Goal: Task Accomplishment & Management: Complete application form

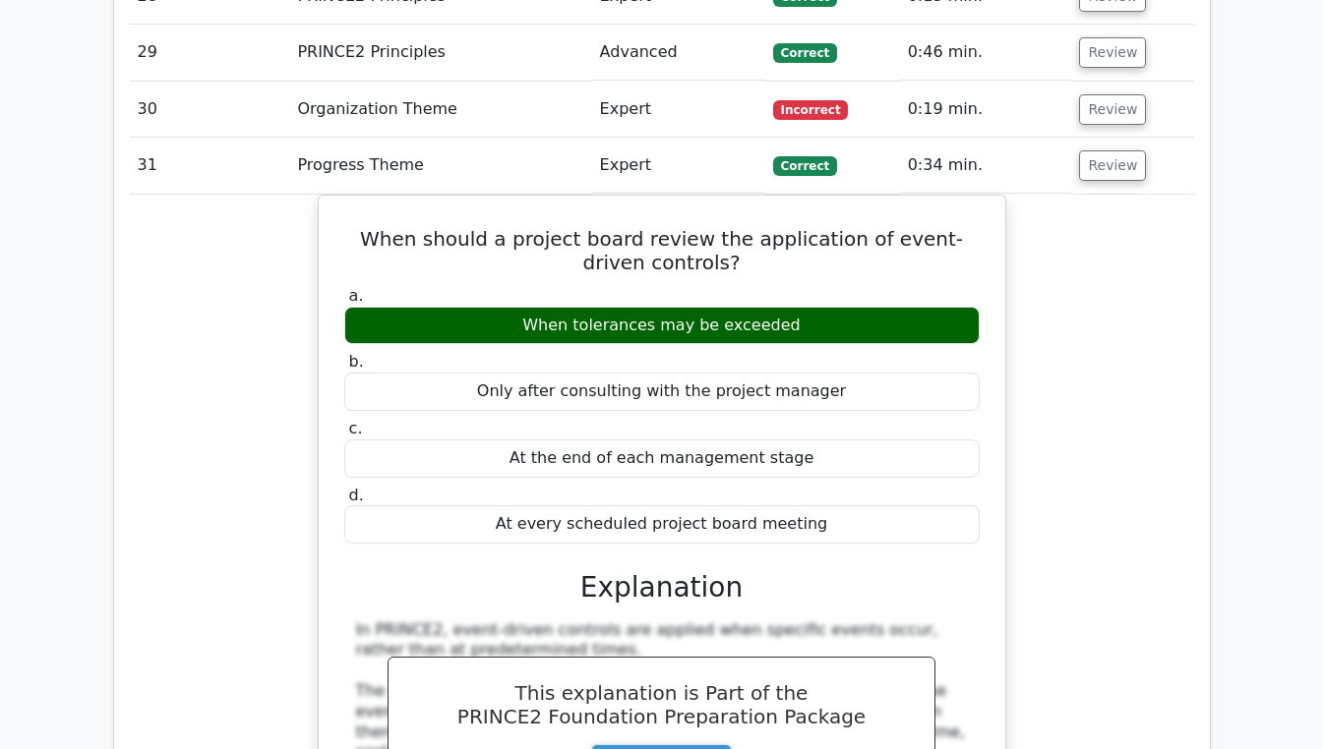
scroll to position [3349, 0]
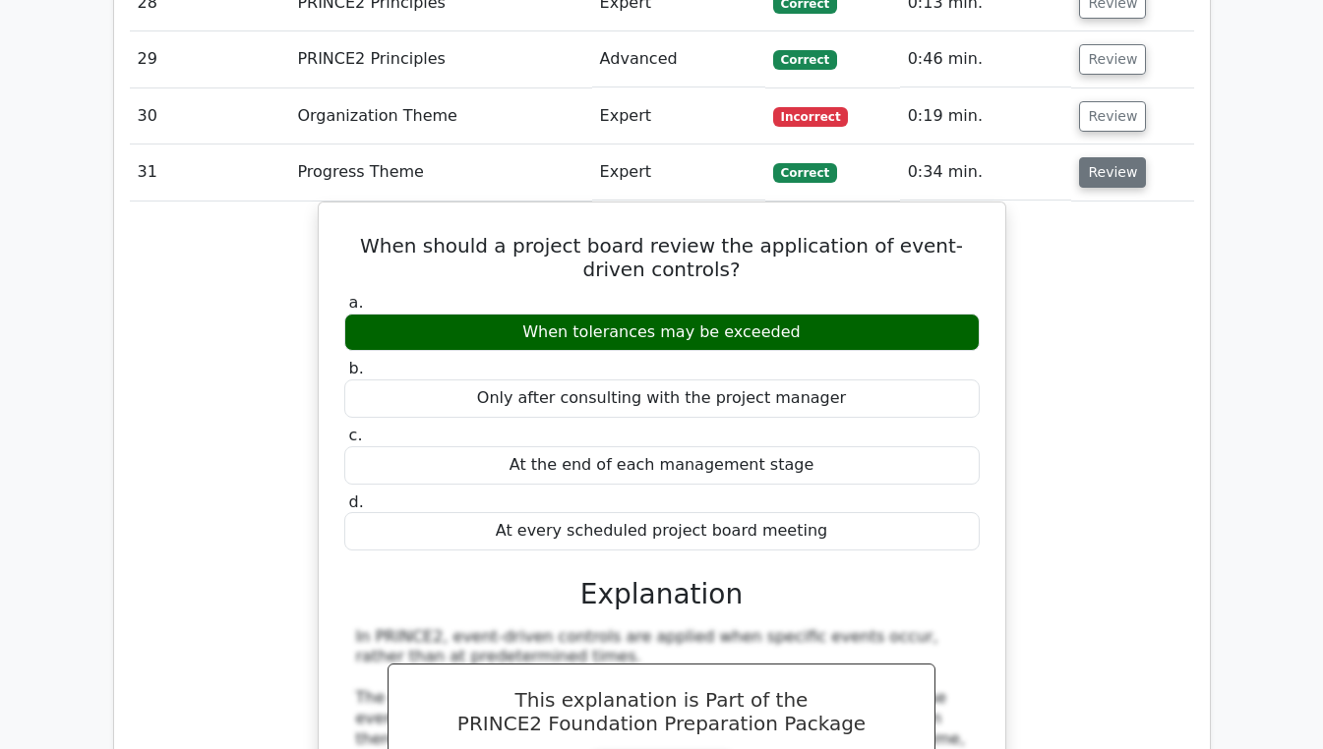
click at [1113, 157] on button "Review" at bounding box center [1112, 172] width 67 height 30
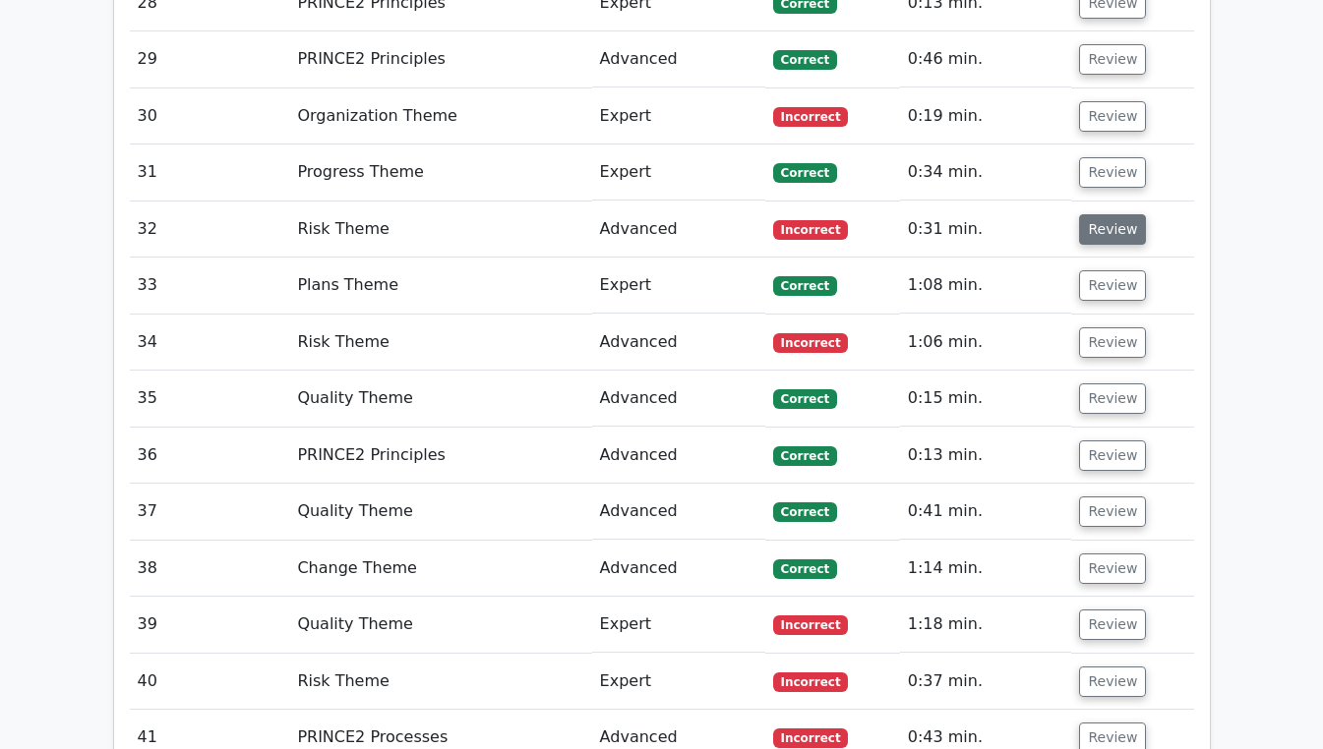
click at [1105, 214] on button "Review" at bounding box center [1112, 229] width 67 height 30
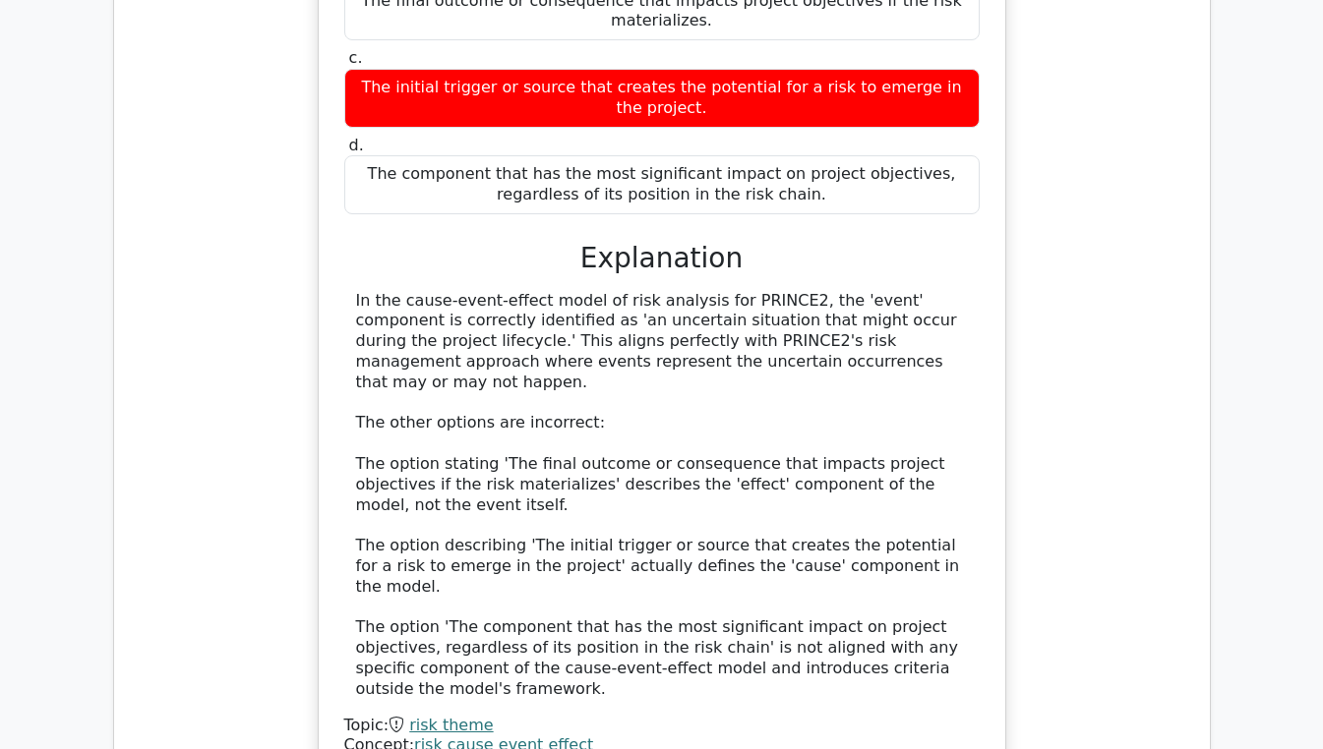
scroll to position [3806, 0]
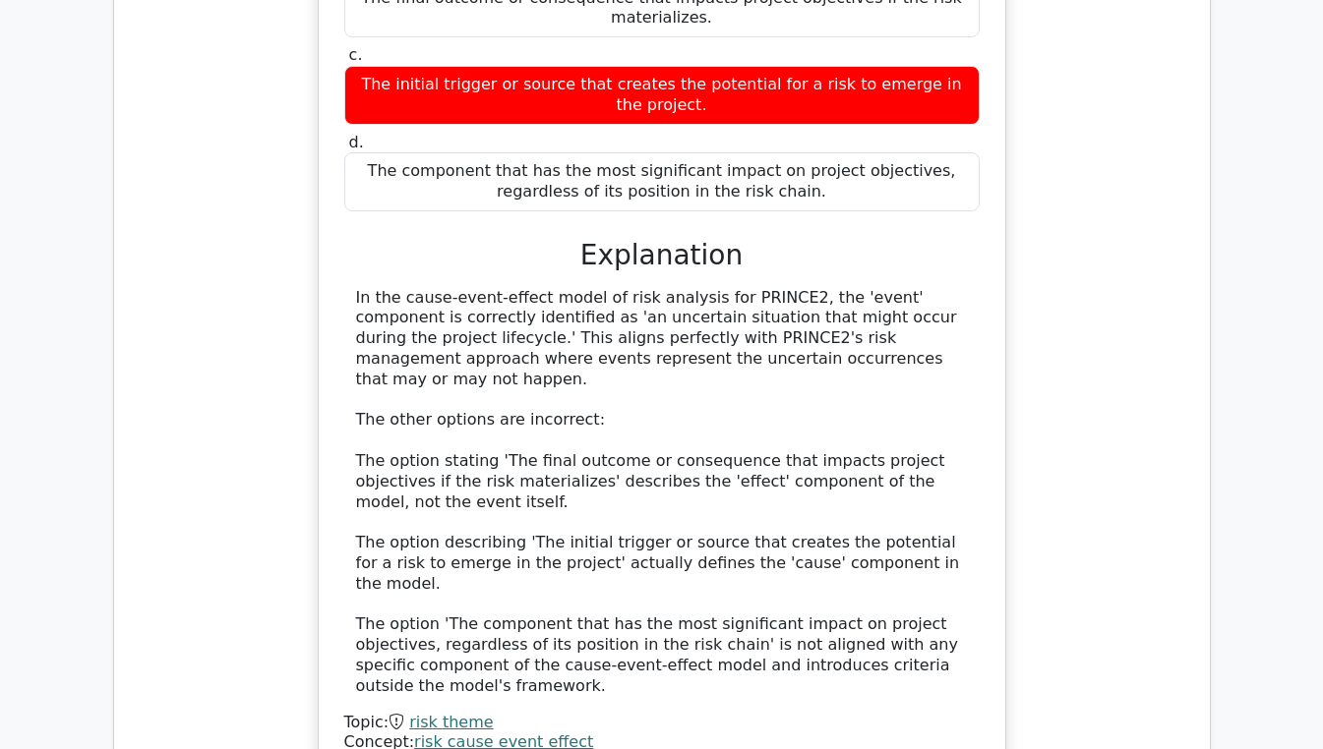
click at [1156, 405] on div "In the cause-event-effect model of risk analysis, how is the 'event' component …" at bounding box center [662, 300] width 1064 height 1001
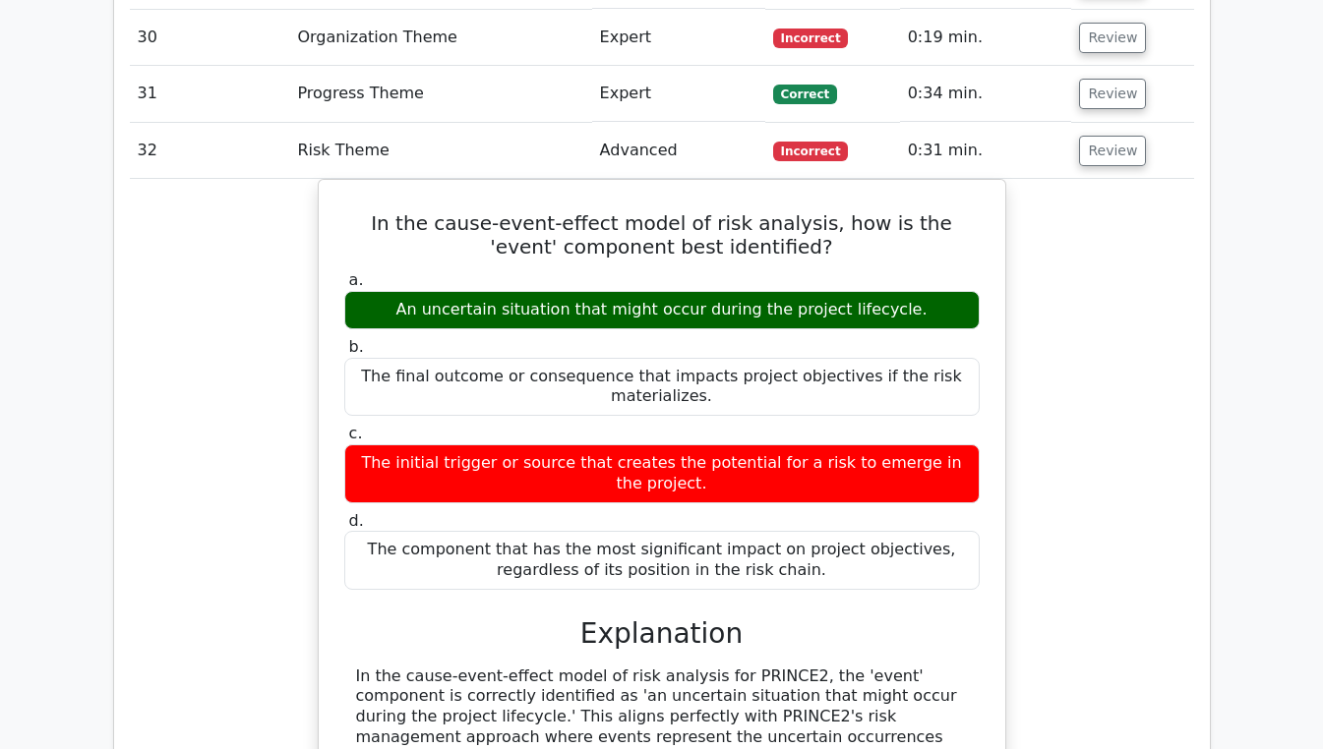
scroll to position [3419, 0]
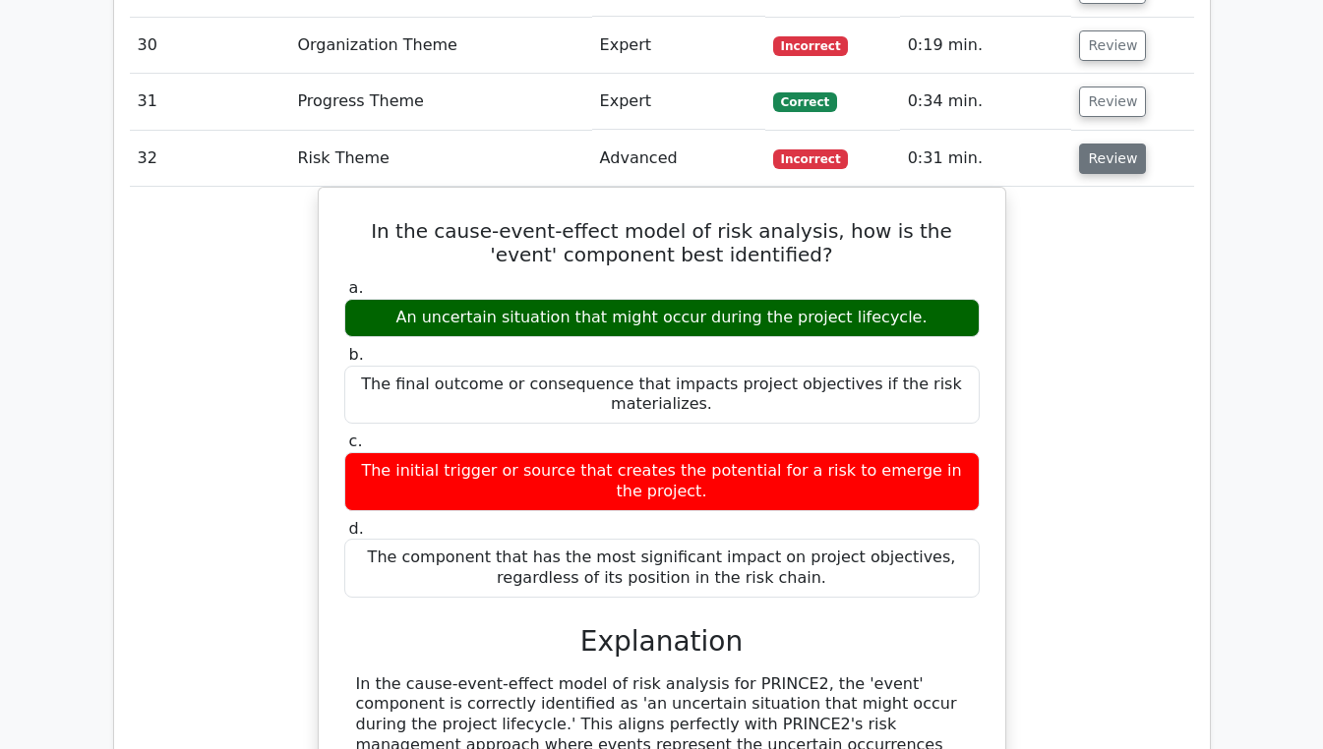
click at [1107, 144] on button "Review" at bounding box center [1112, 159] width 67 height 30
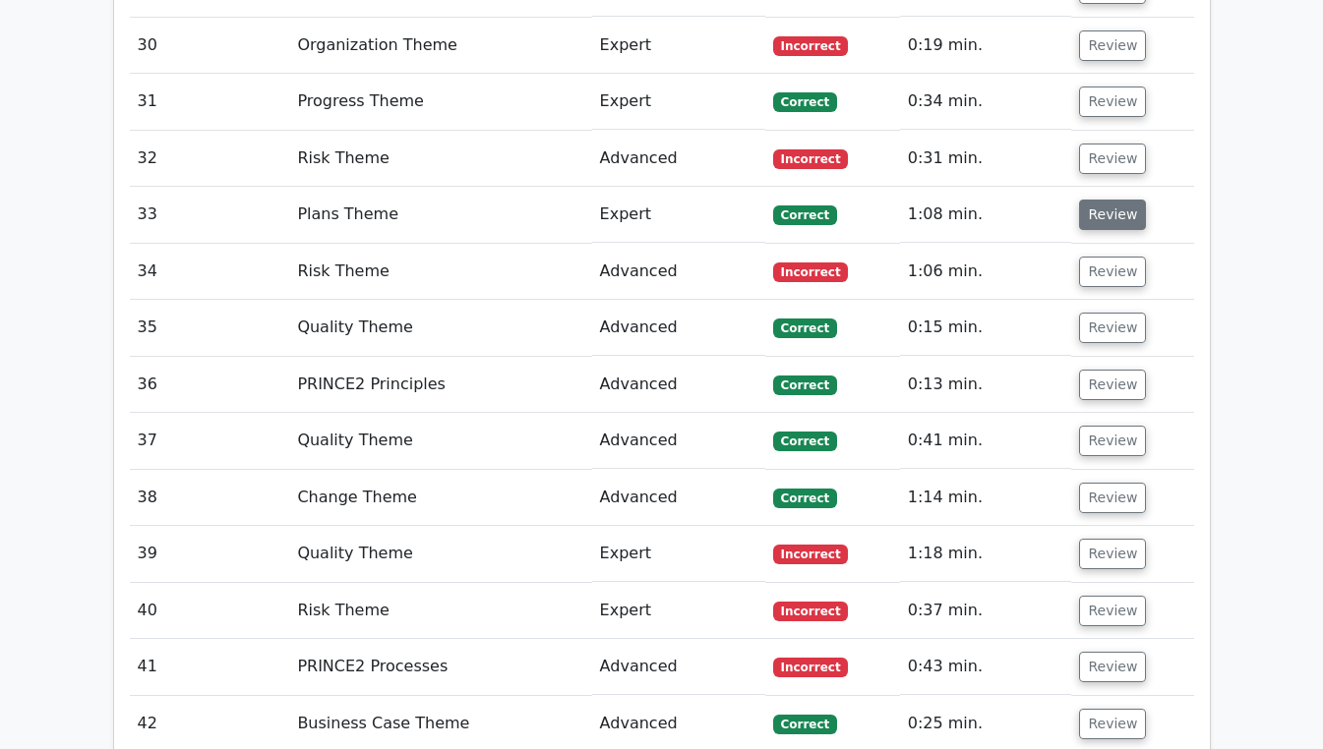
click at [1115, 200] on button "Review" at bounding box center [1112, 215] width 67 height 30
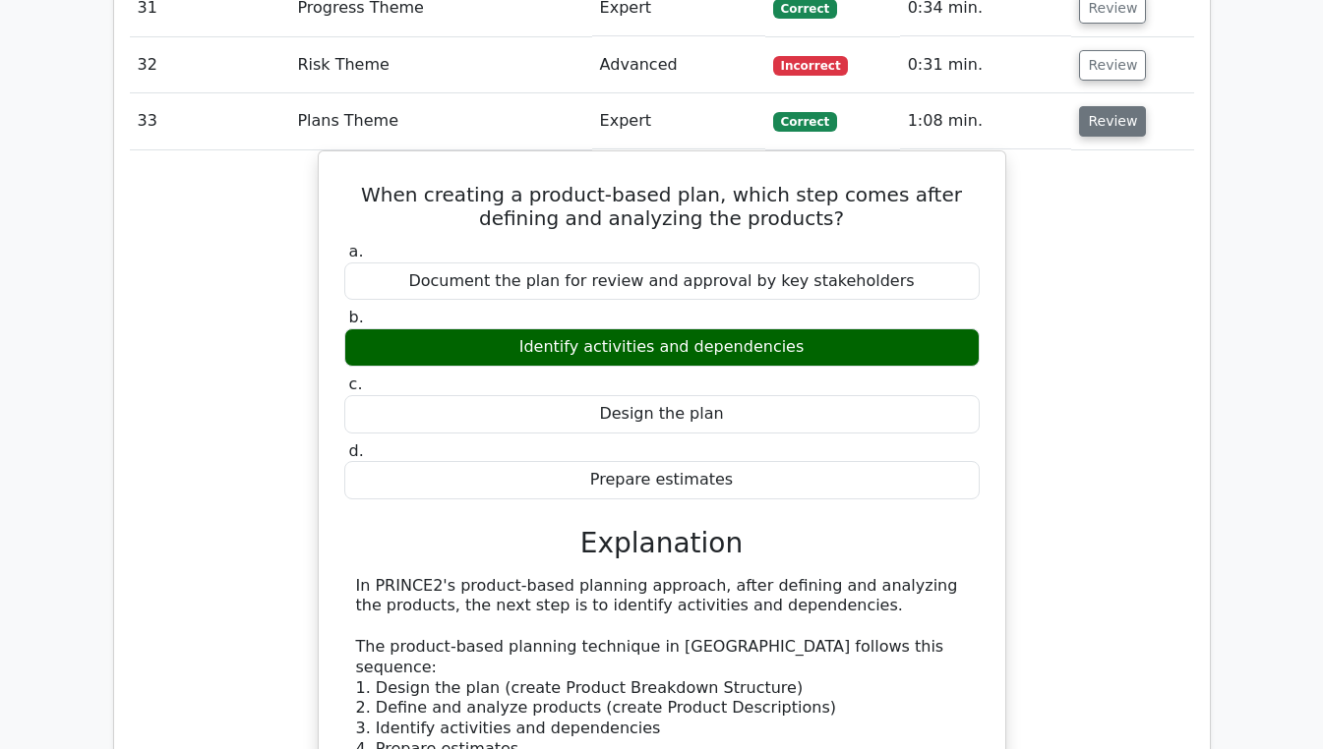
scroll to position [3512, 0]
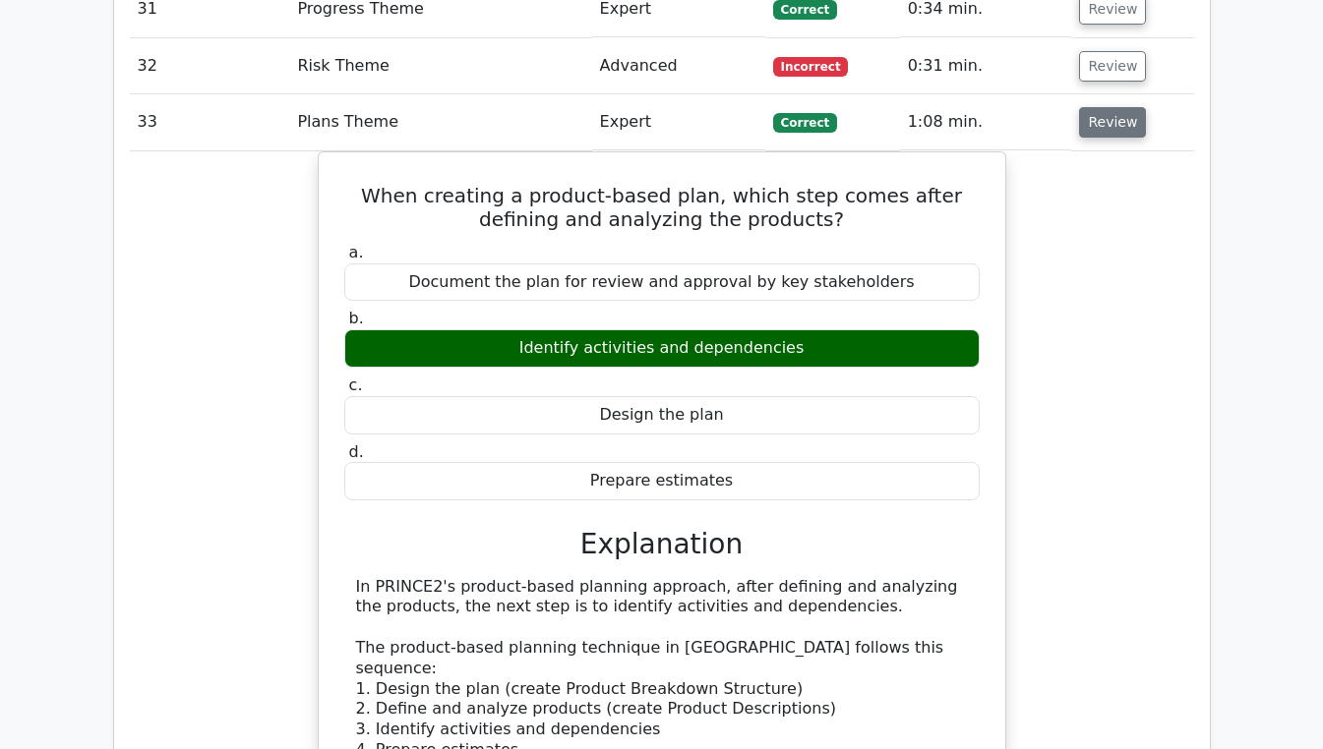
click at [1110, 107] on button "Review" at bounding box center [1112, 122] width 67 height 30
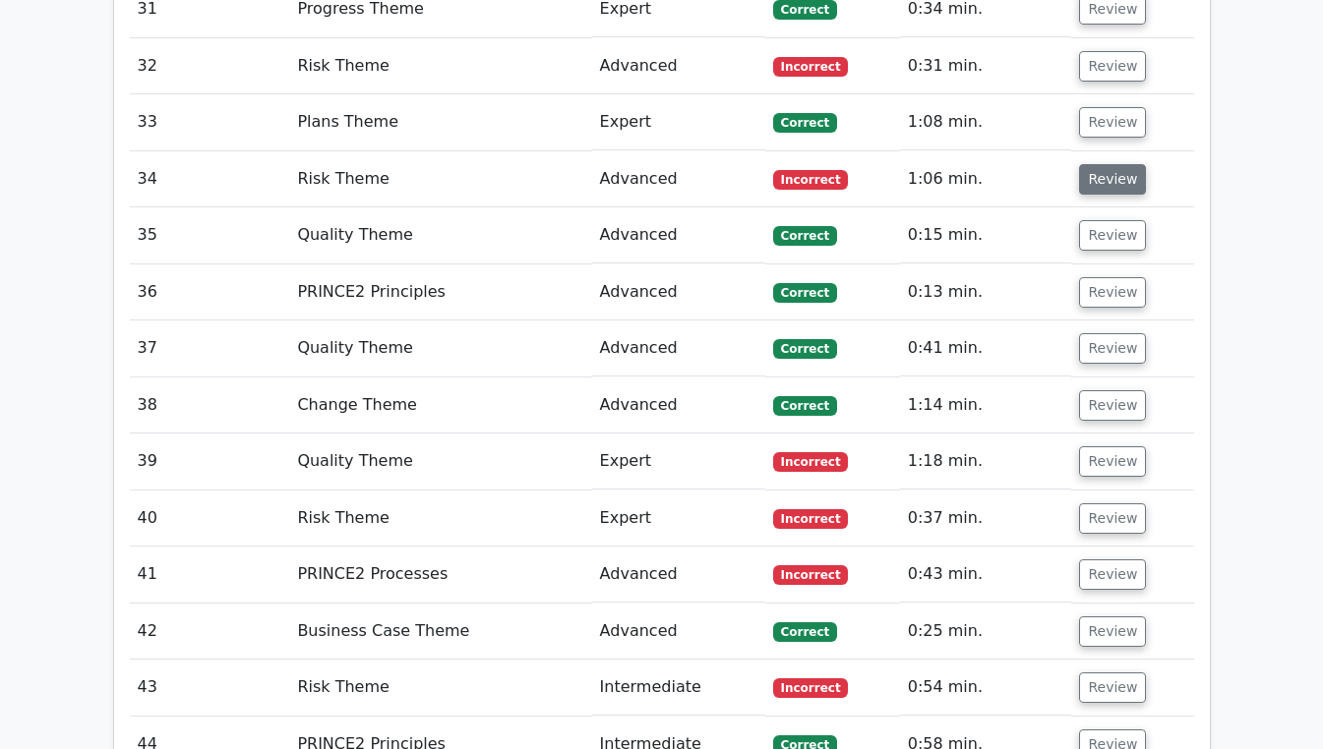
click at [1109, 164] on button "Review" at bounding box center [1112, 179] width 67 height 30
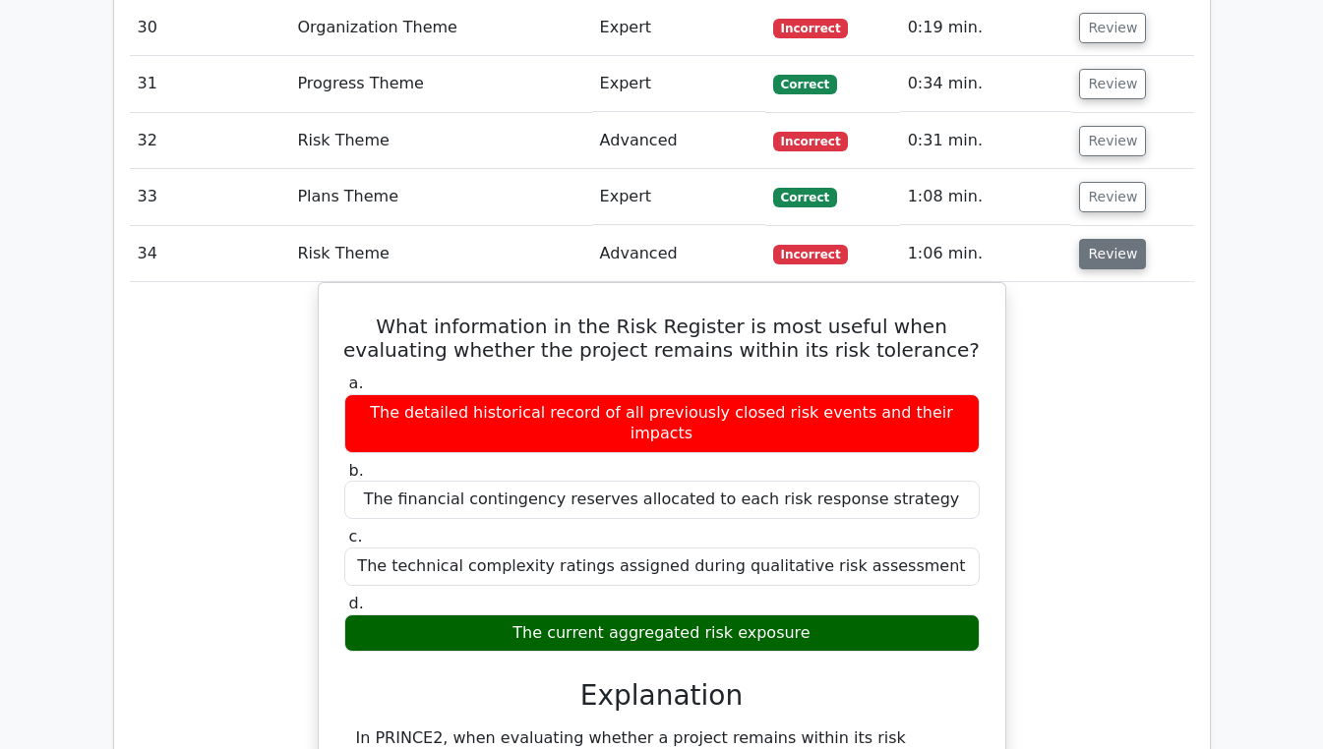
scroll to position [3435, 0]
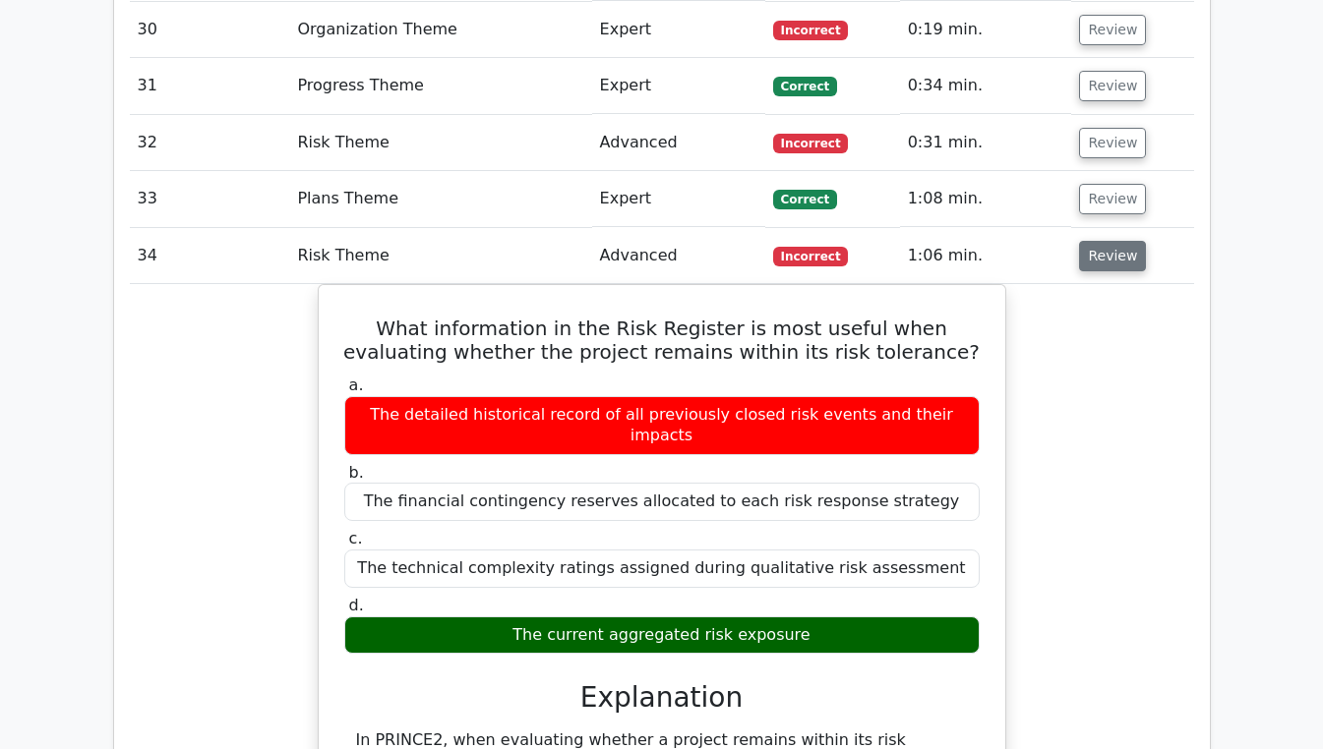
click at [1112, 241] on button "Review" at bounding box center [1112, 256] width 67 height 30
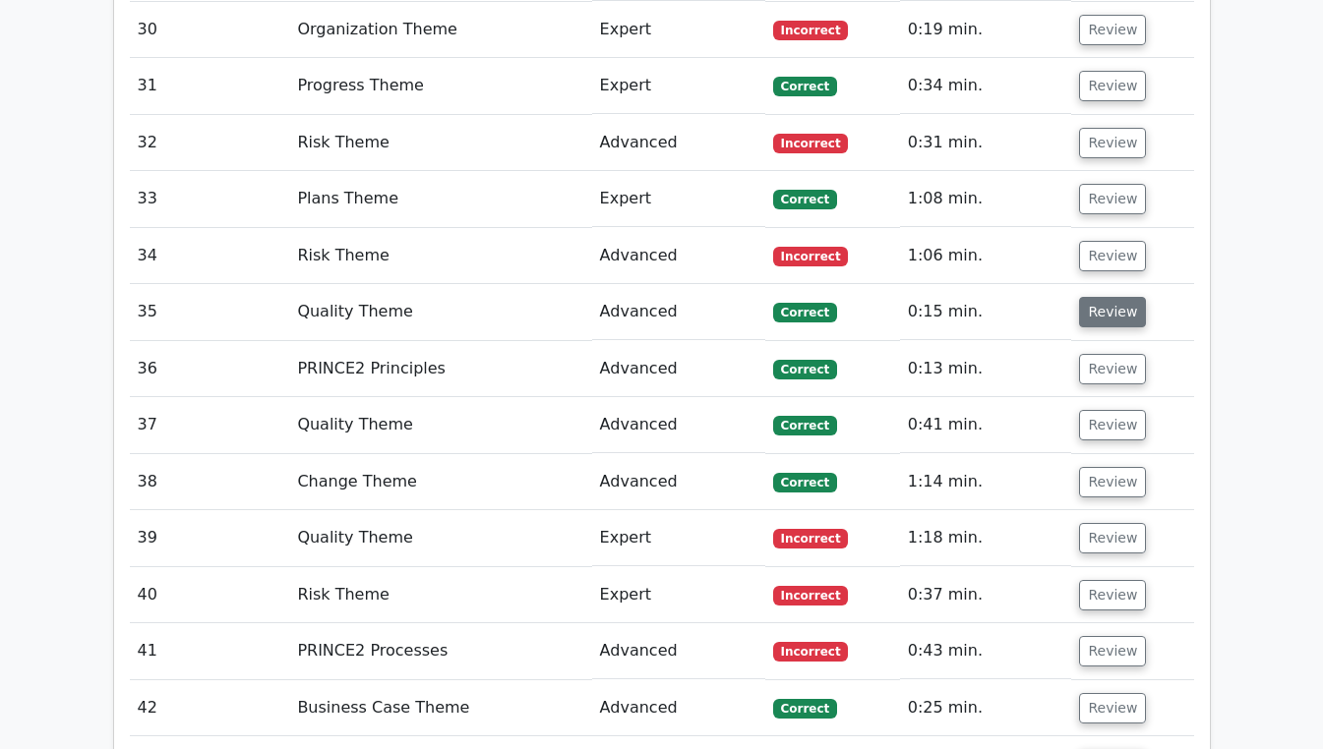
click at [1118, 297] on button "Review" at bounding box center [1112, 312] width 67 height 30
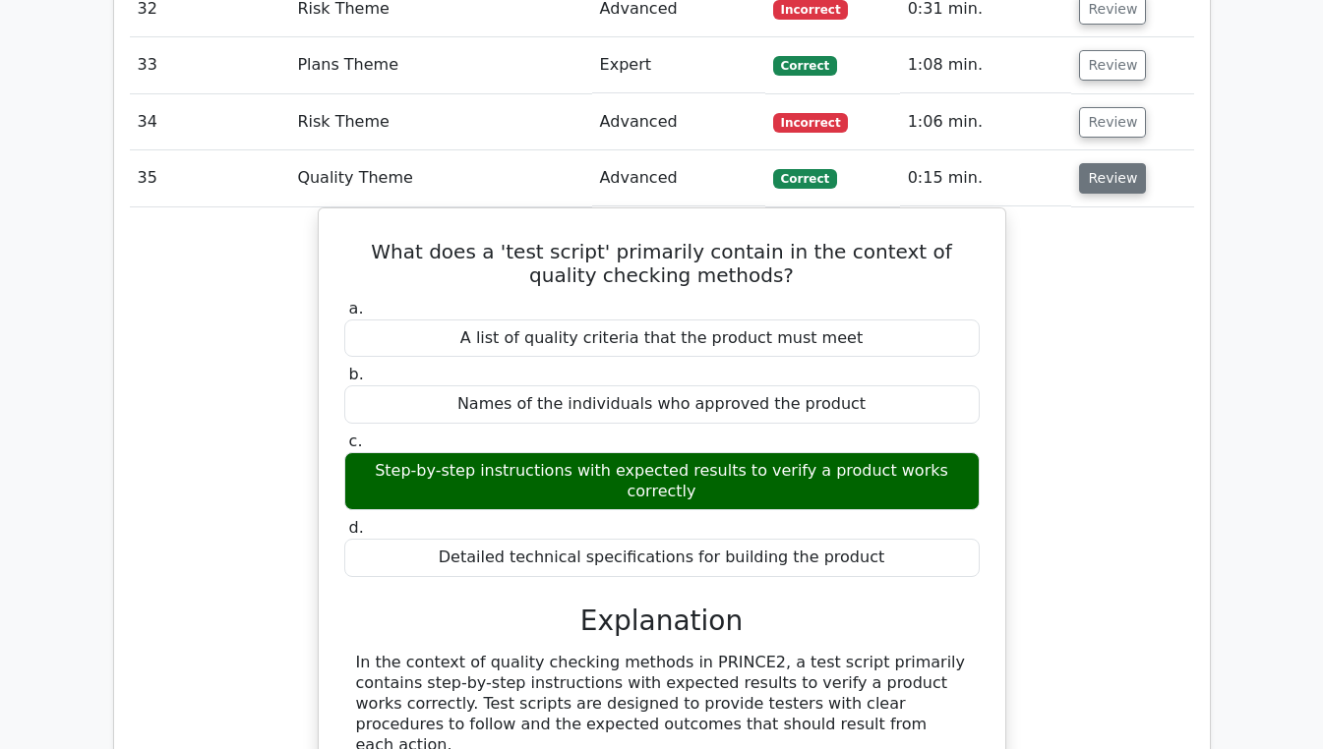
scroll to position [3574, 0]
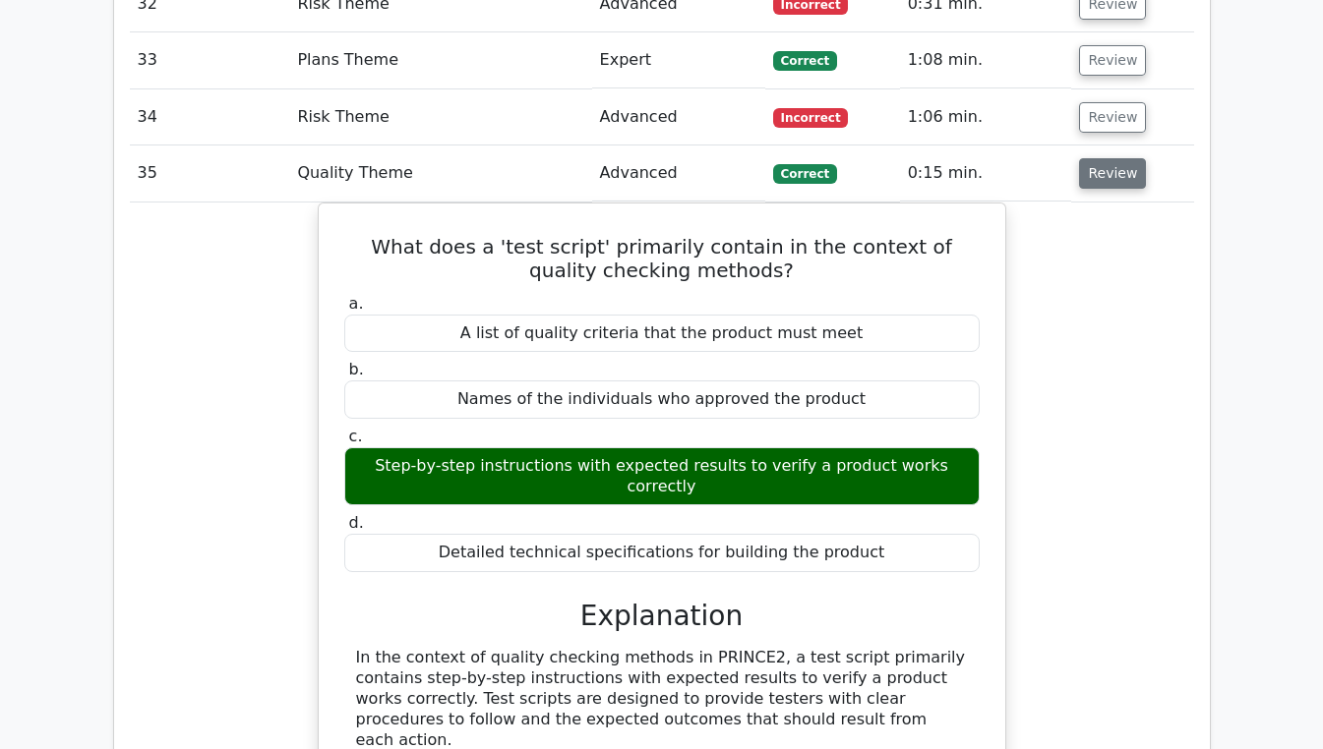
click at [1108, 158] on button "Review" at bounding box center [1112, 173] width 67 height 30
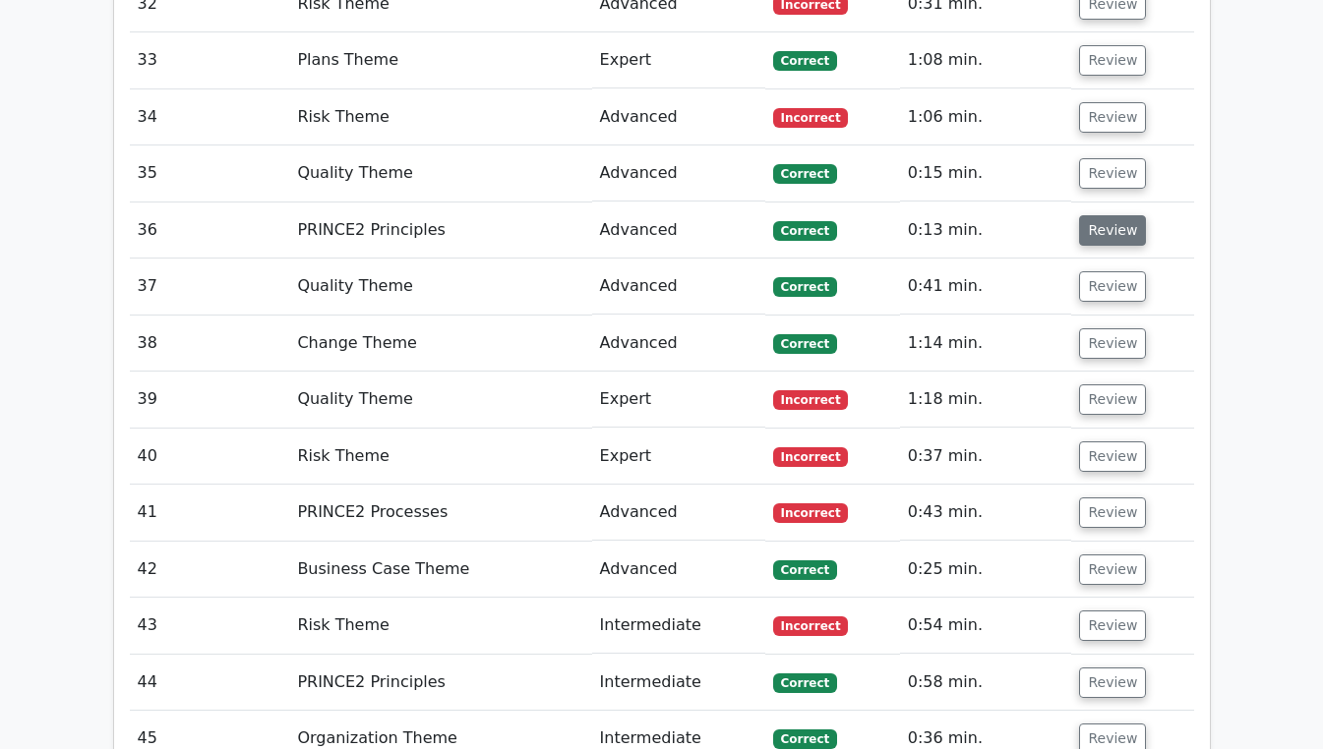
click at [1100, 215] on button "Review" at bounding box center [1112, 230] width 67 height 30
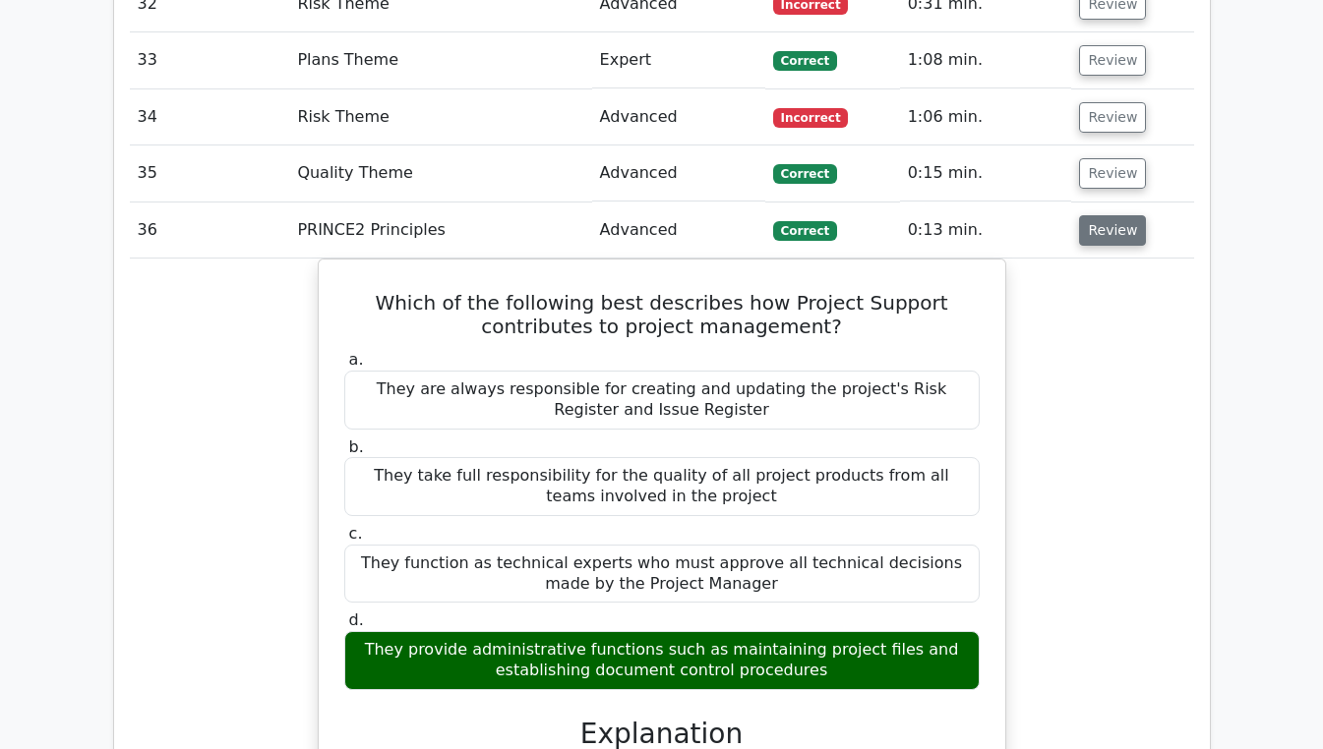
click at [1116, 215] on button "Review" at bounding box center [1112, 230] width 67 height 30
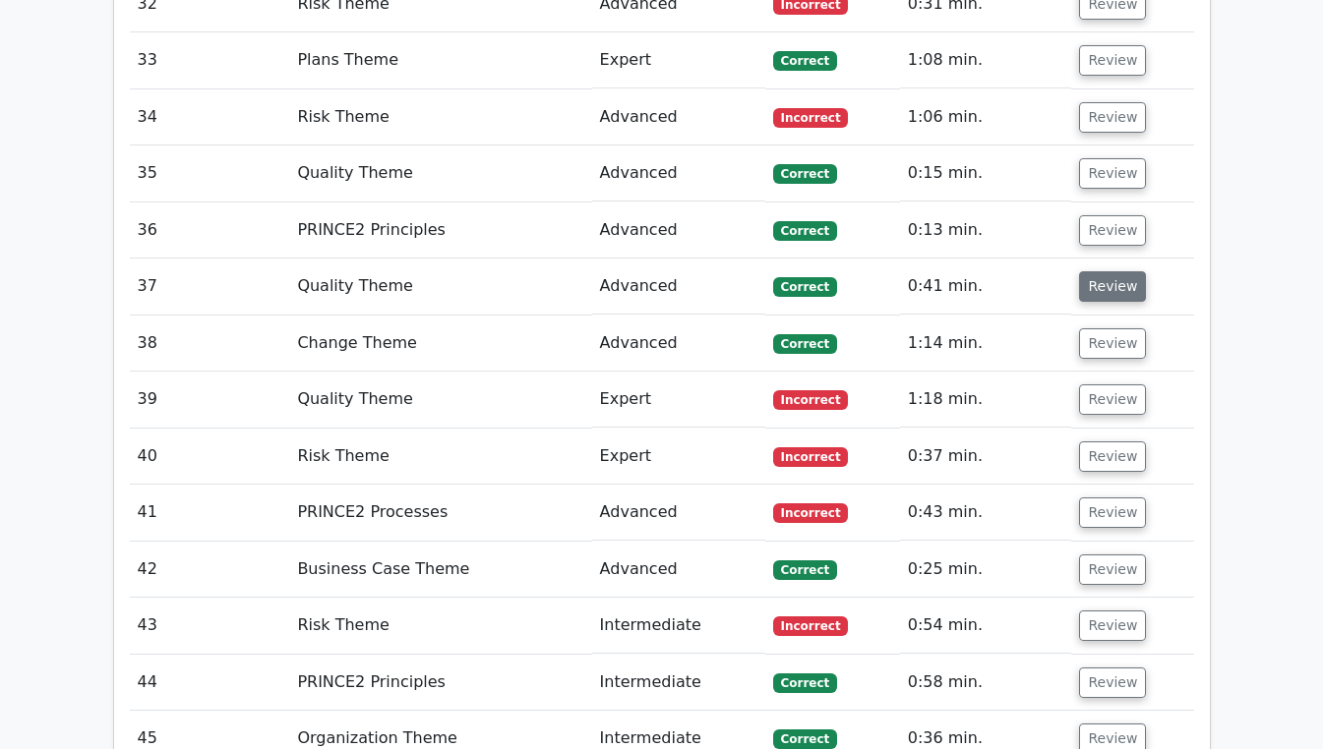
click at [1104, 271] on button "Review" at bounding box center [1112, 286] width 67 height 30
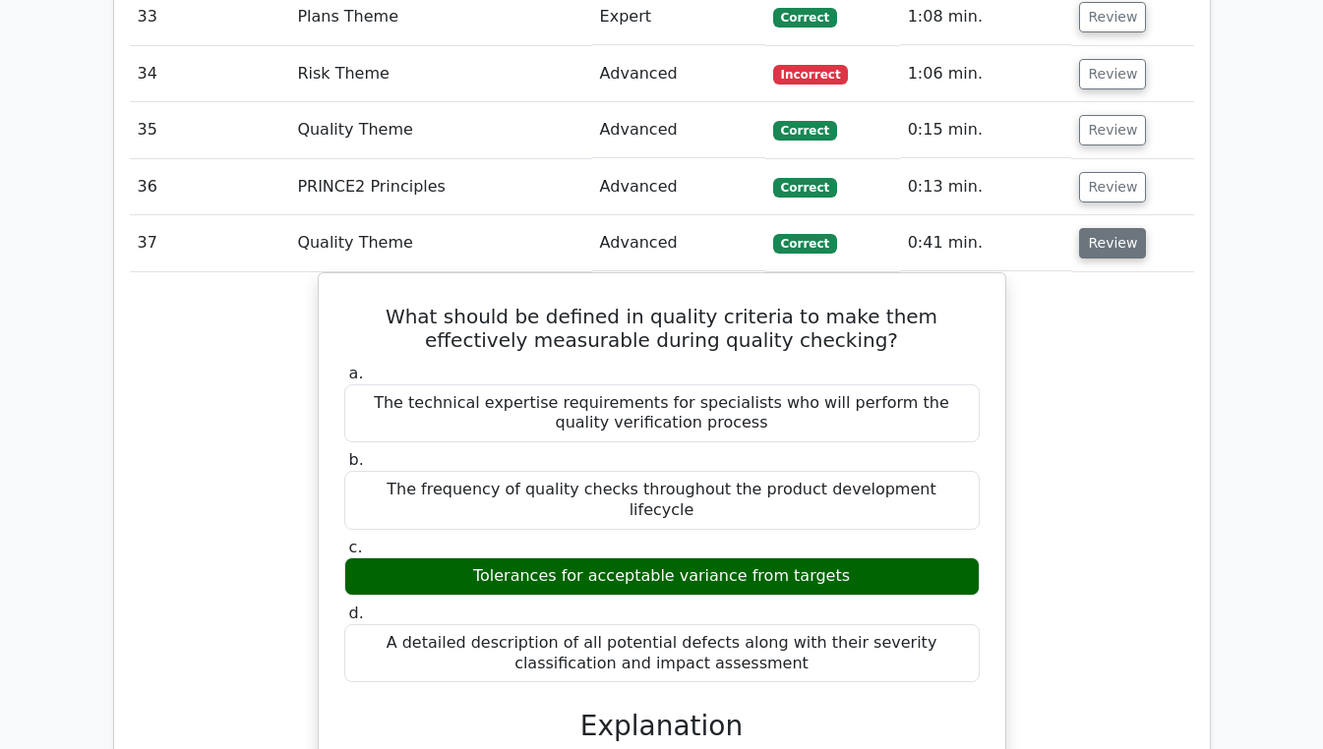
scroll to position [3591, 0]
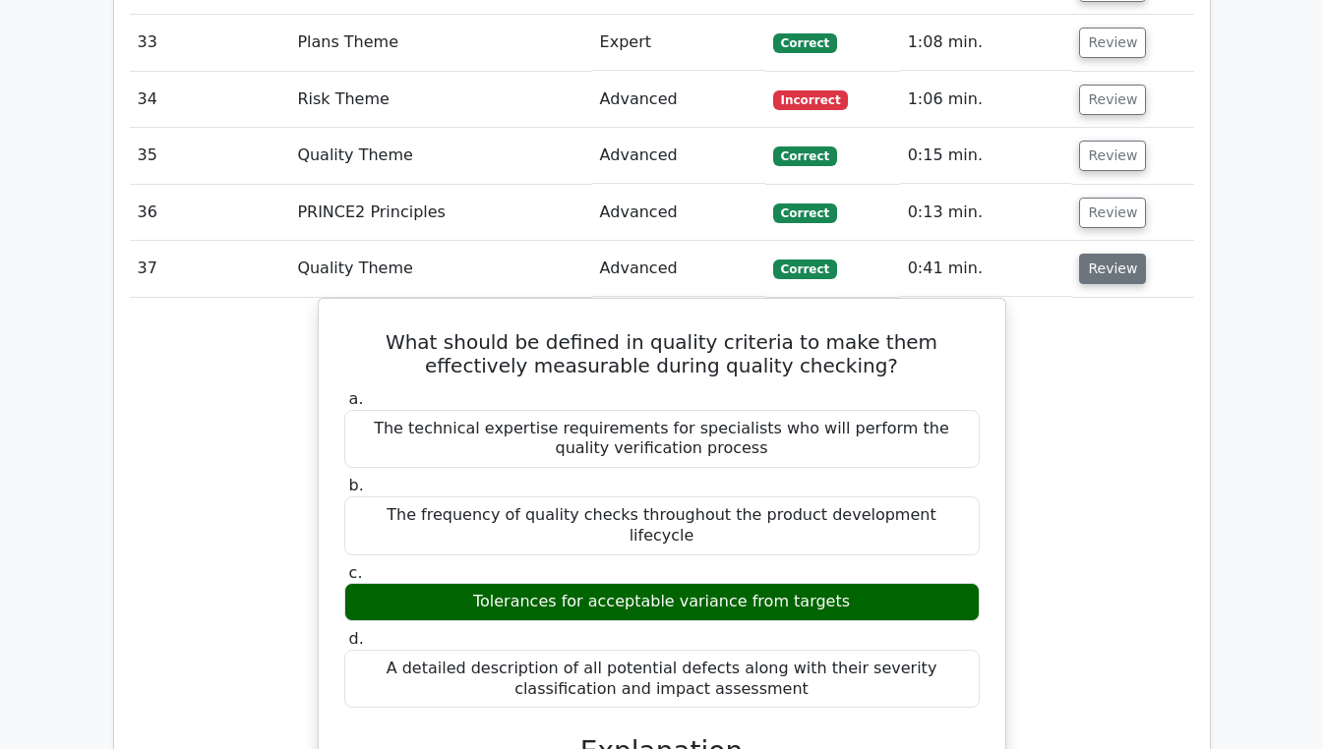
click at [1113, 254] on button "Review" at bounding box center [1112, 269] width 67 height 30
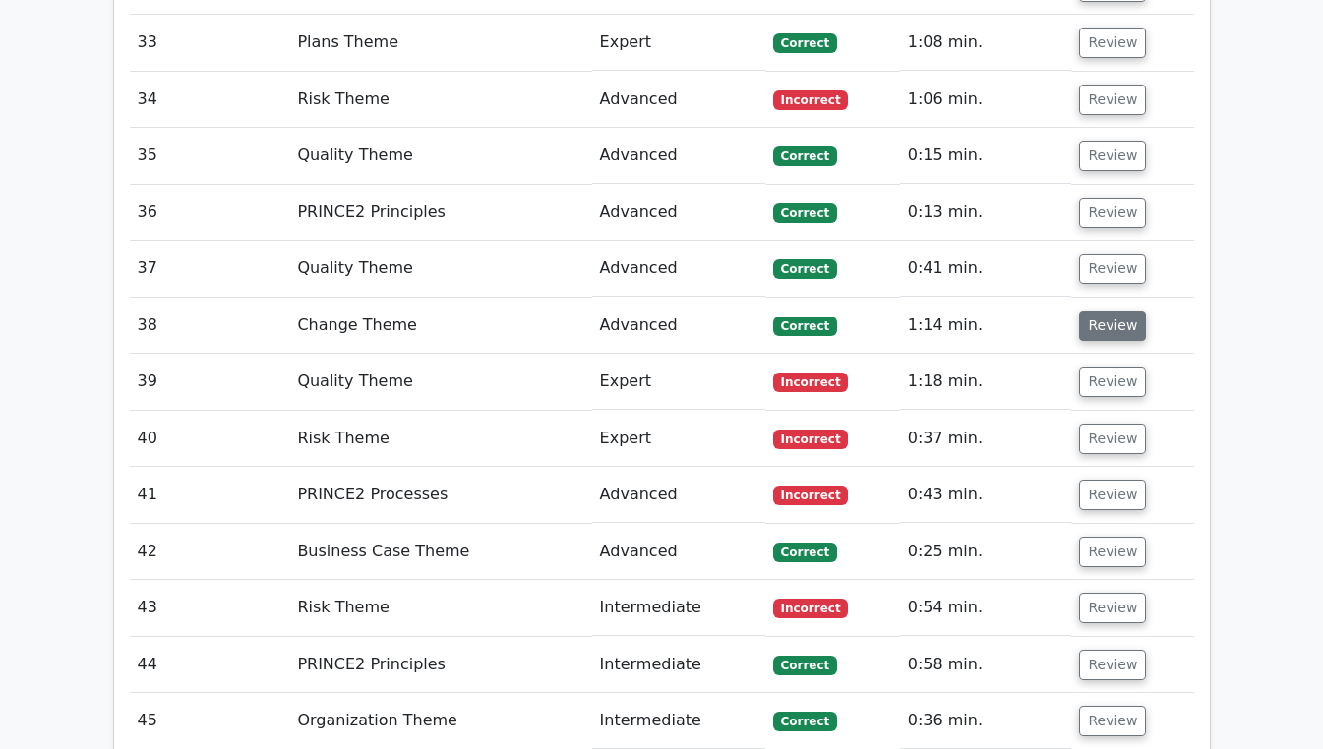
click at [1106, 311] on button "Review" at bounding box center [1112, 326] width 67 height 30
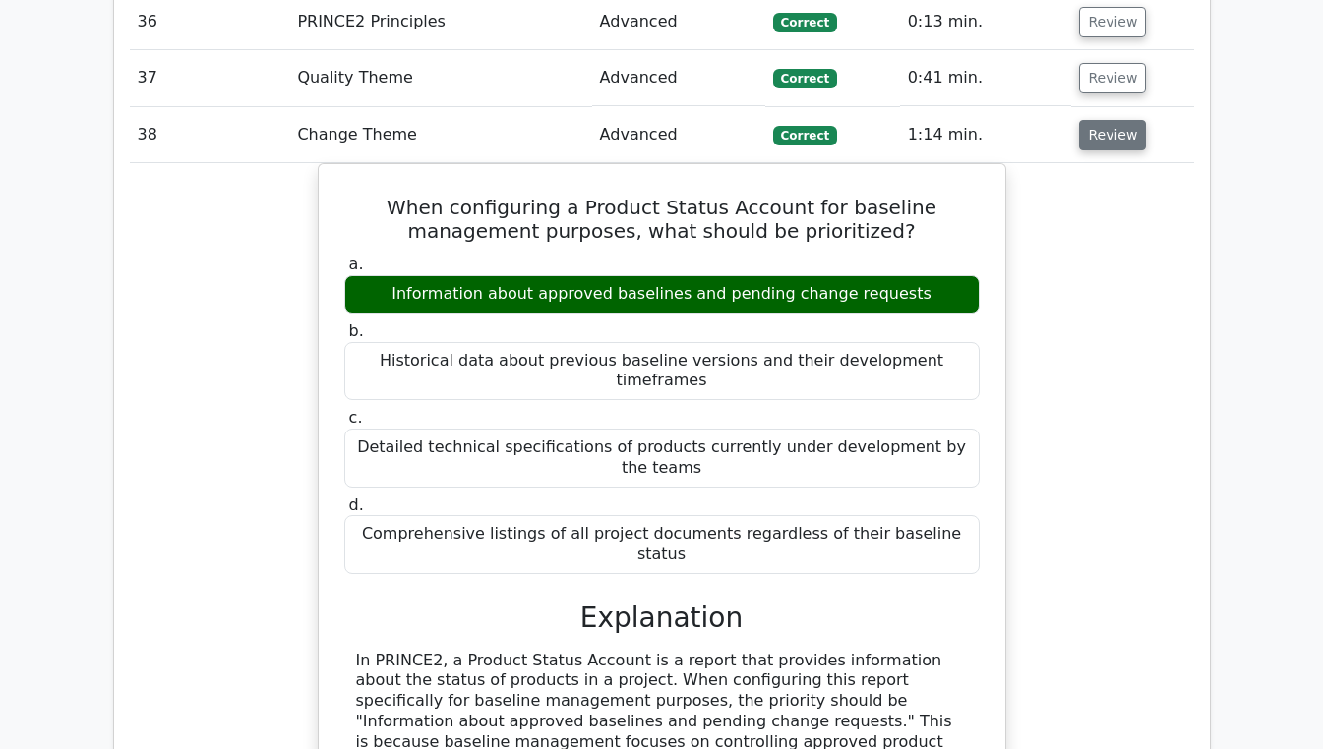
scroll to position [3730, 0]
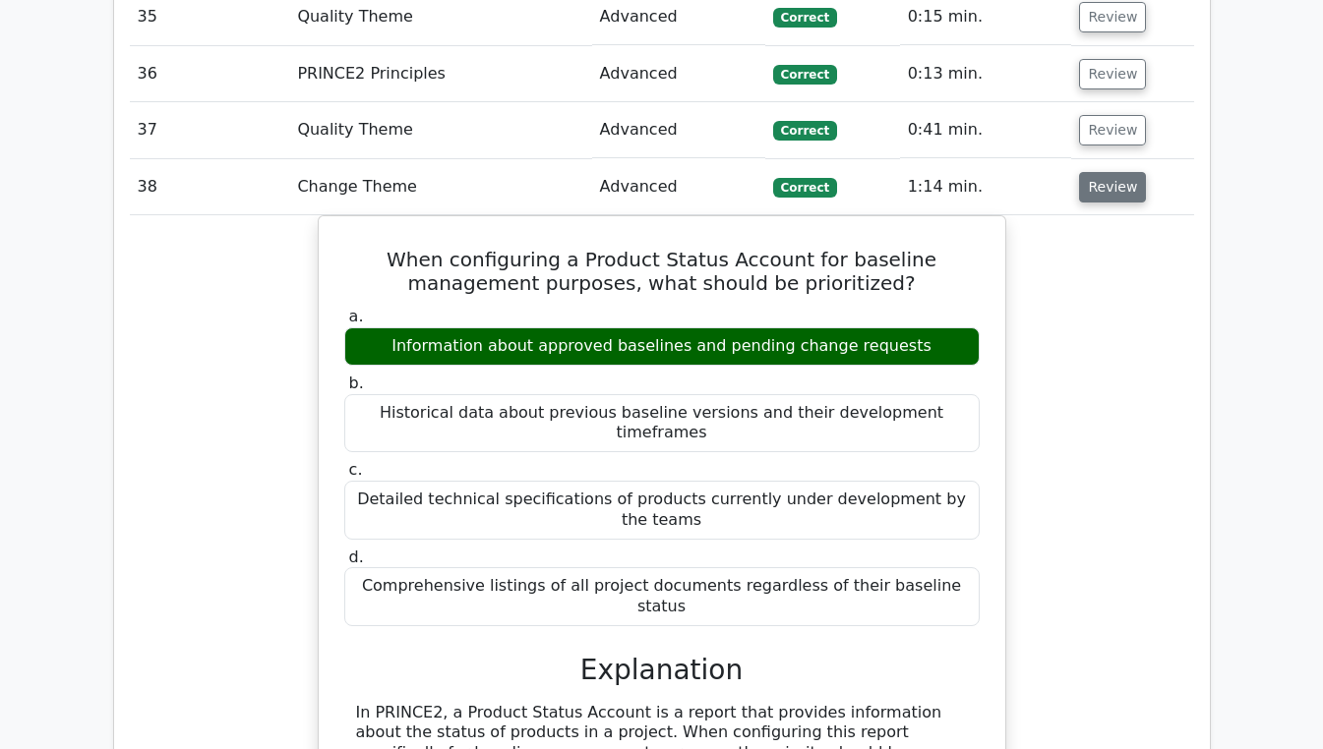
click at [1110, 172] on button "Review" at bounding box center [1112, 187] width 67 height 30
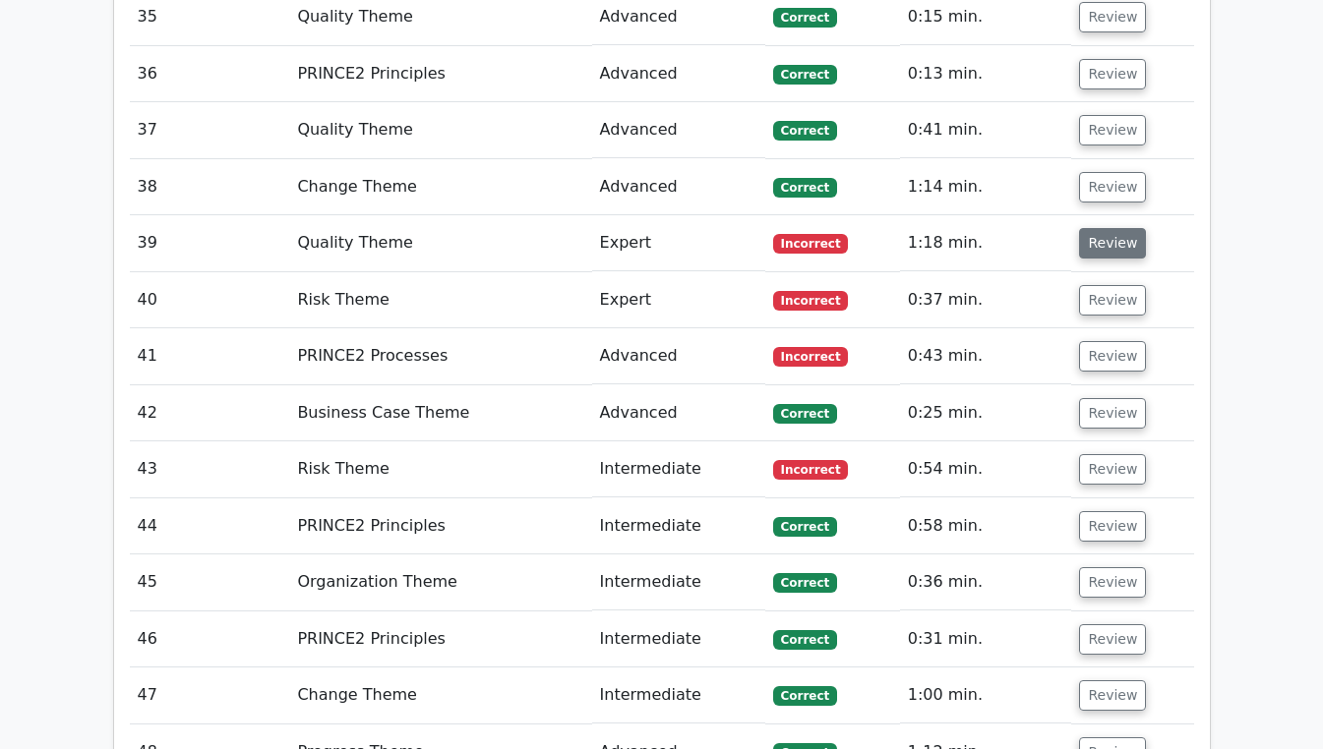
click at [1118, 228] on button "Review" at bounding box center [1112, 243] width 67 height 30
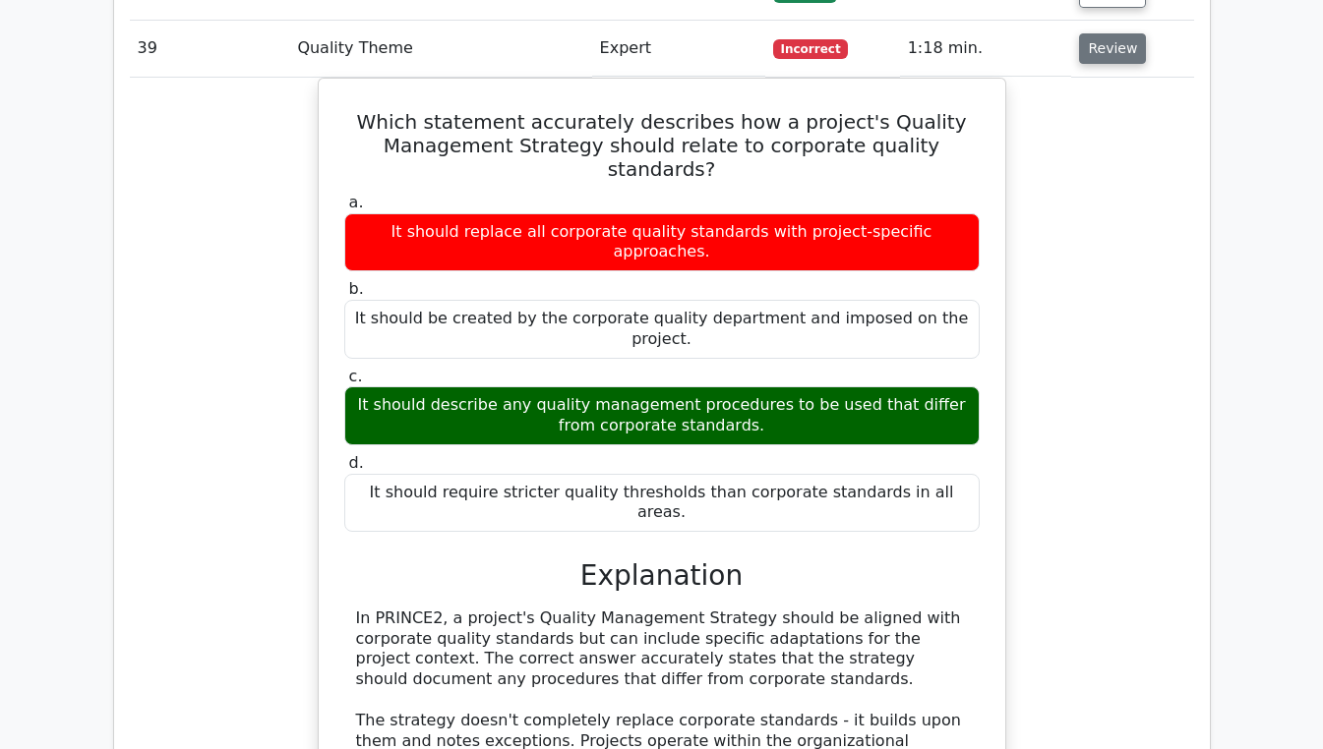
scroll to position [3840, 0]
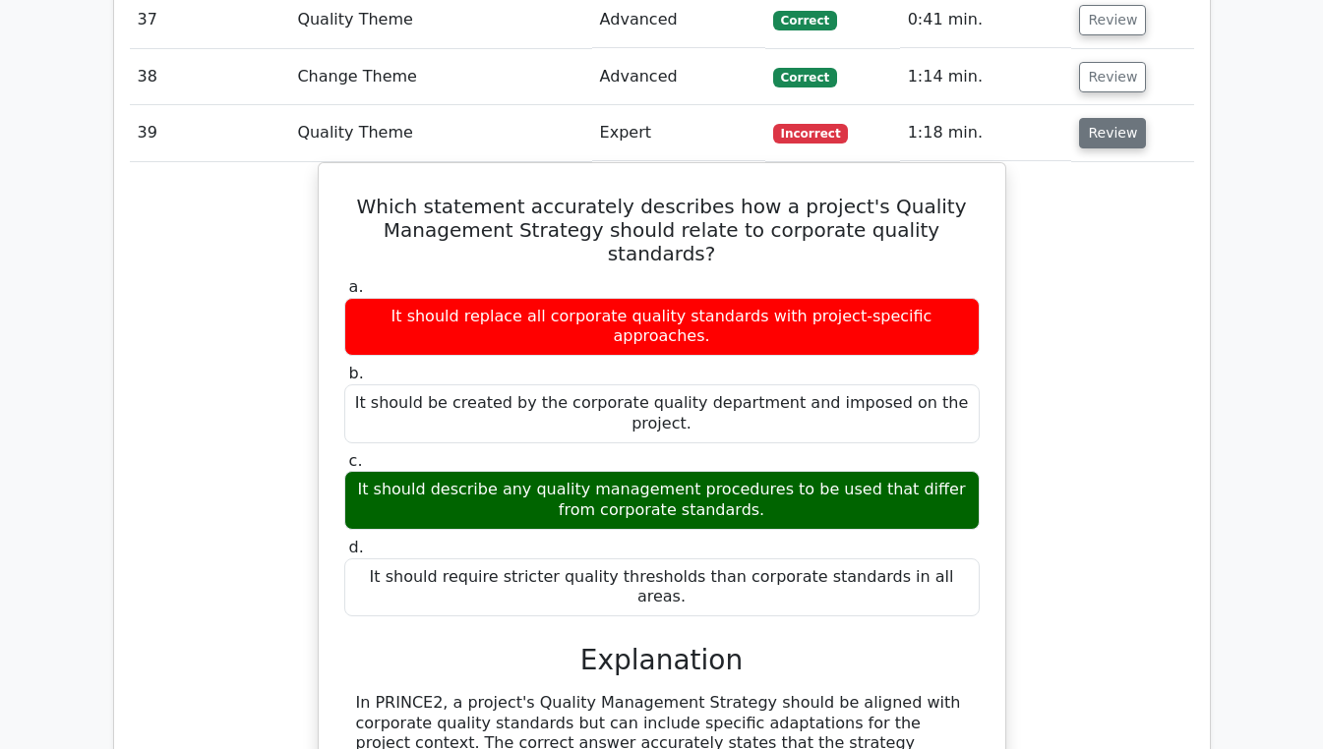
click at [1108, 118] on button "Review" at bounding box center [1112, 133] width 67 height 30
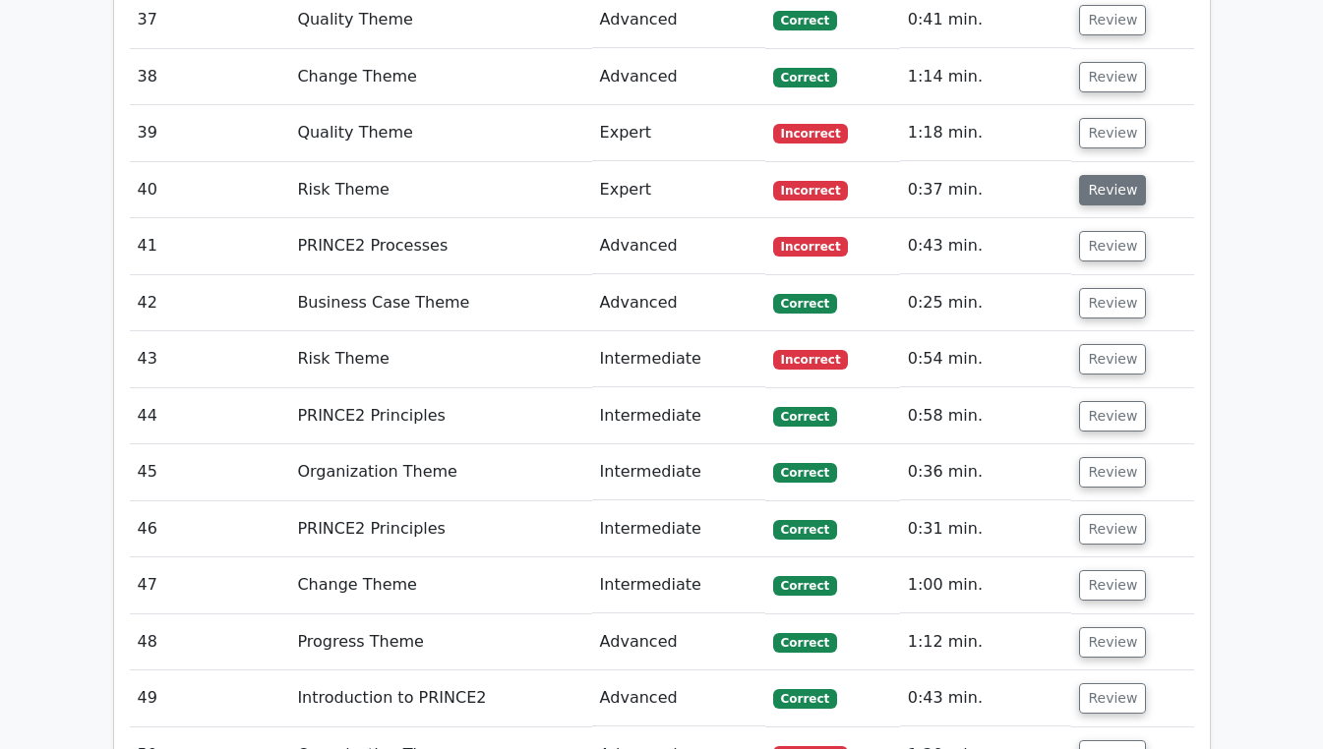
click at [1109, 175] on button "Review" at bounding box center [1112, 190] width 67 height 30
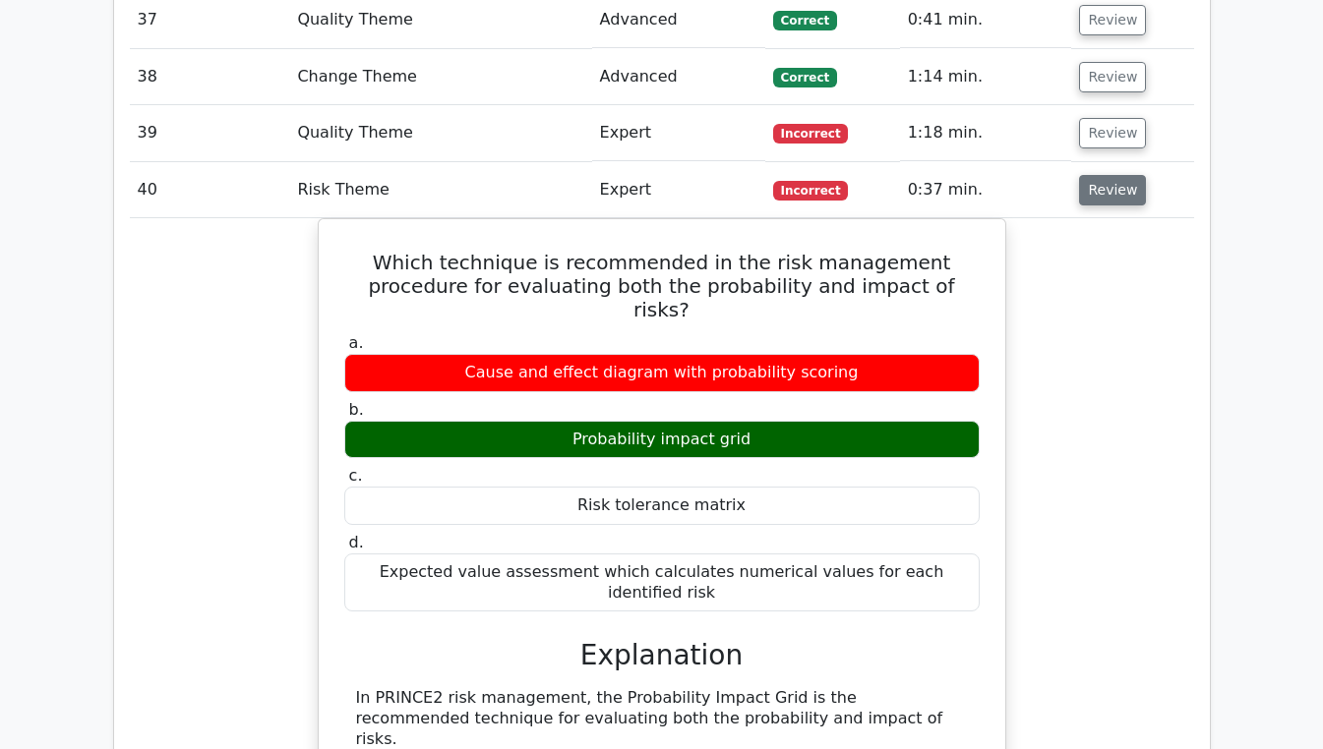
scroll to position [3846, 0]
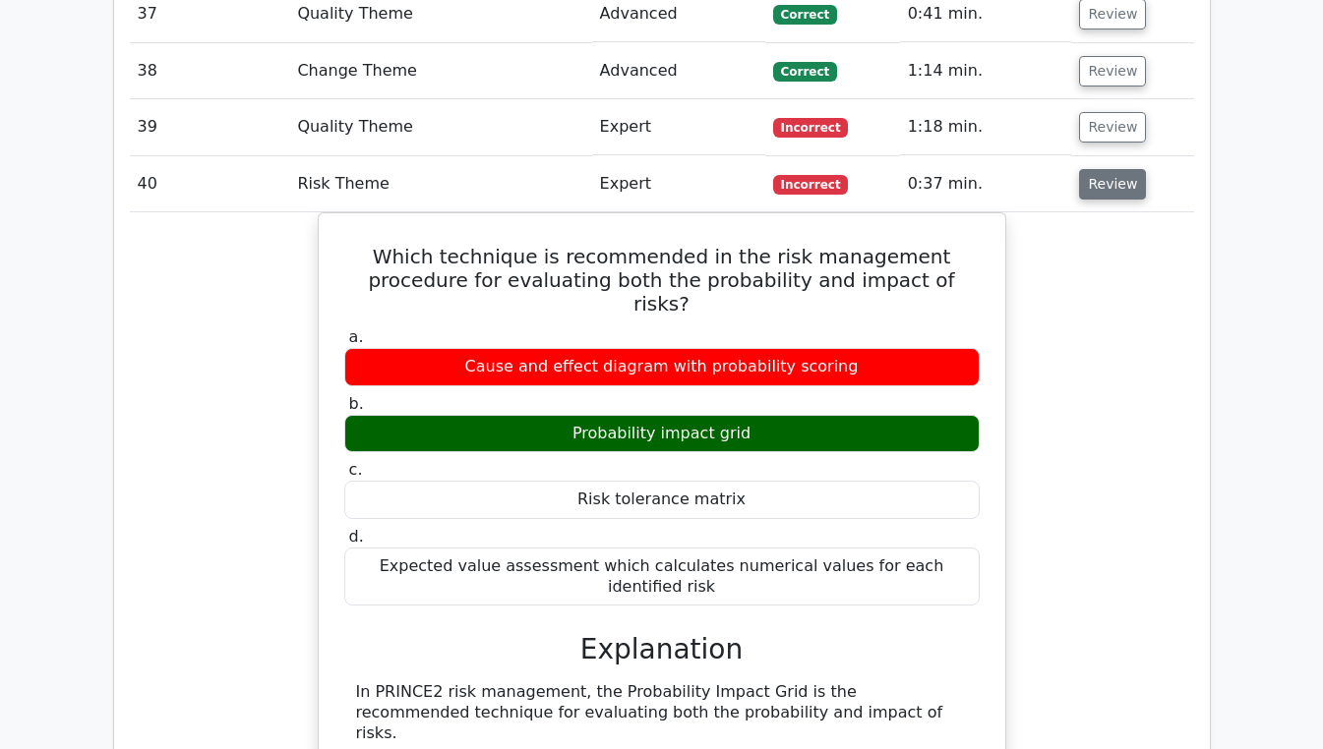
click at [1106, 169] on button "Review" at bounding box center [1112, 184] width 67 height 30
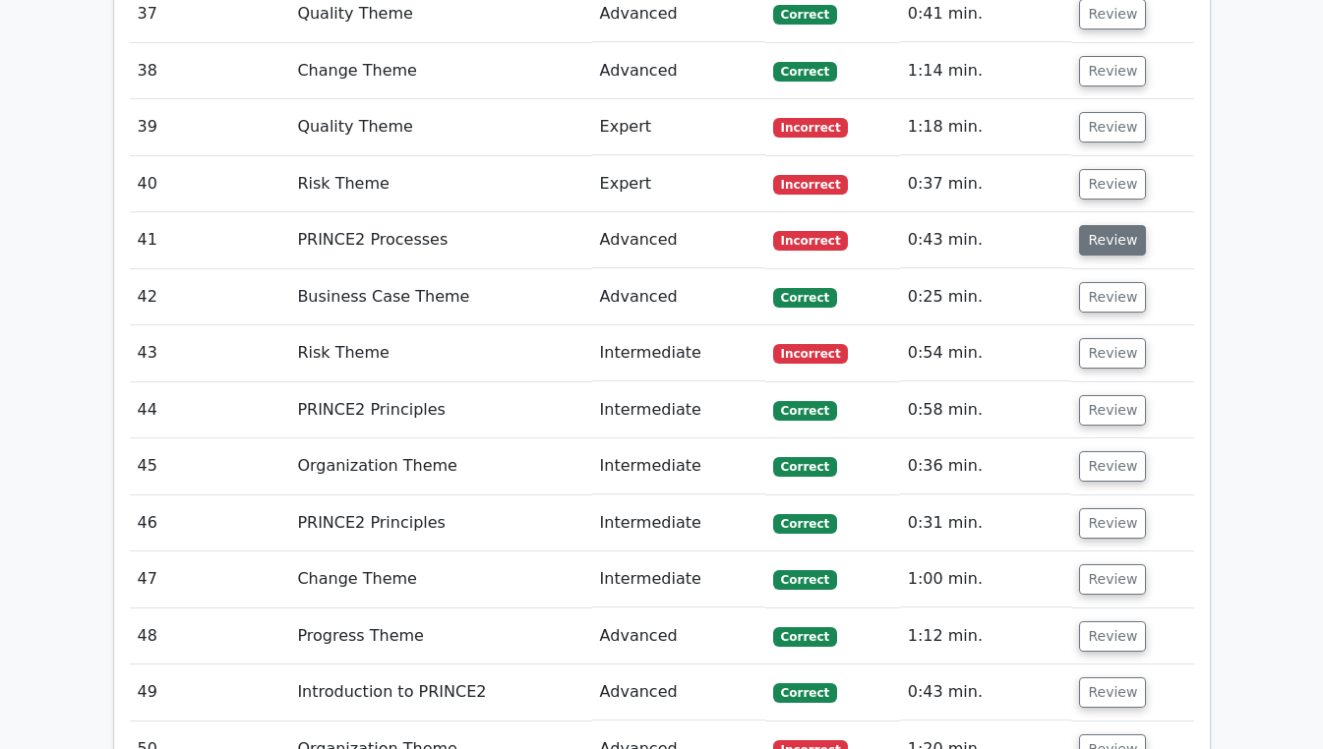
click at [1123, 225] on button "Review" at bounding box center [1112, 240] width 67 height 30
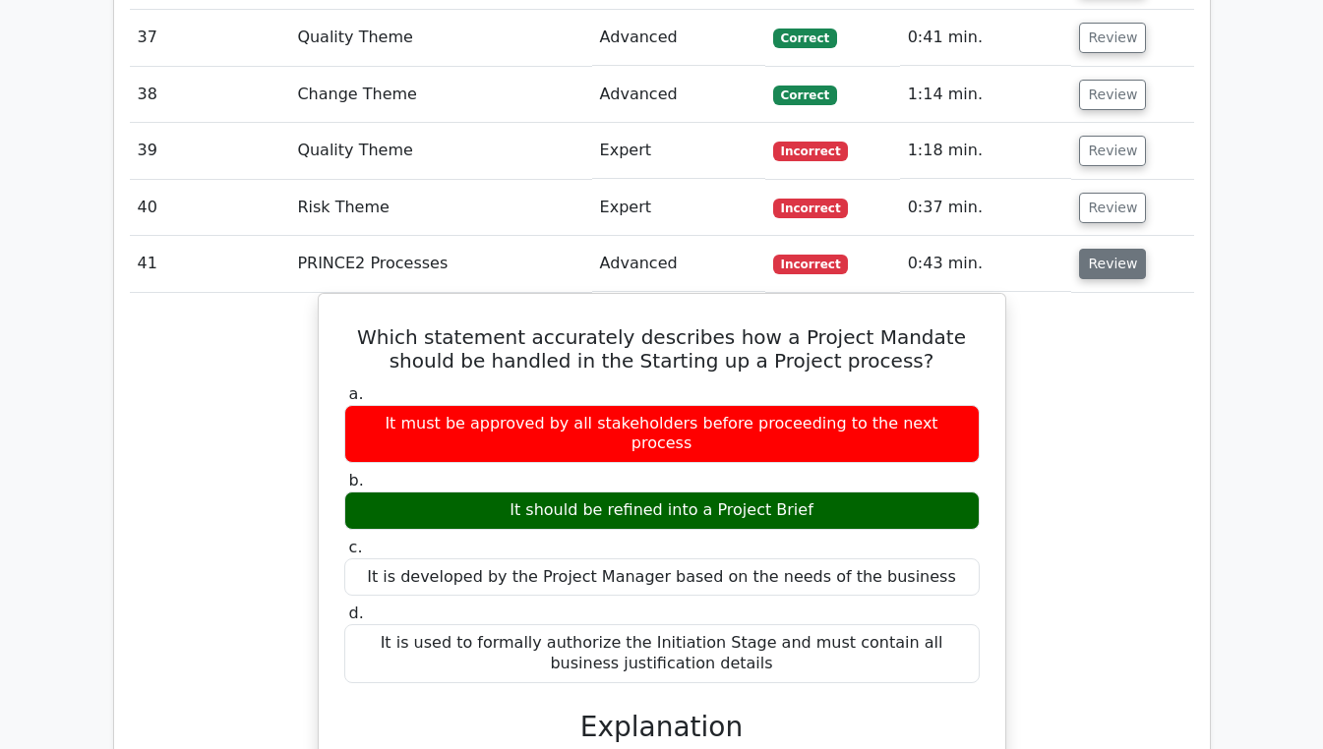
scroll to position [3825, 0]
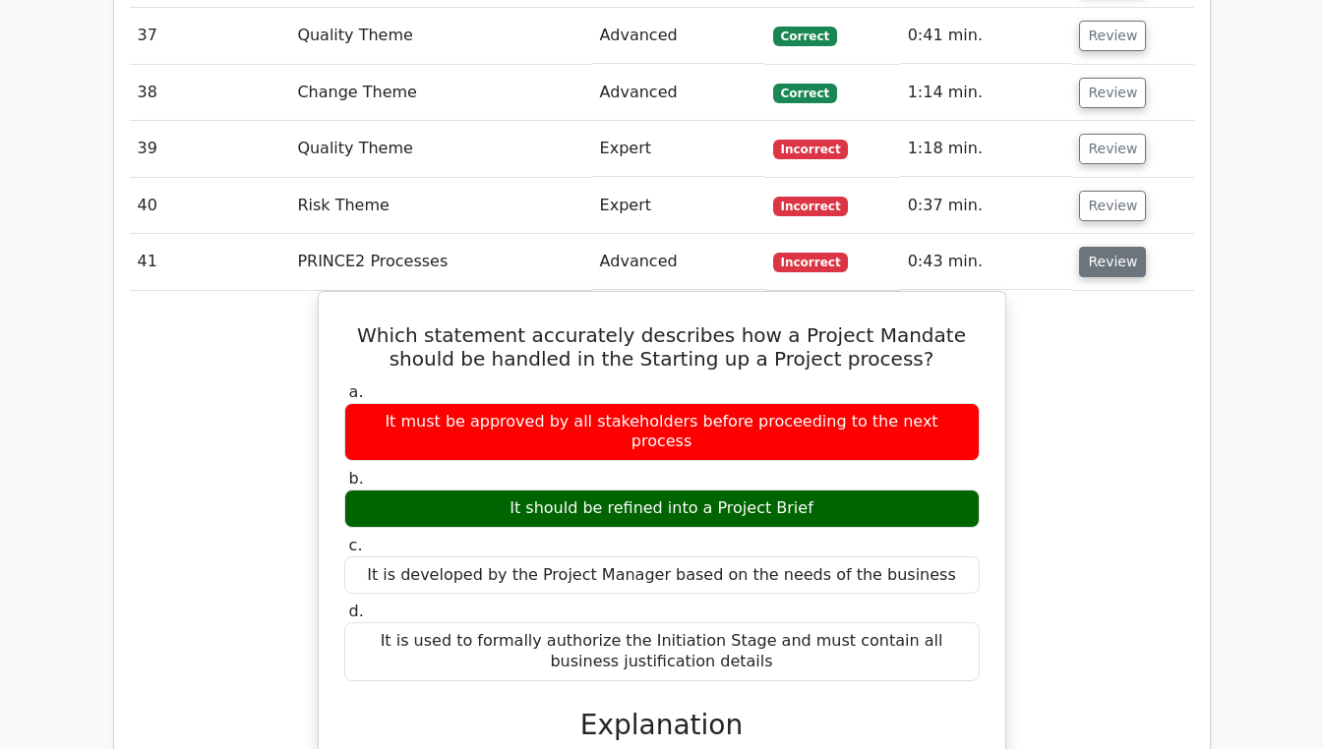
click at [1104, 247] on button "Review" at bounding box center [1112, 262] width 67 height 30
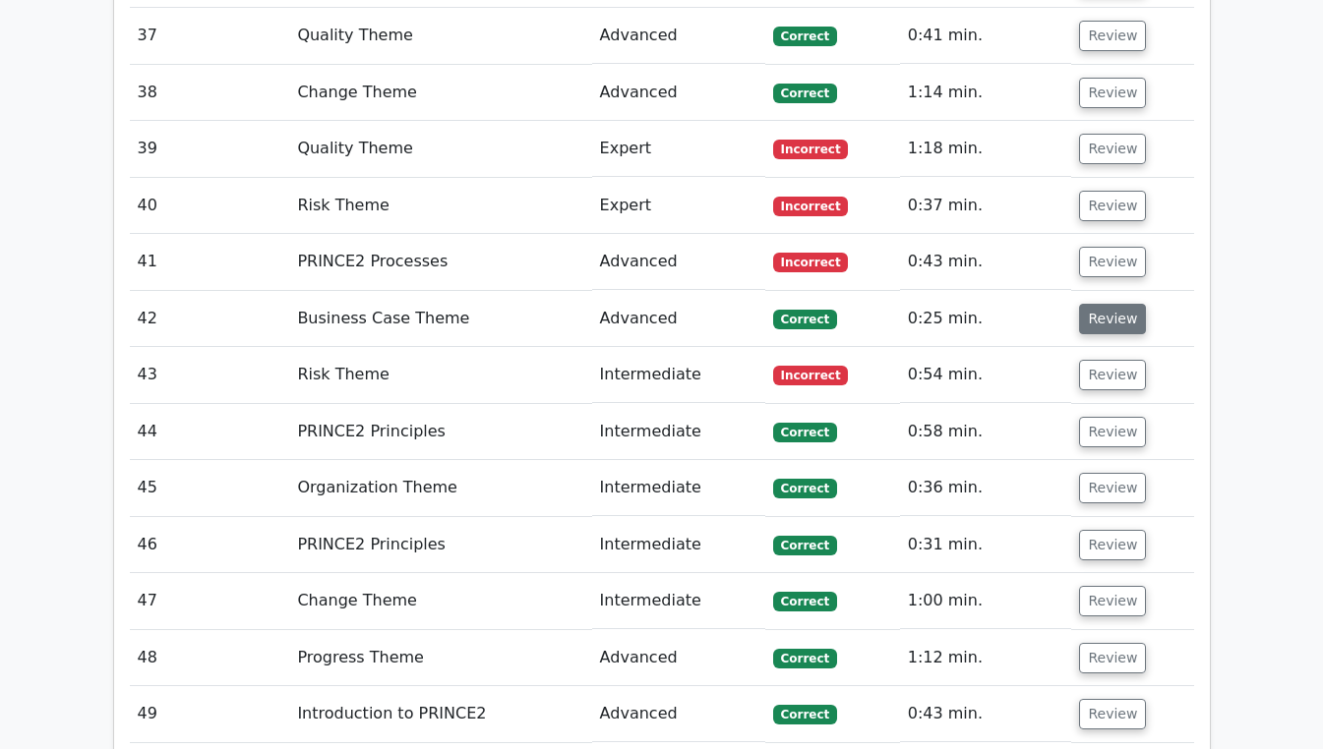
click at [1111, 304] on button "Review" at bounding box center [1112, 319] width 67 height 30
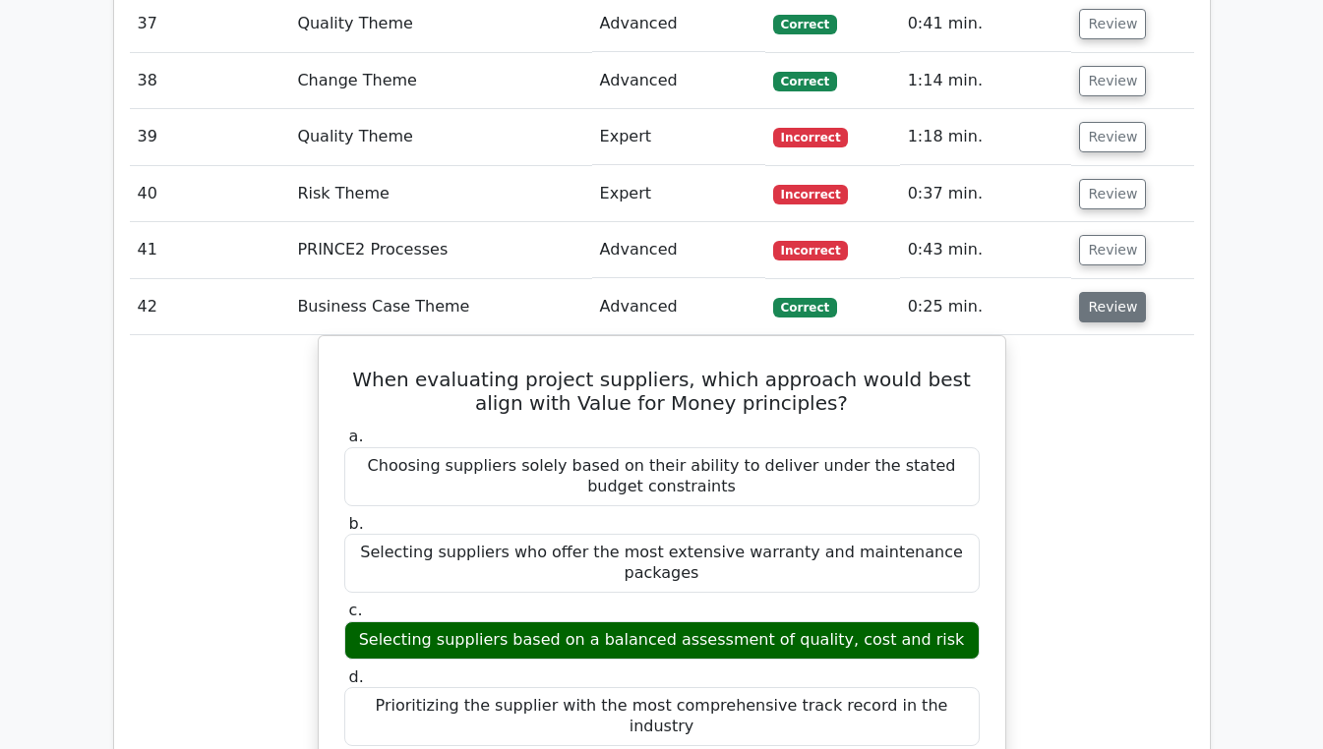
scroll to position [3829, 0]
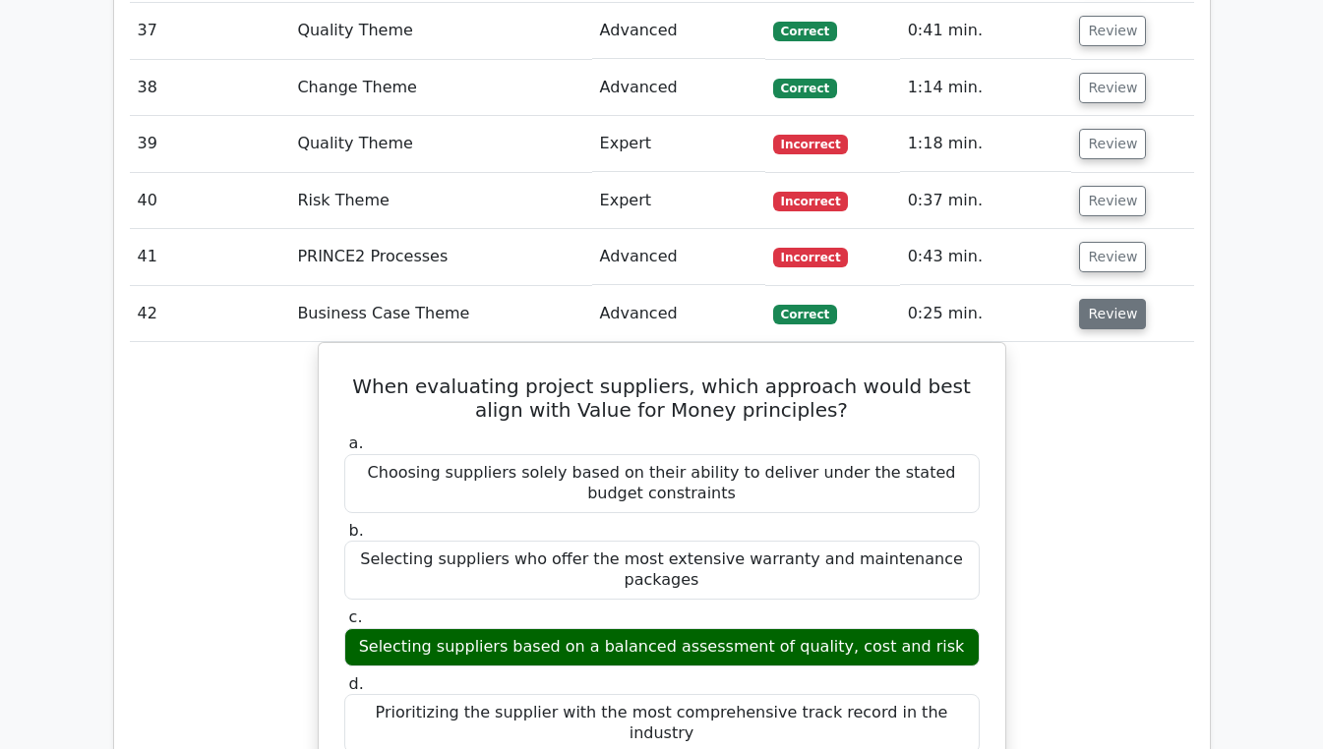
click at [1108, 299] on button "Review" at bounding box center [1112, 314] width 67 height 30
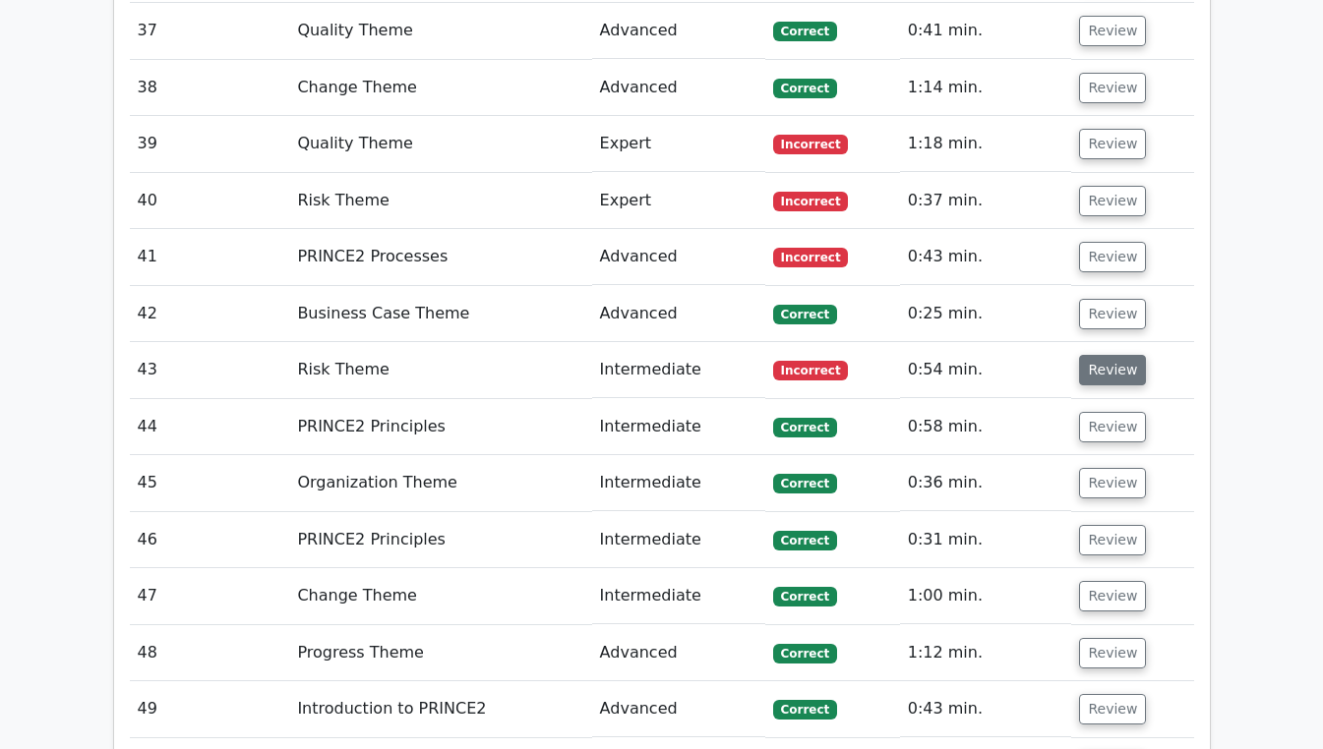
click at [1112, 355] on button "Review" at bounding box center [1112, 370] width 67 height 30
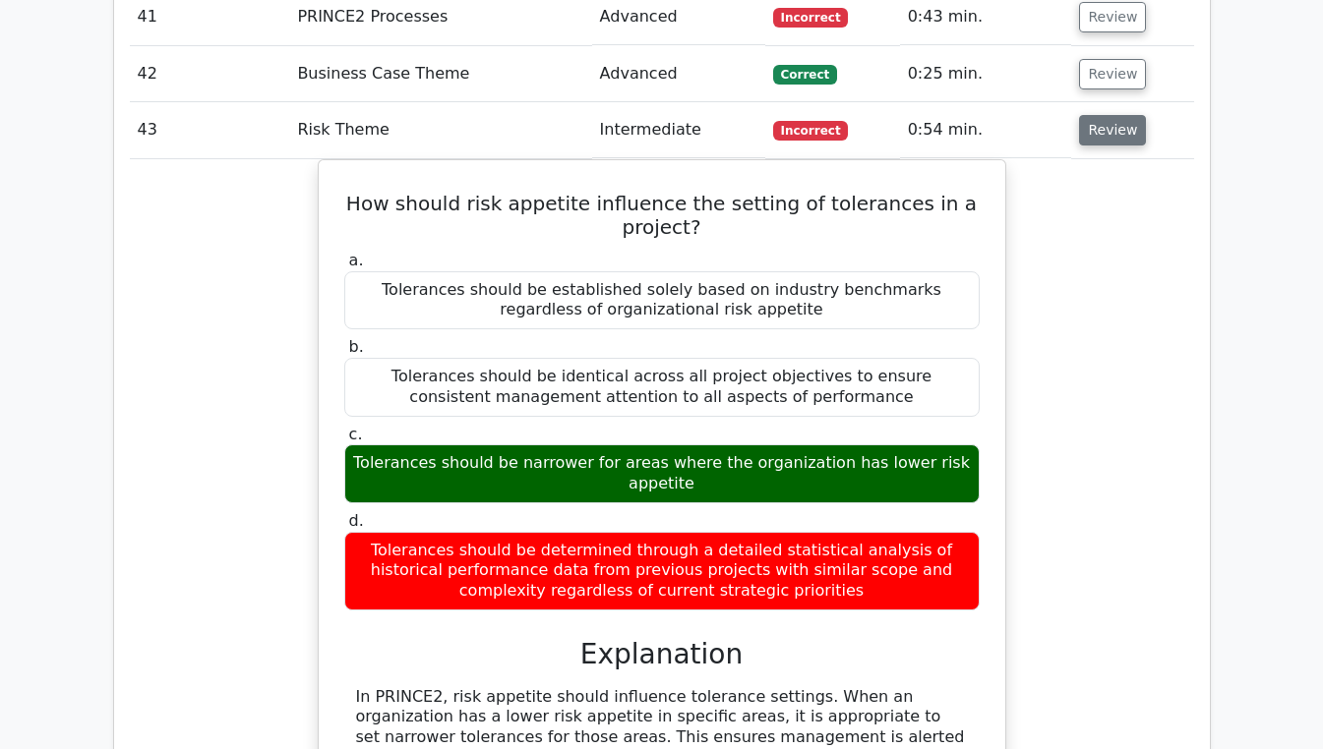
scroll to position [4068, 0]
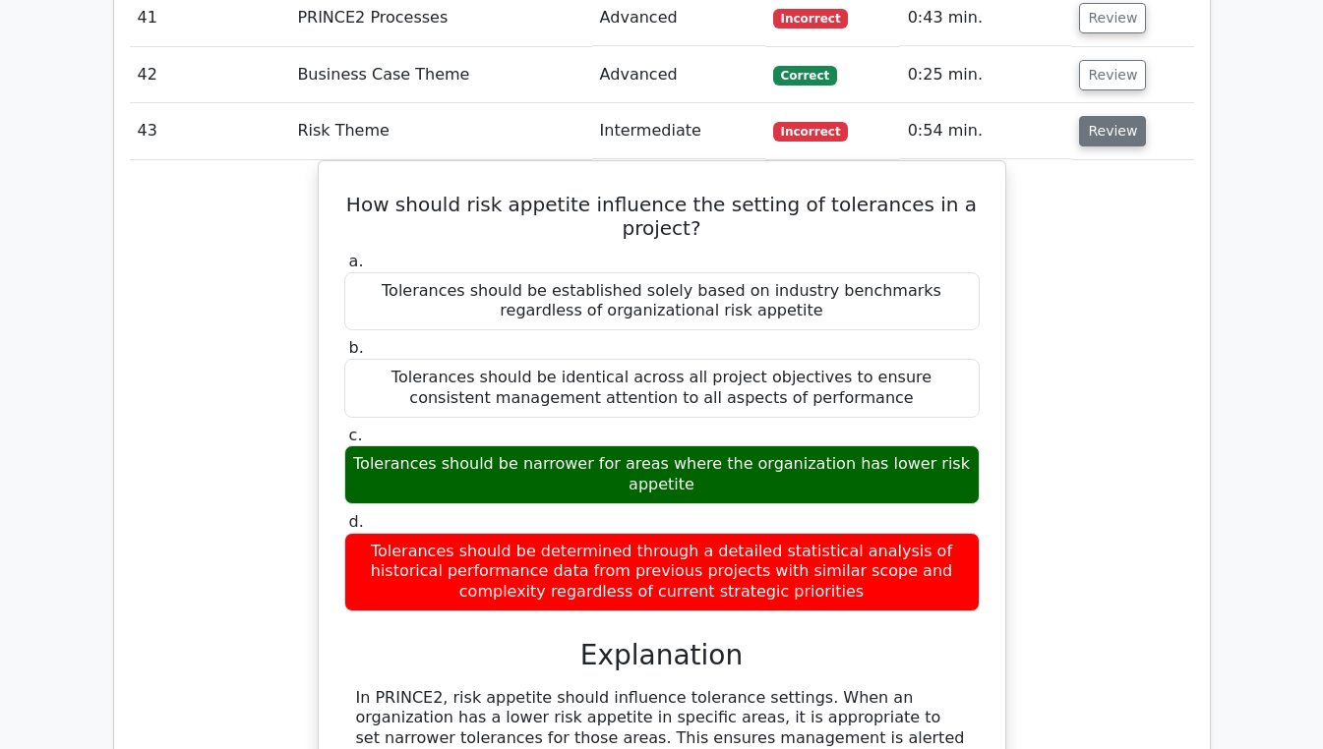
click at [1114, 116] on button "Review" at bounding box center [1112, 131] width 67 height 30
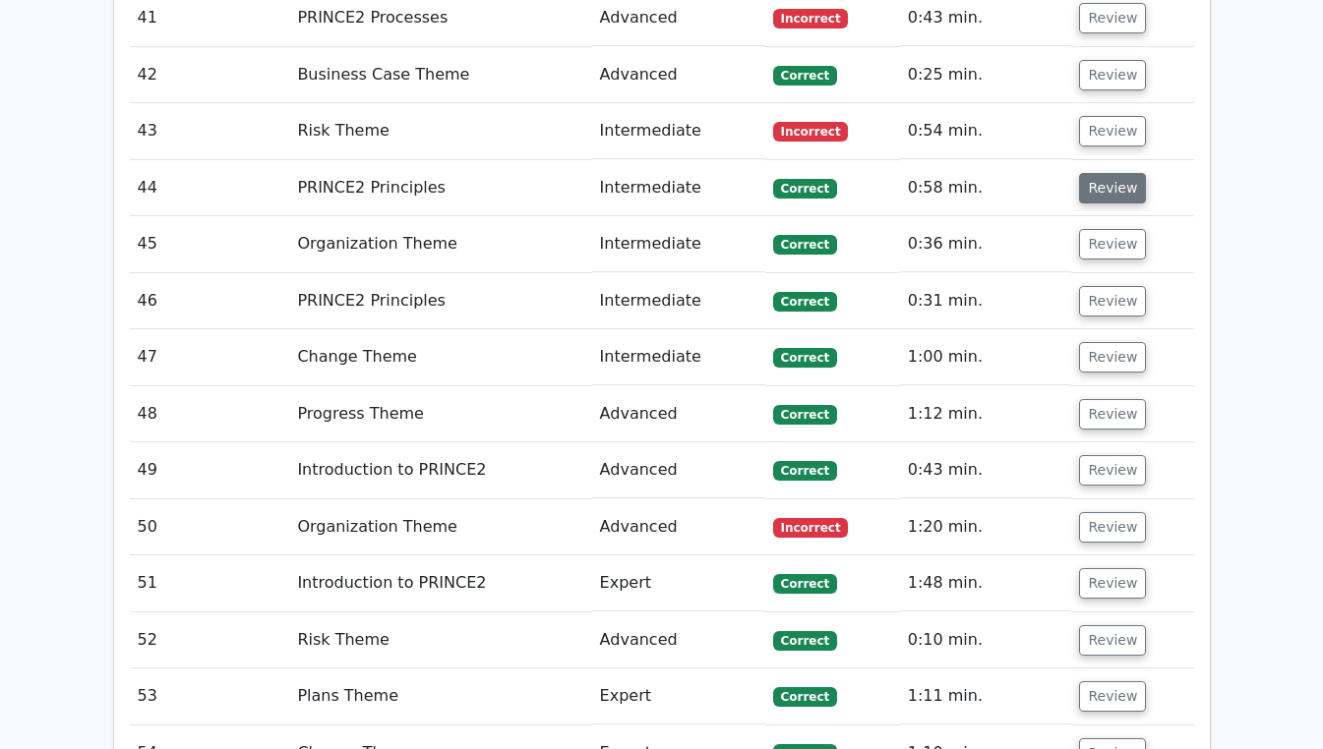
click at [1108, 173] on button "Review" at bounding box center [1112, 188] width 67 height 30
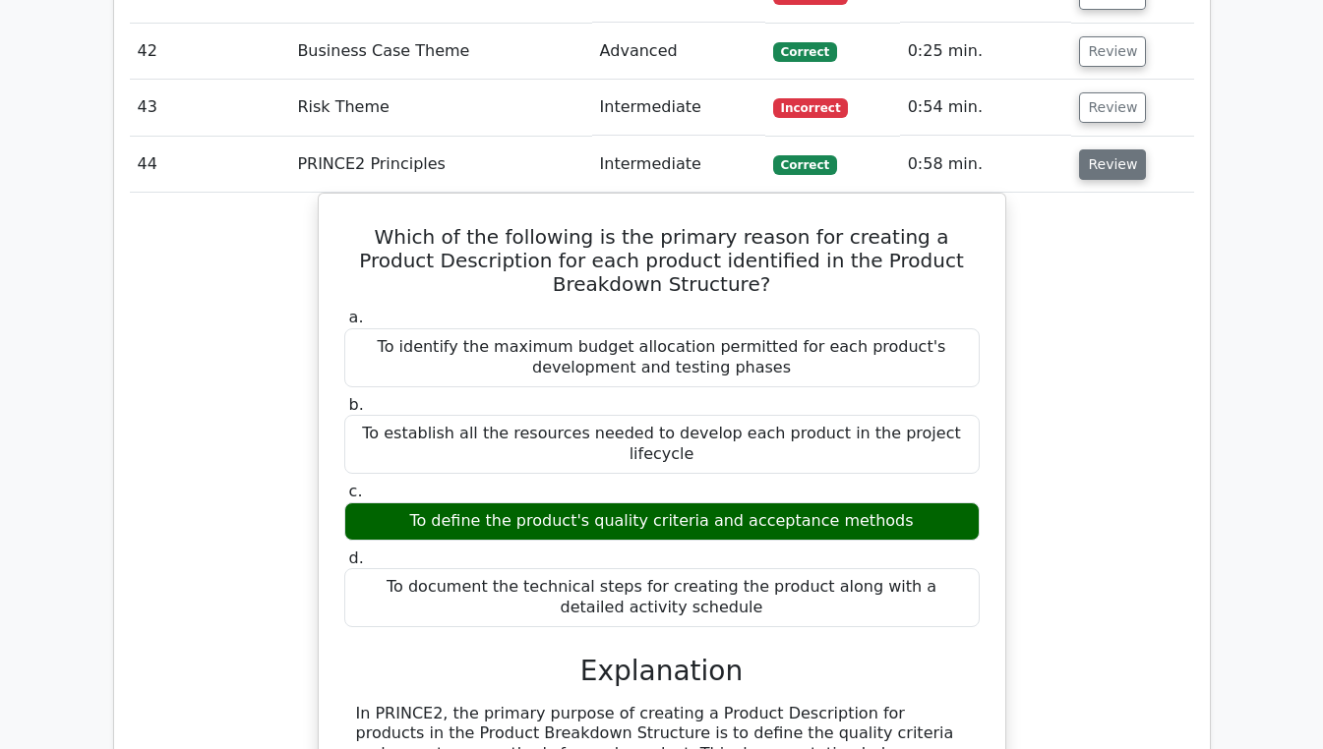
scroll to position [4109, 0]
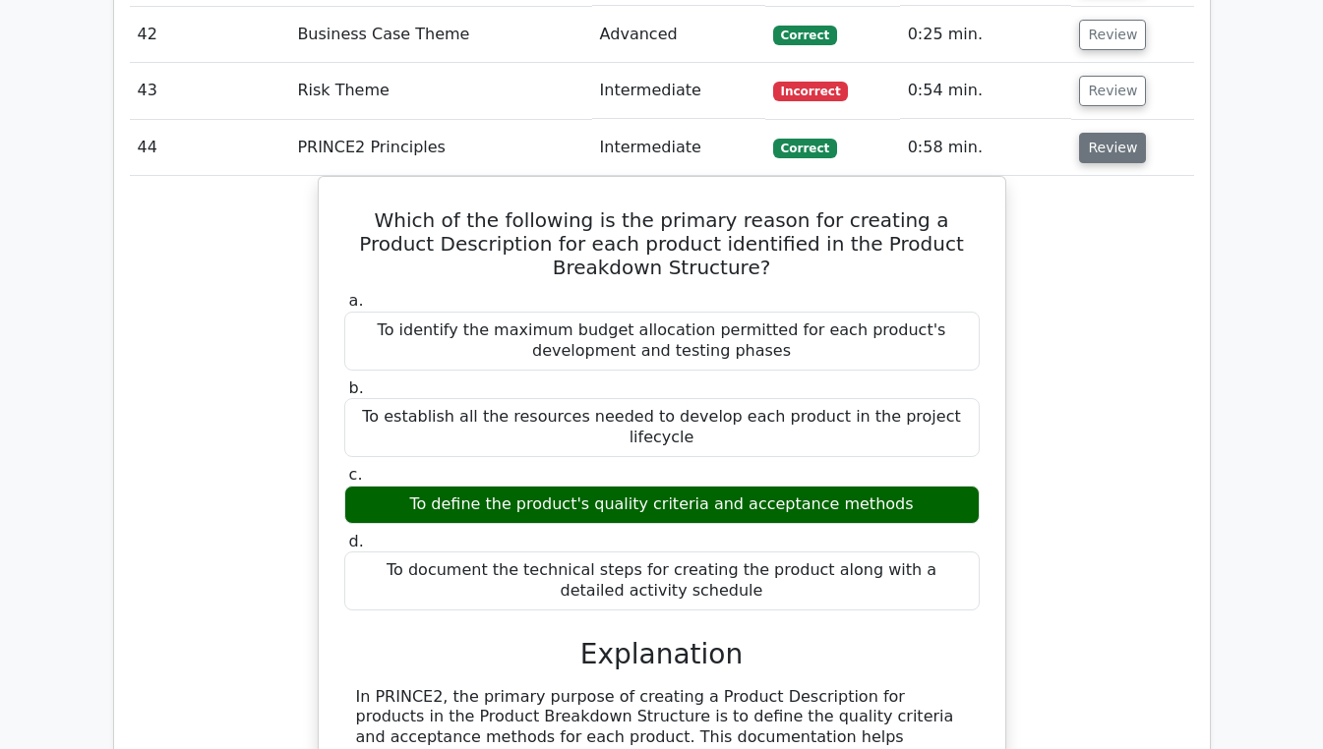
click at [1111, 133] on button "Review" at bounding box center [1112, 148] width 67 height 30
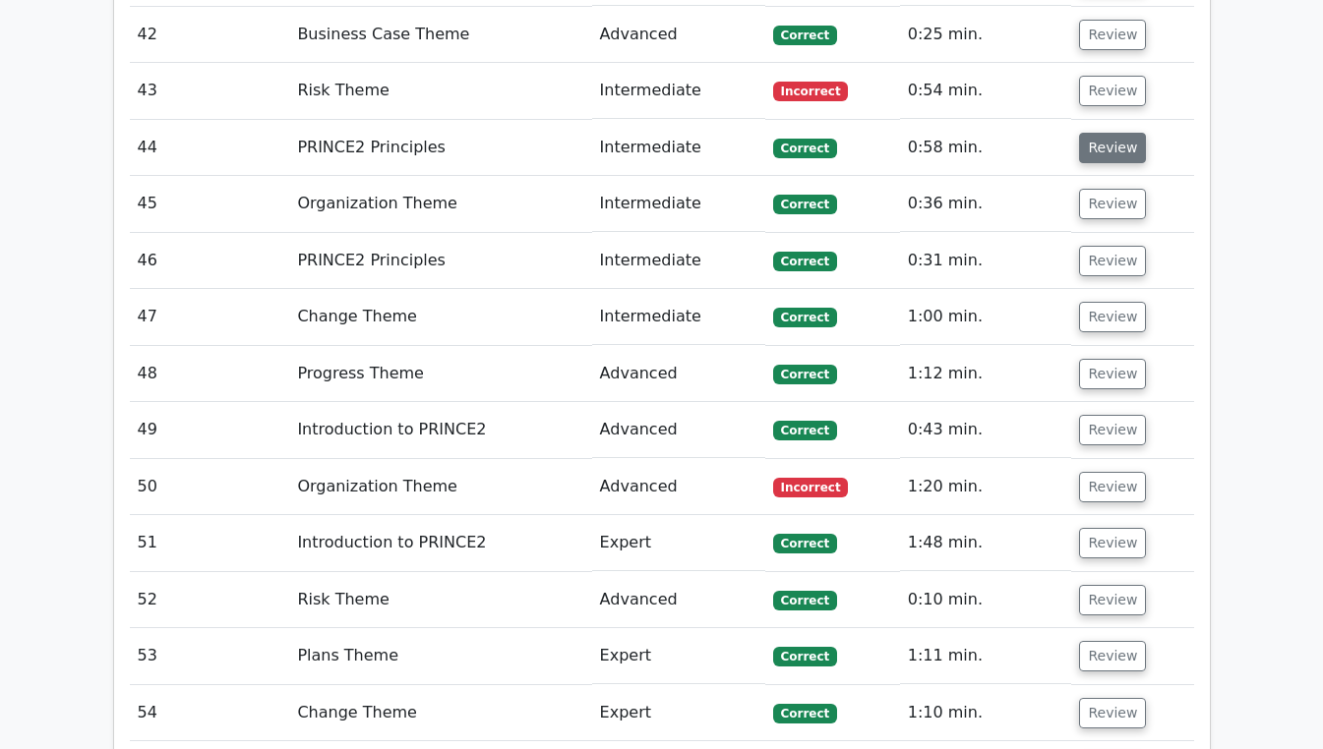
click at [1113, 133] on button "Review" at bounding box center [1112, 148] width 67 height 30
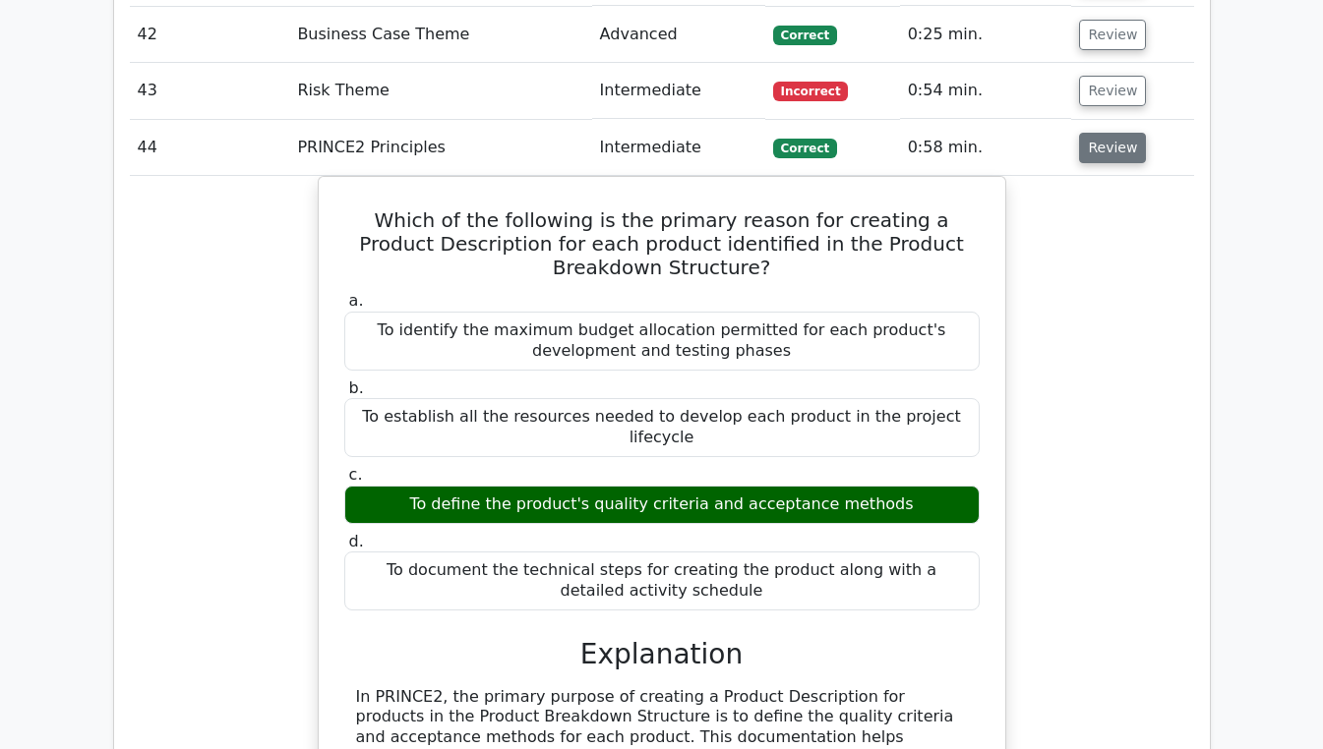
click at [1118, 133] on button "Review" at bounding box center [1112, 148] width 67 height 30
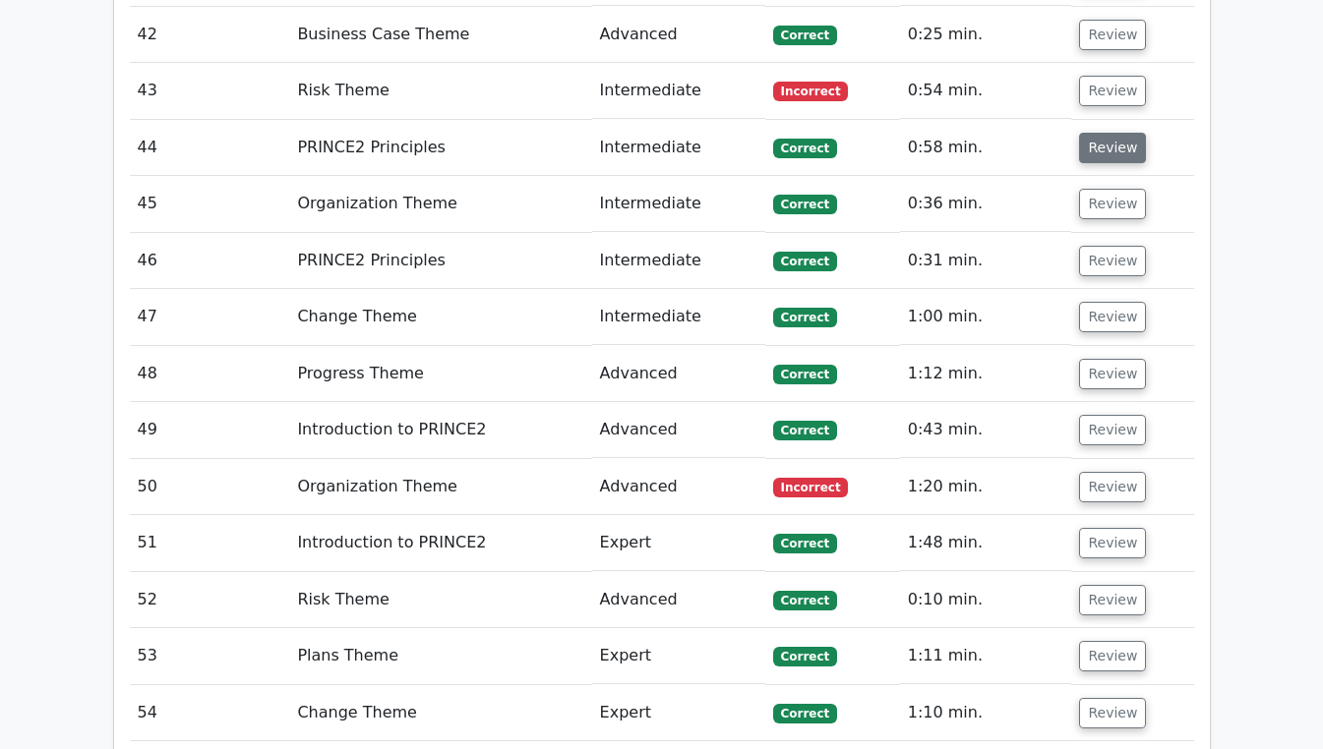
click at [1115, 133] on button "Review" at bounding box center [1112, 148] width 67 height 30
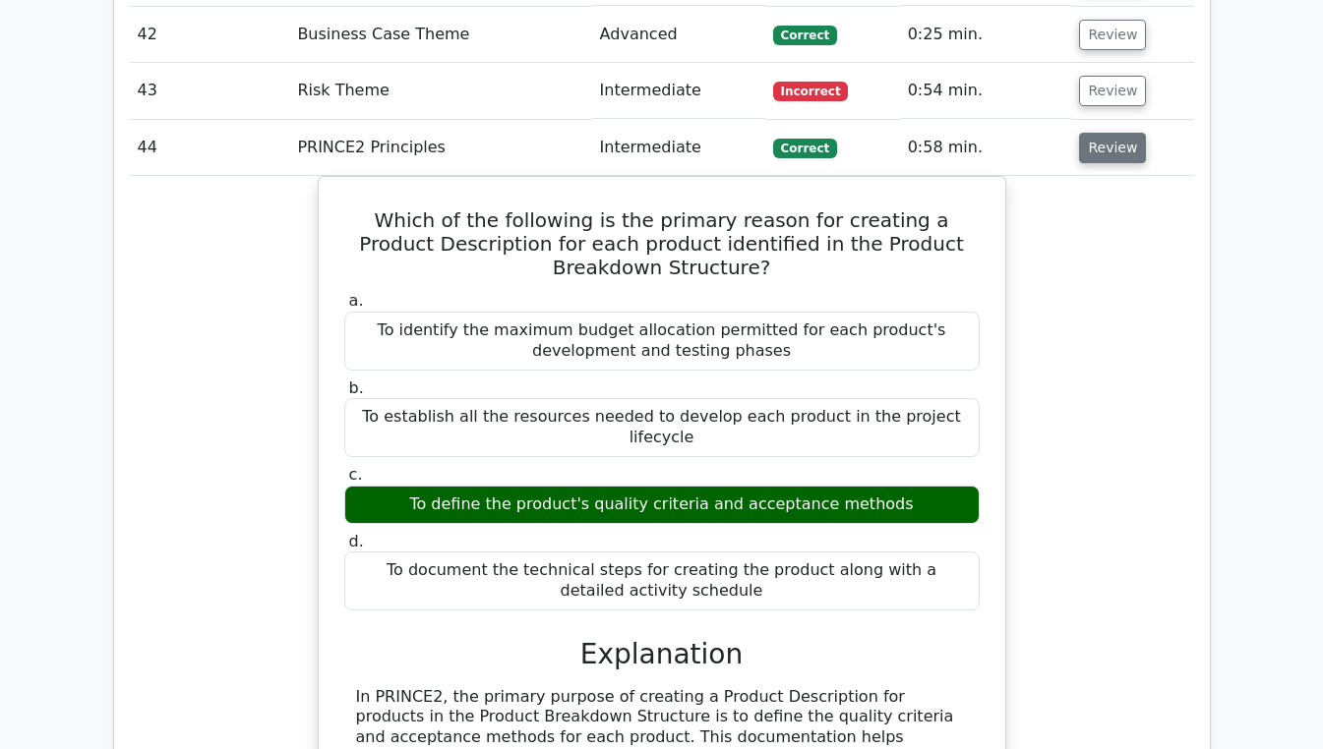
click at [1112, 133] on button "Review" at bounding box center [1112, 148] width 67 height 30
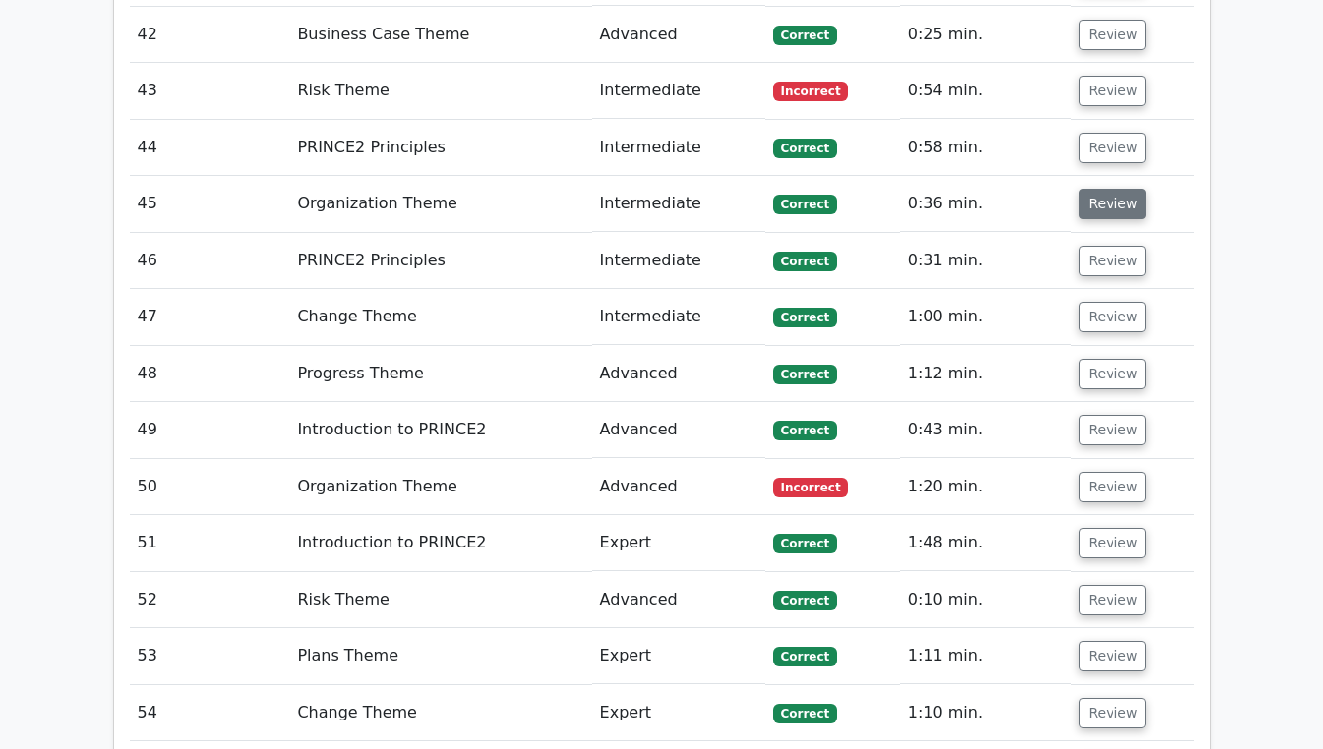
click at [1116, 189] on button "Review" at bounding box center [1112, 204] width 67 height 30
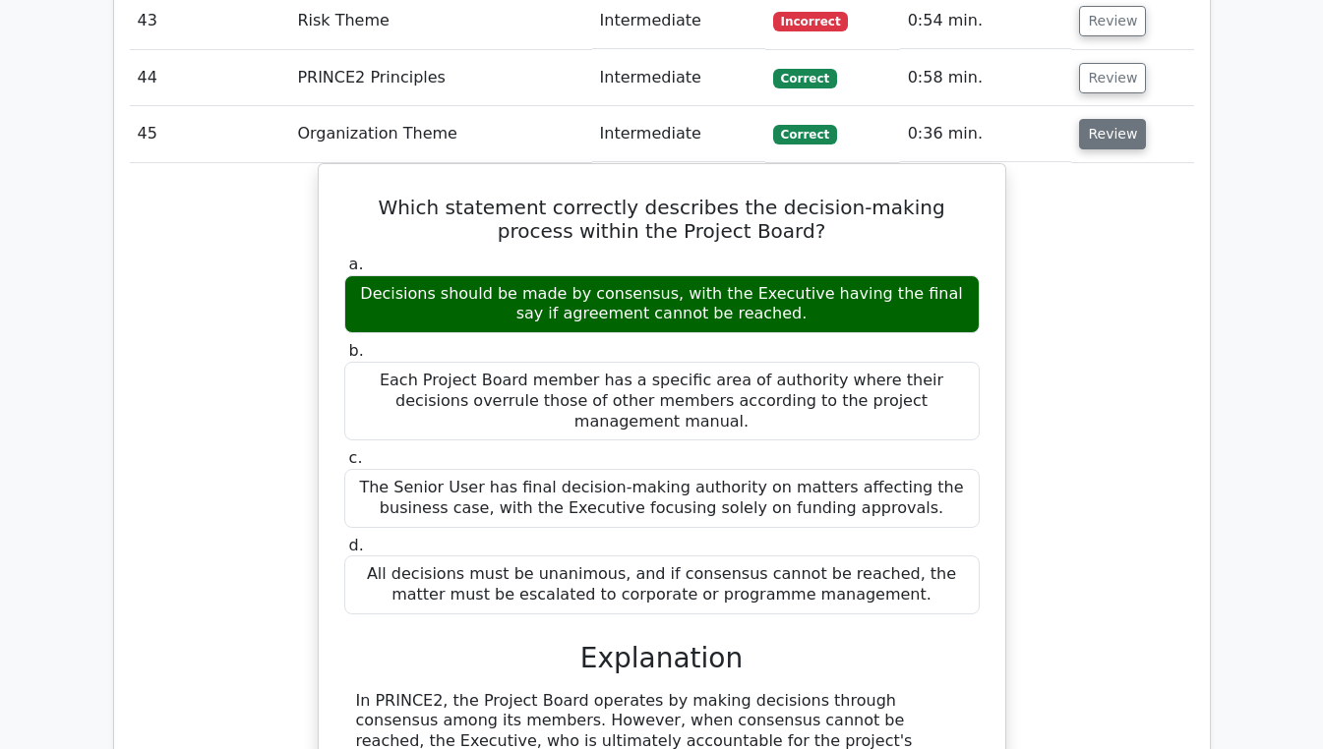
scroll to position [4120, 0]
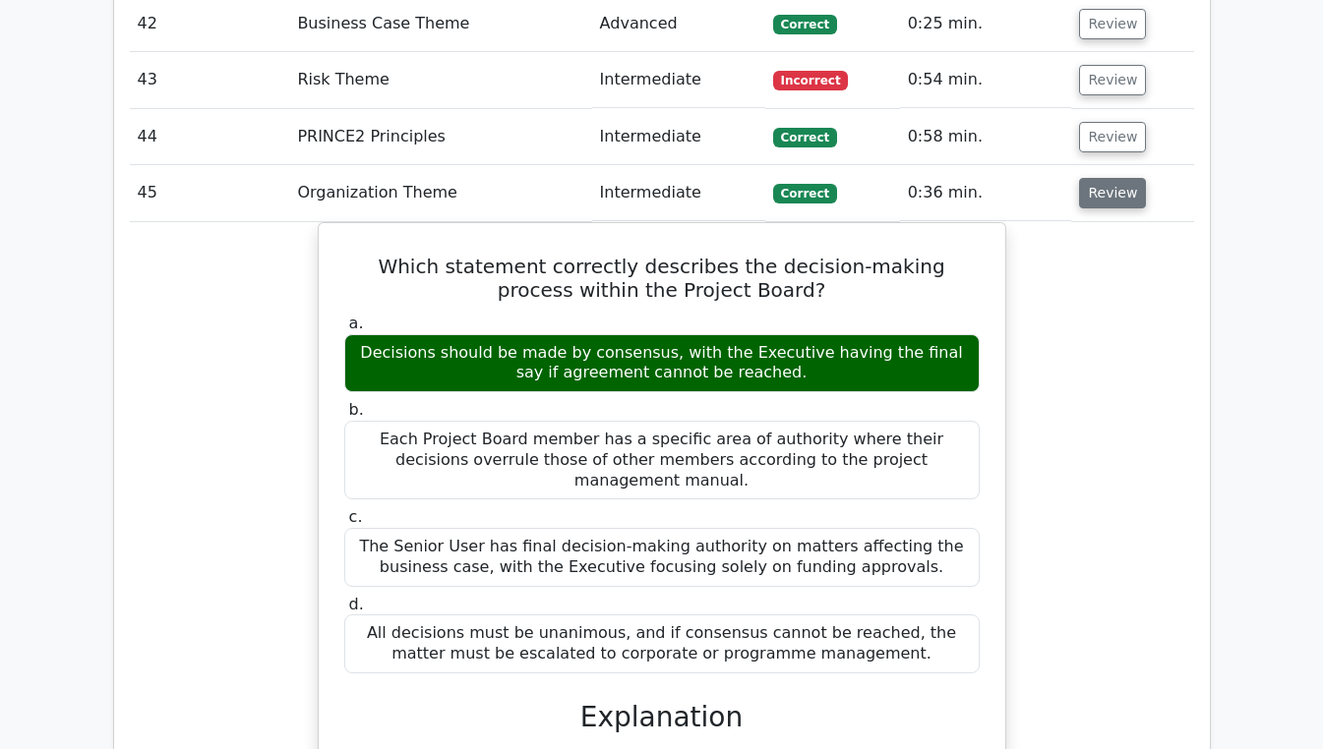
click at [1112, 178] on button "Review" at bounding box center [1112, 193] width 67 height 30
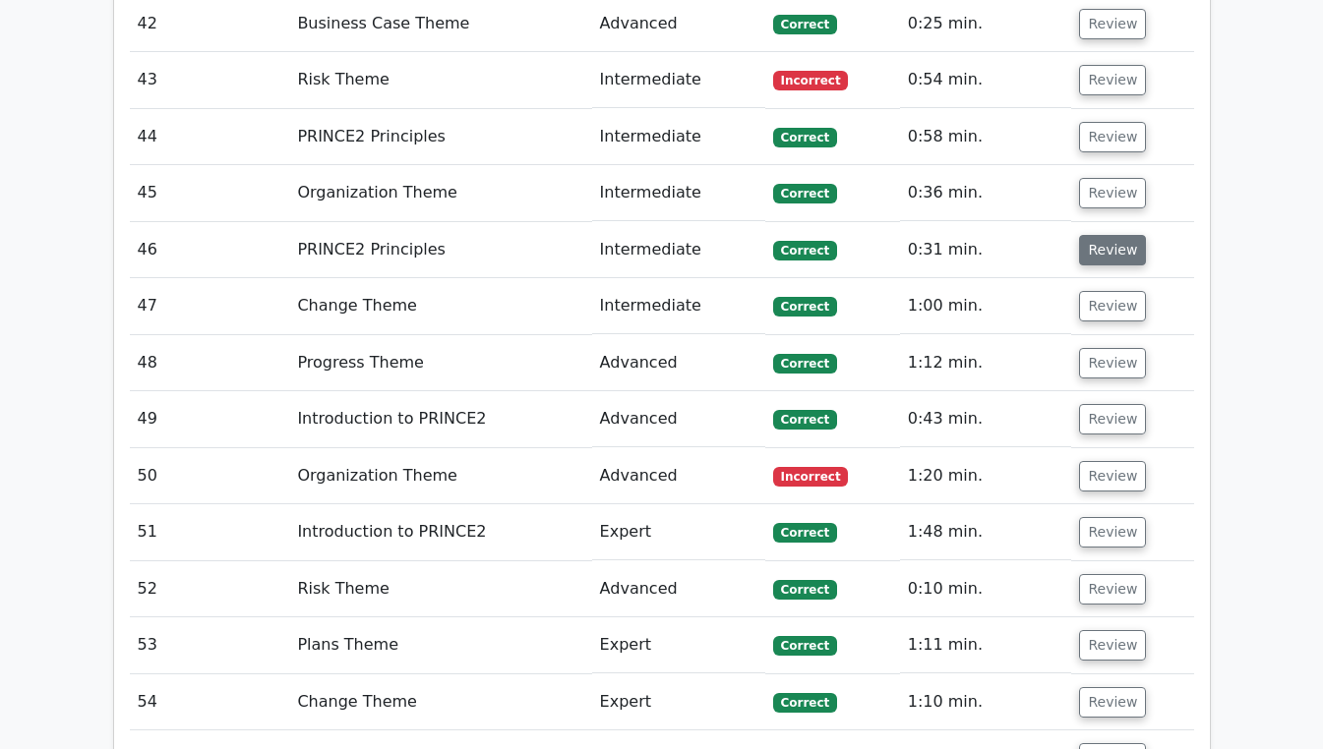
click at [1115, 235] on button "Review" at bounding box center [1112, 250] width 67 height 30
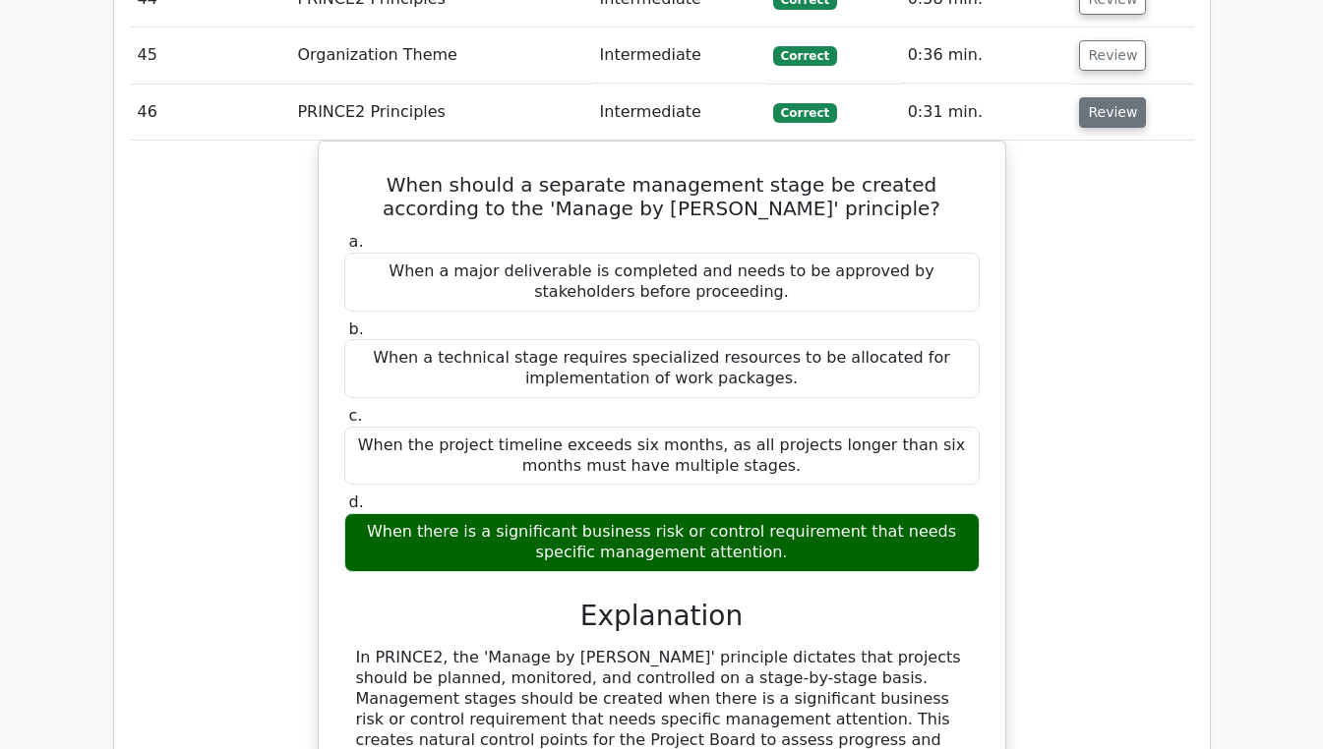
scroll to position [4208, 0]
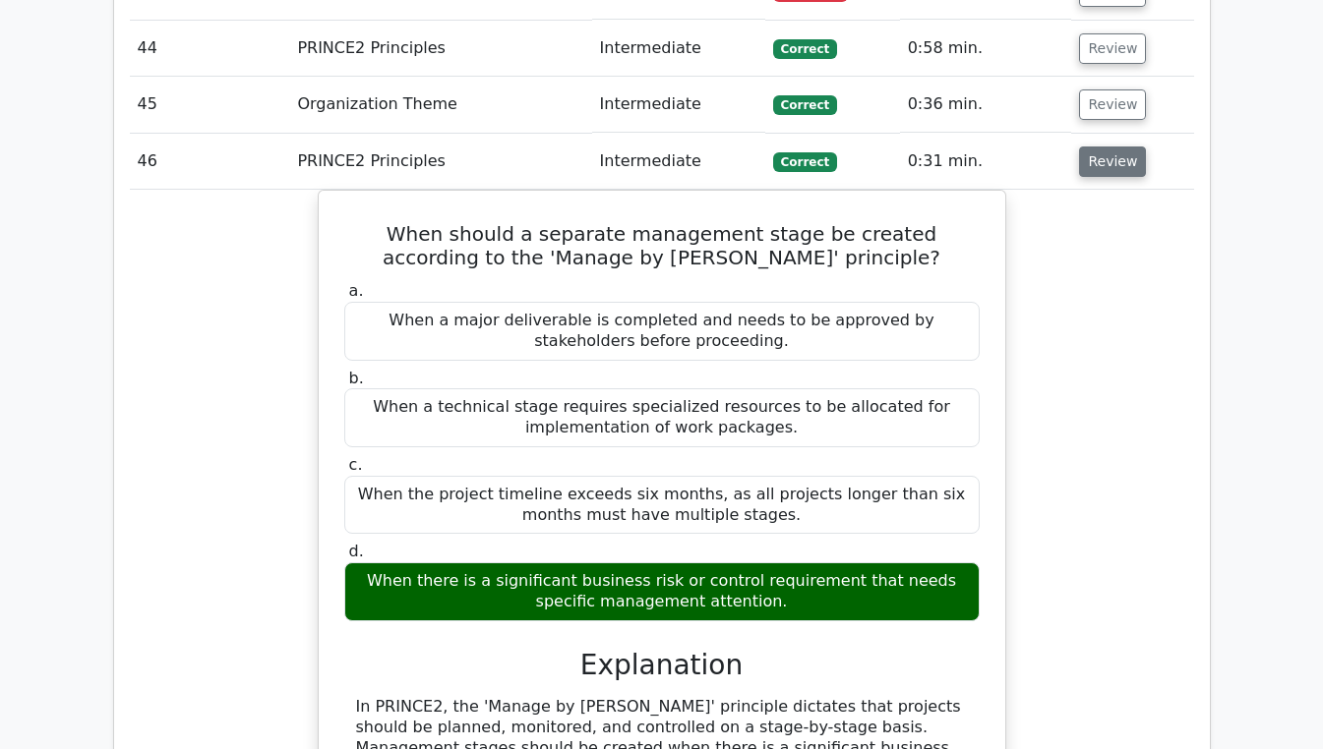
click at [1110, 147] on button "Review" at bounding box center [1112, 162] width 67 height 30
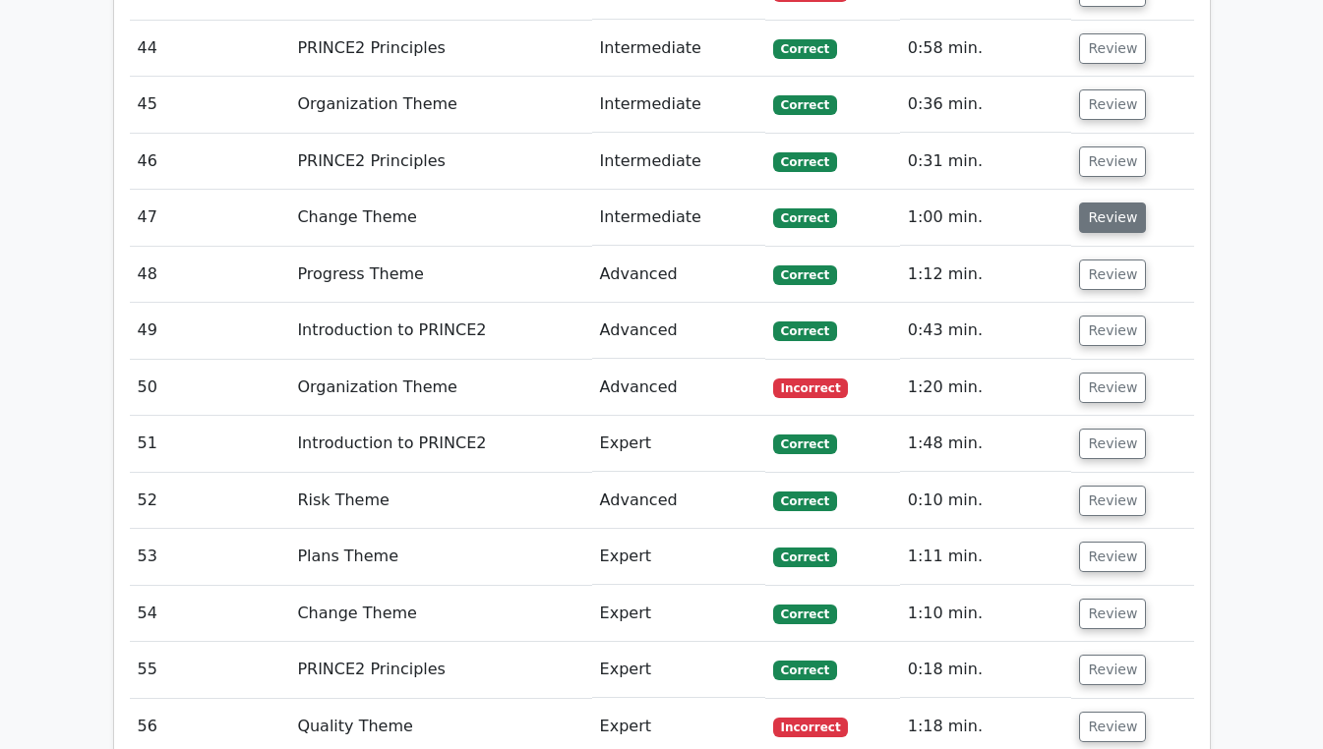
click at [1118, 203] on button "Review" at bounding box center [1112, 218] width 67 height 30
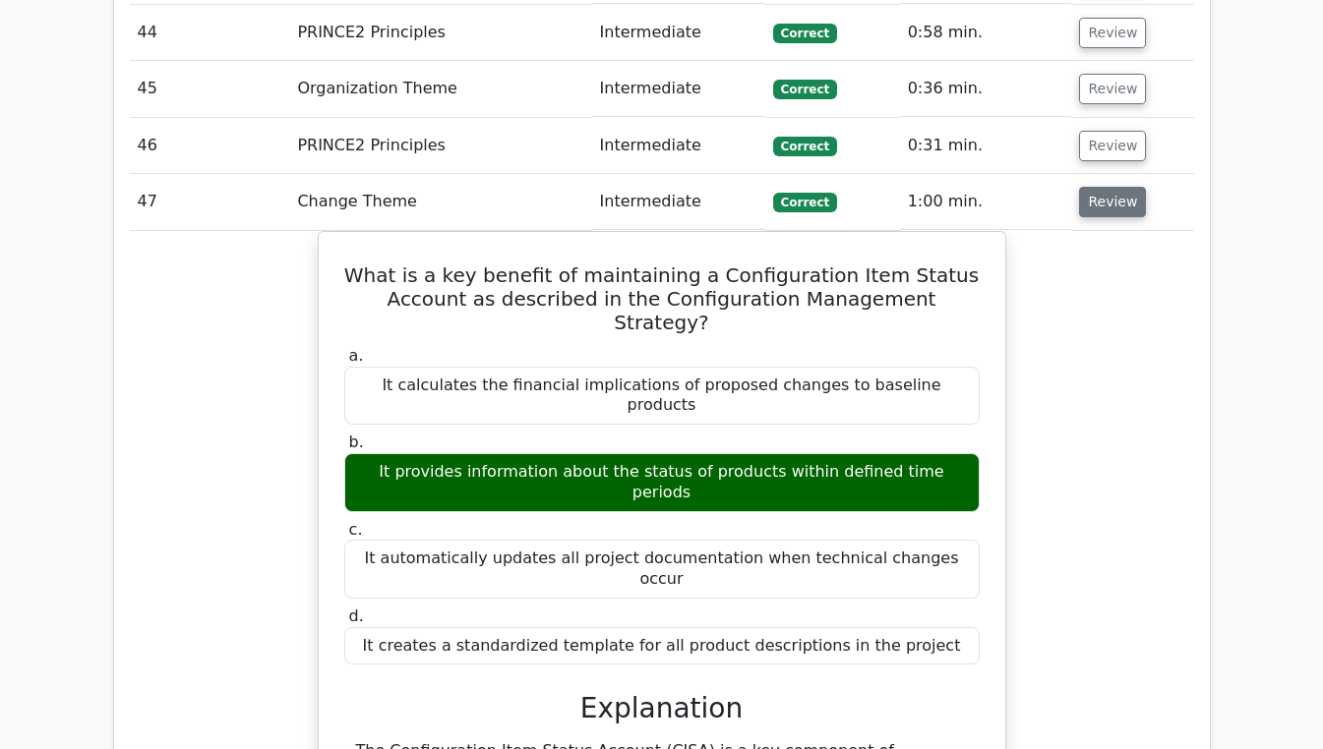
scroll to position [4220, 0]
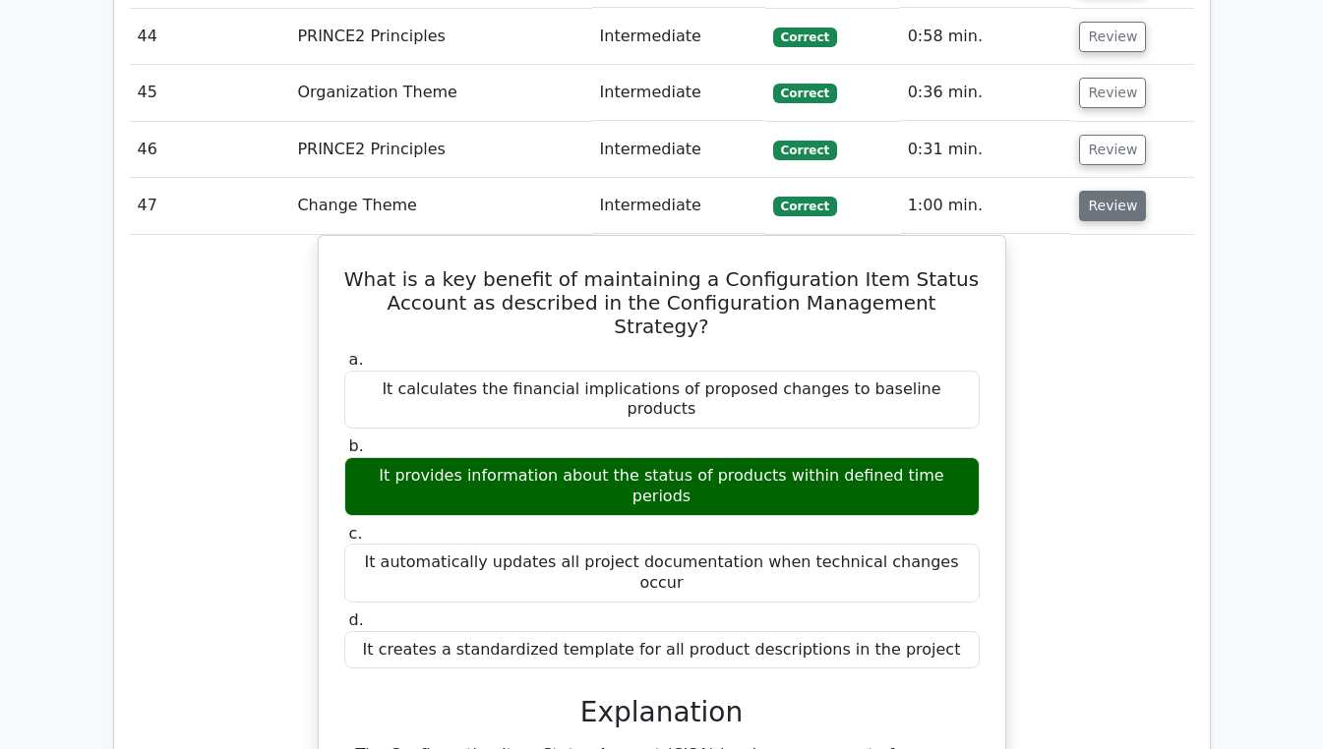
click at [1116, 191] on button "Review" at bounding box center [1112, 206] width 67 height 30
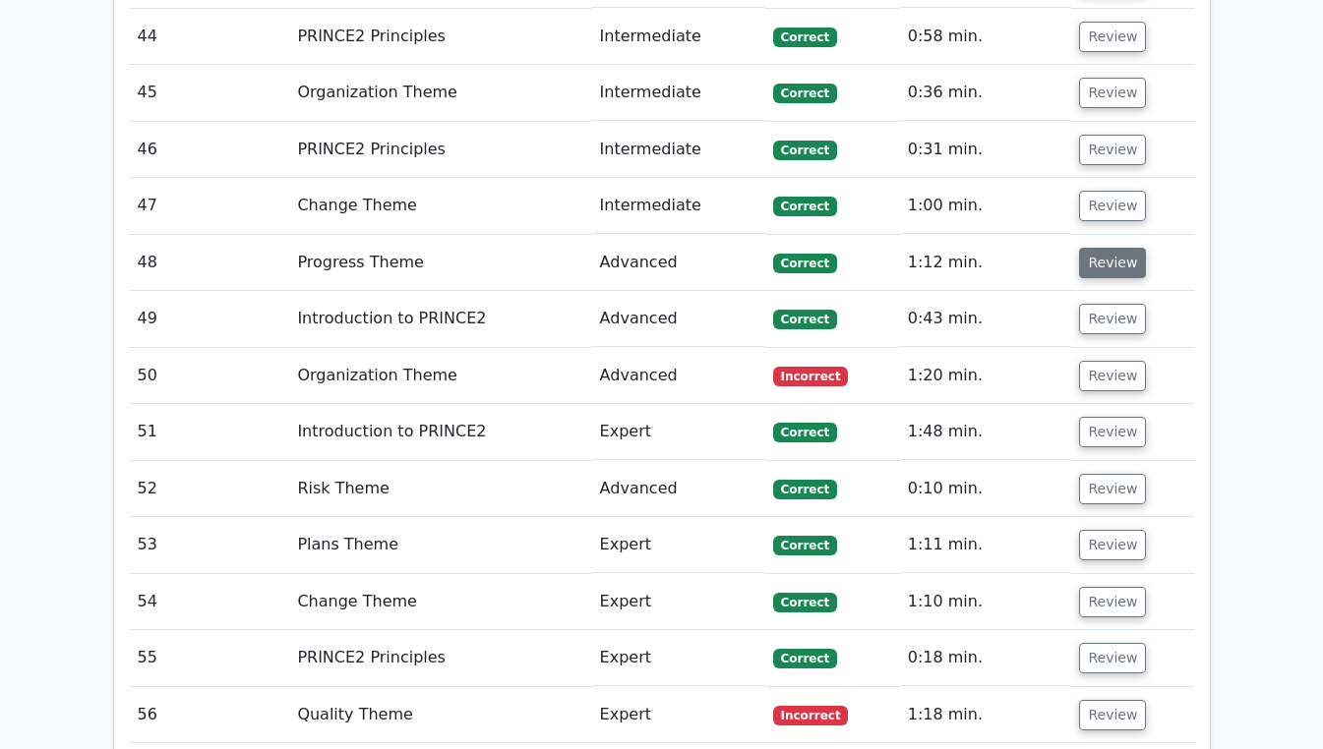
click at [1119, 248] on button "Review" at bounding box center [1112, 263] width 67 height 30
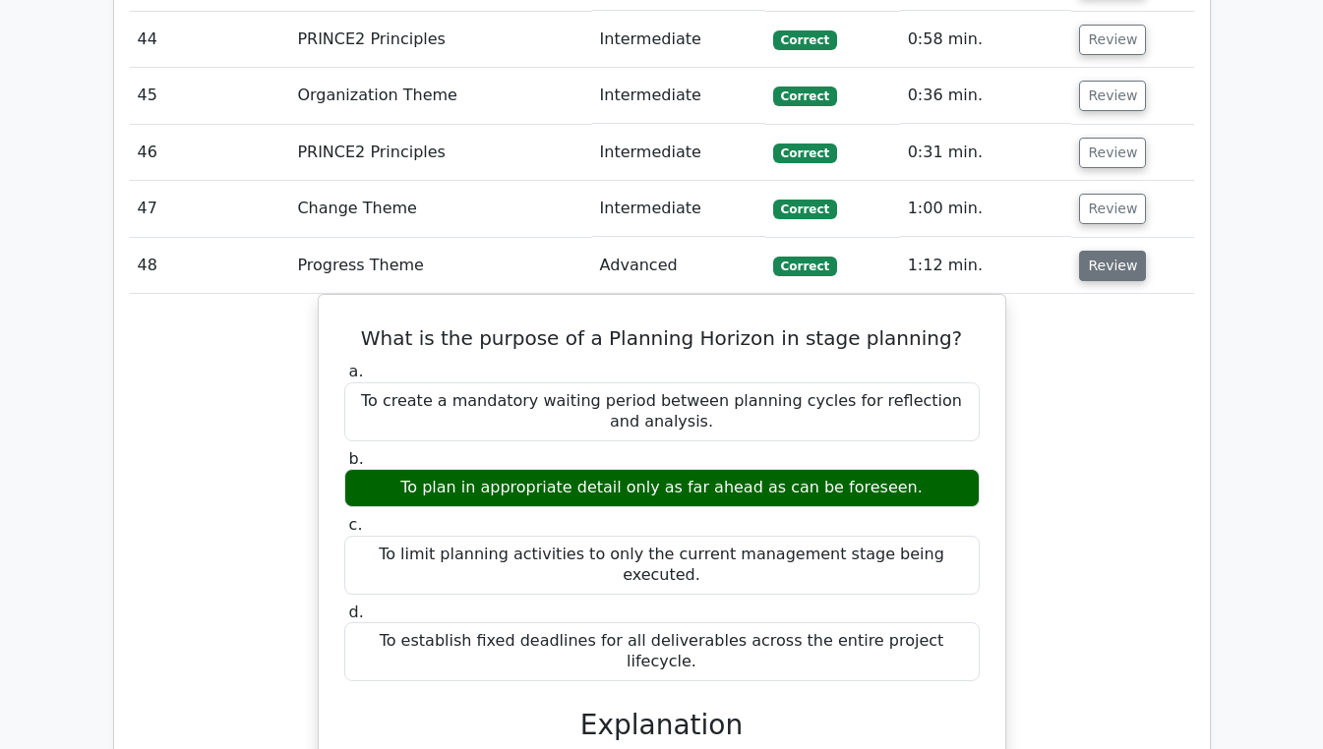
scroll to position [4212, 0]
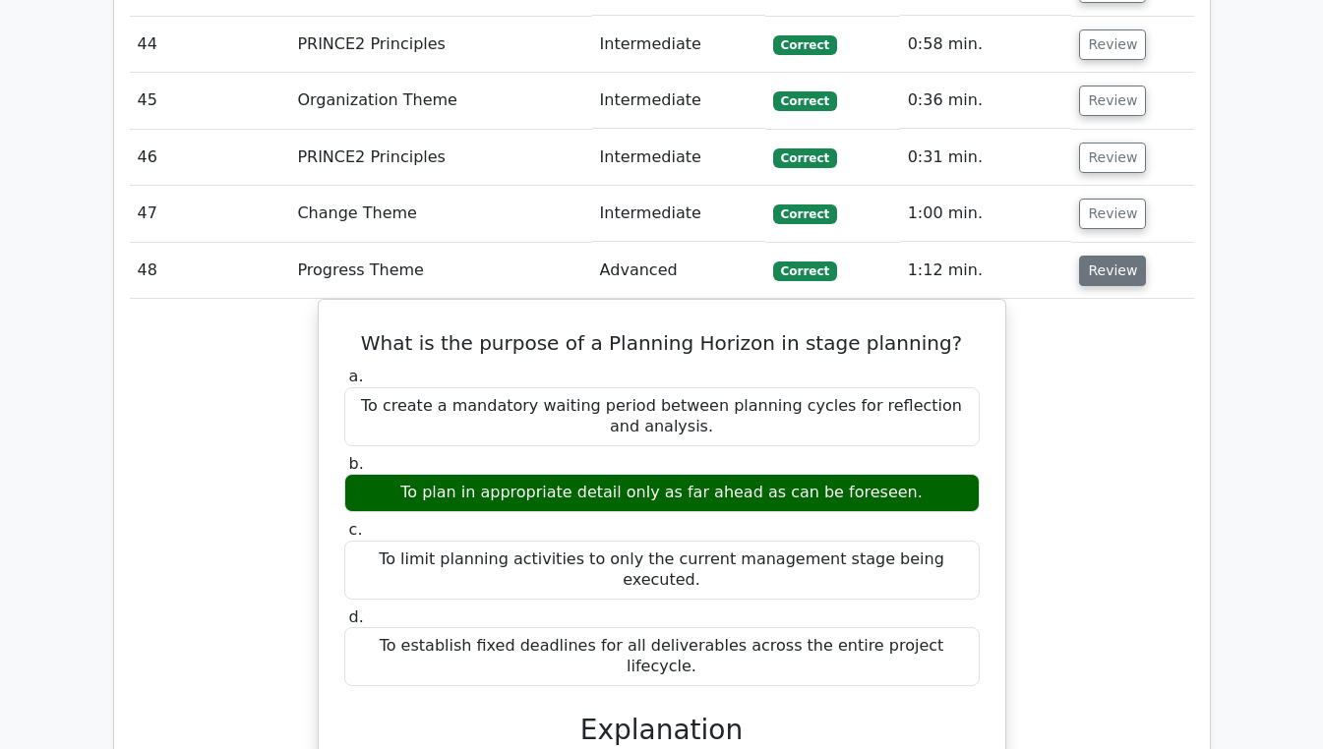
click at [1105, 256] on button "Review" at bounding box center [1112, 271] width 67 height 30
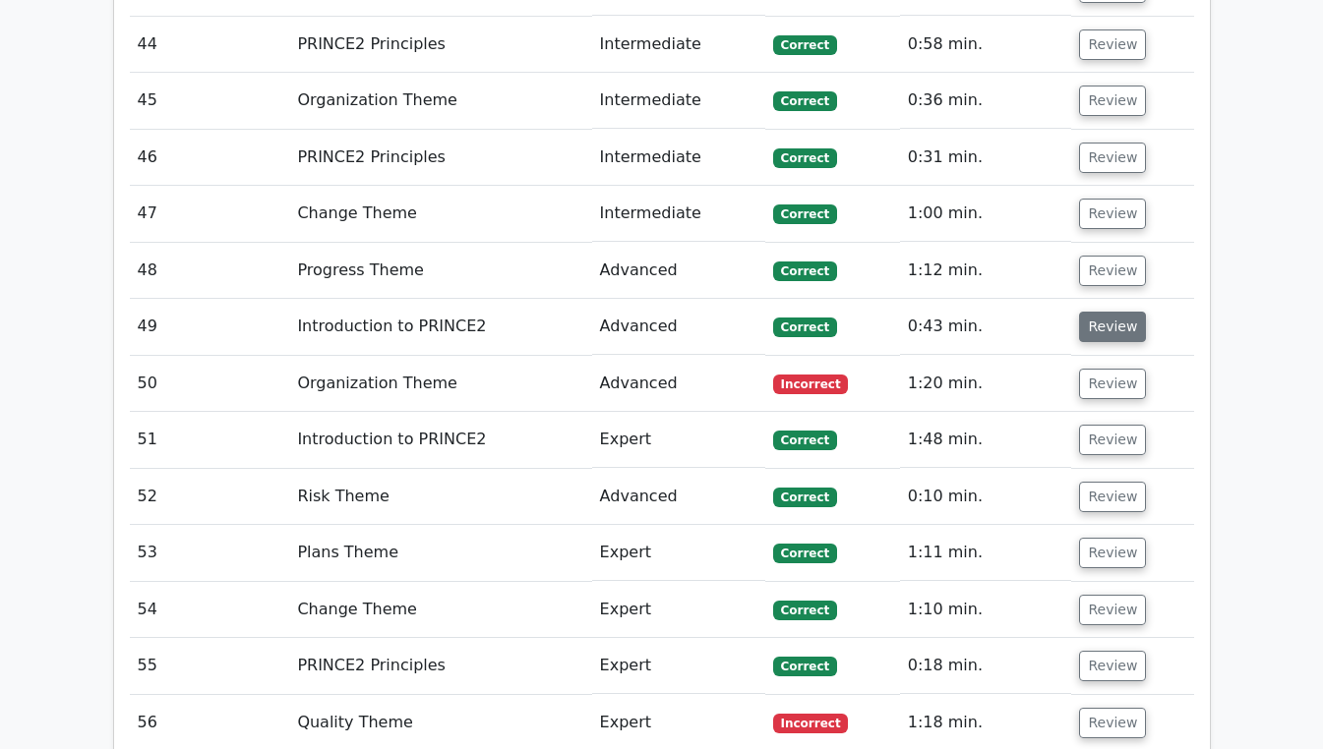
click at [1104, 312] on button "Review" at bounding box center [1112, 327] width 67 height 30
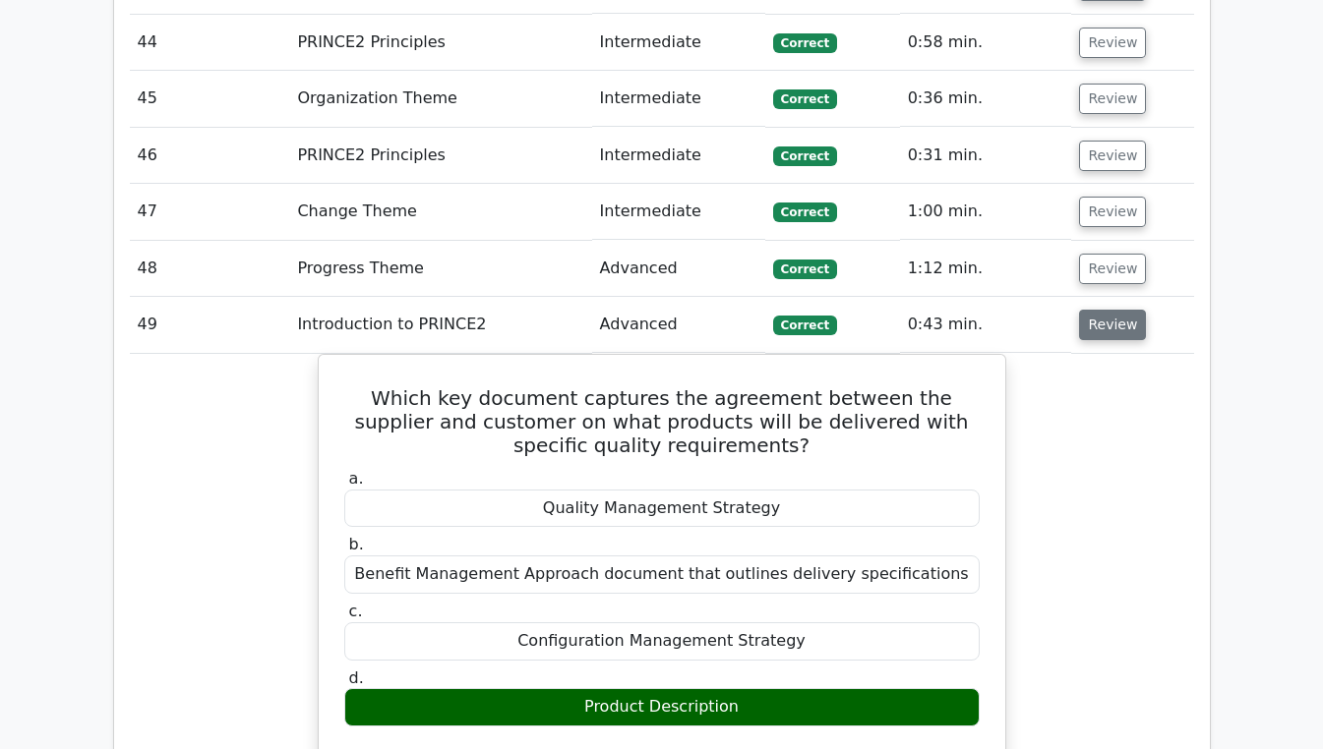
scroll to position [4201, 0]
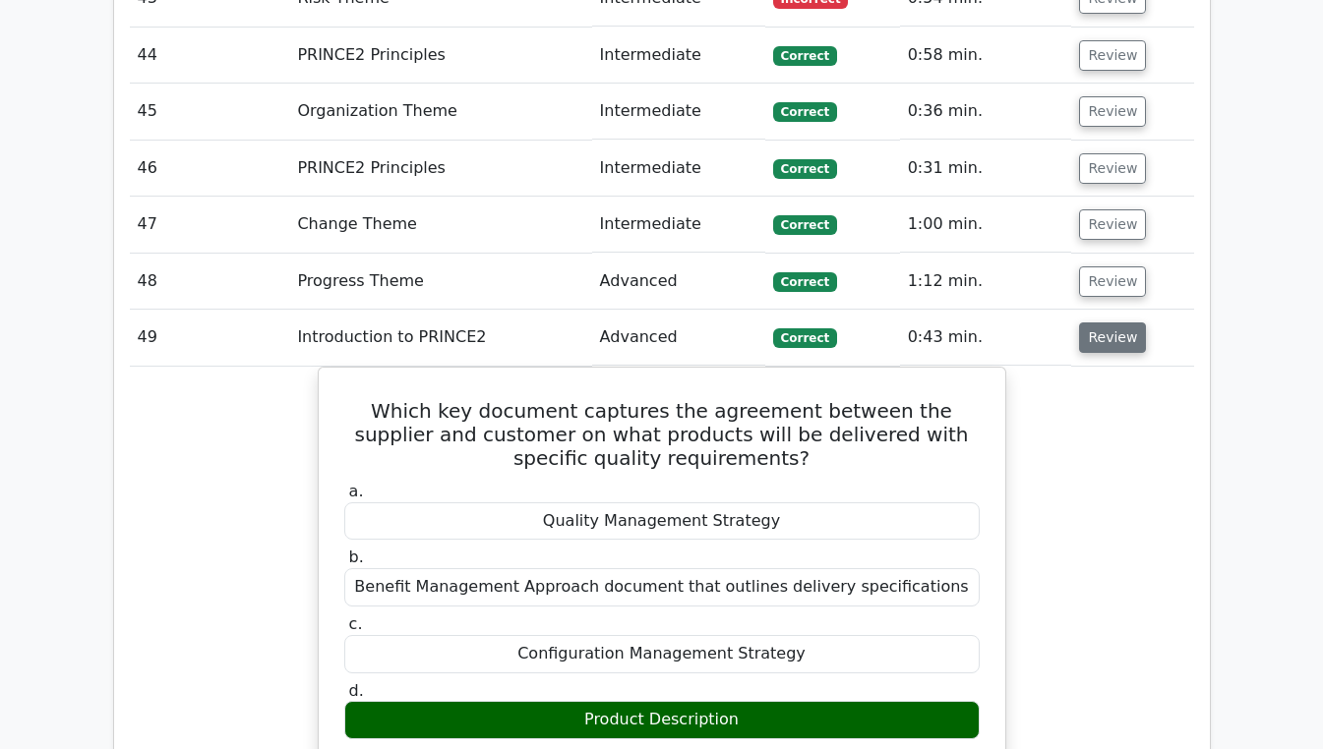
click at [1119, 323] on button "Review" at bounding box center [1112, 338] width 67 height 30
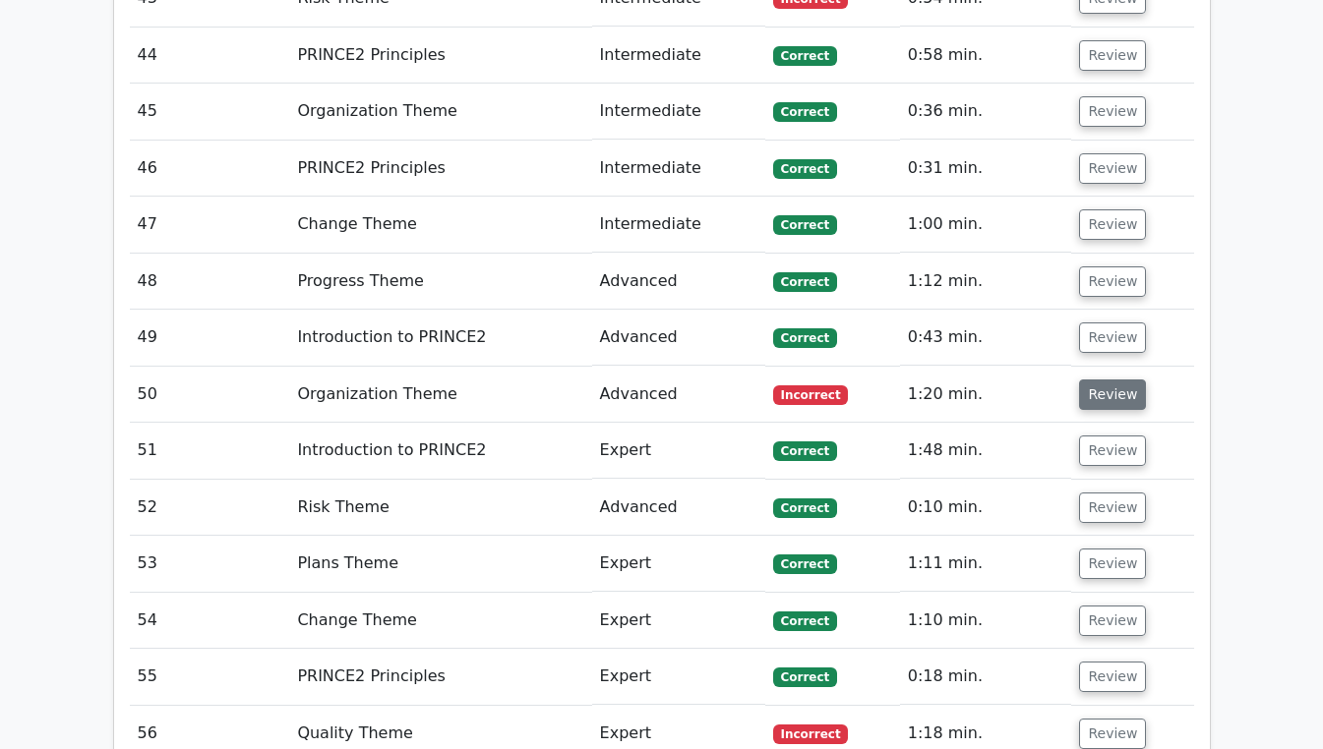
click at [1112, 380] on button "Review" at bounding box center [1112, 395] width 67 height 30
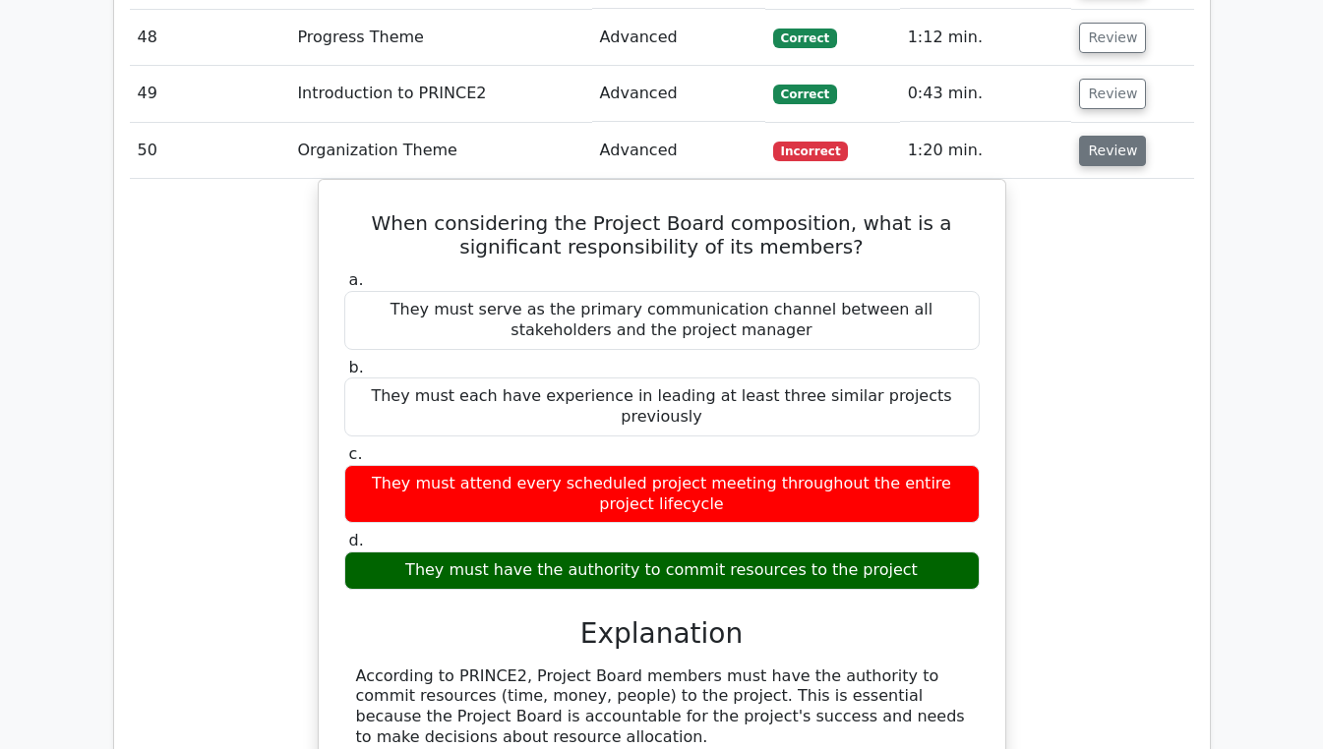
scroll to position [4444, 0]
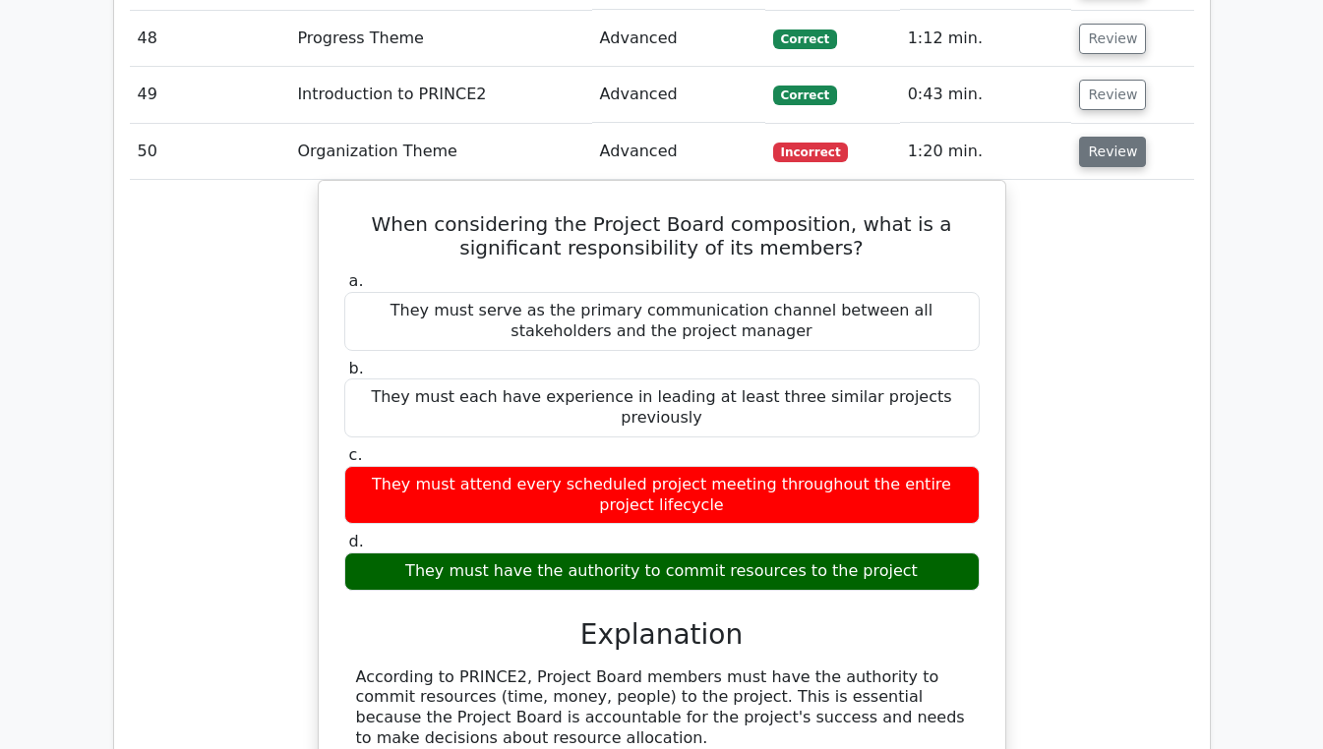
click at [1097, 137] on button "Review" at bounding box center [1112, 152] width 67 height 30
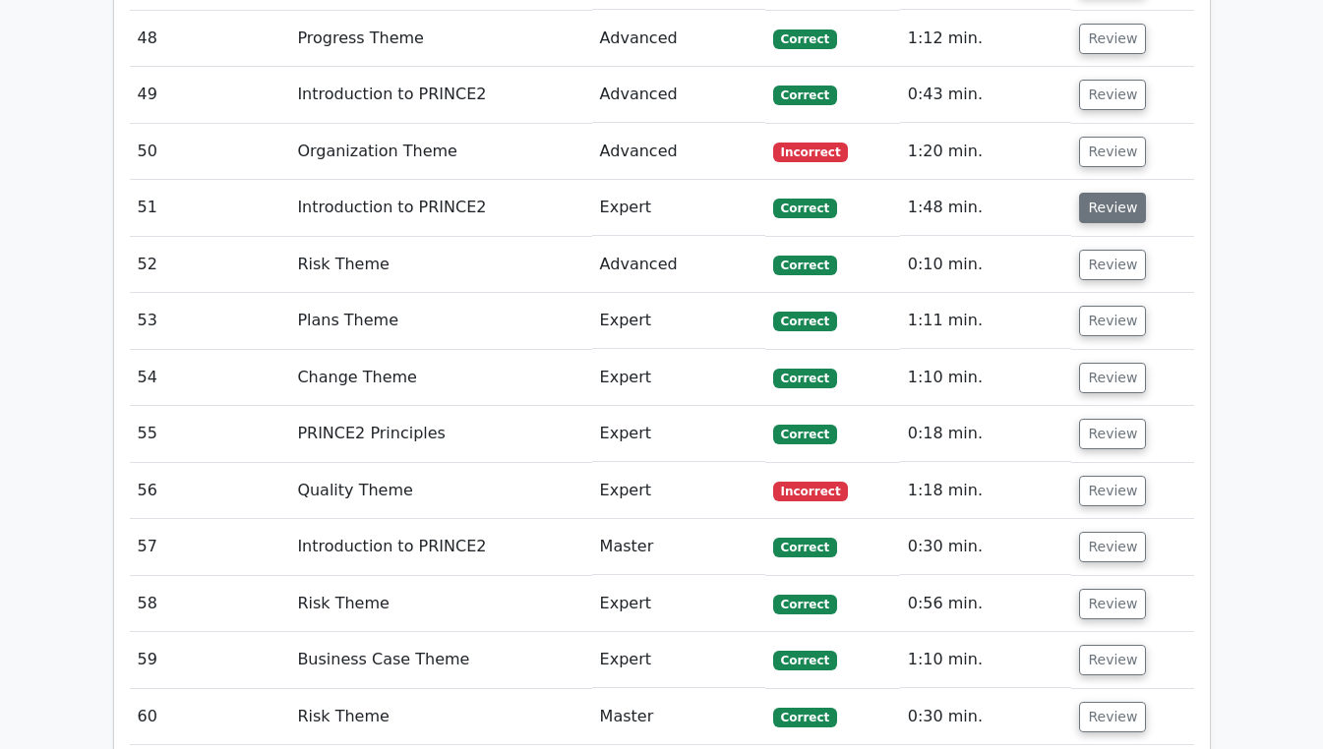
click at [1113, 193] on button "Review" at bounding box center [1112, 208] width 67 height 30
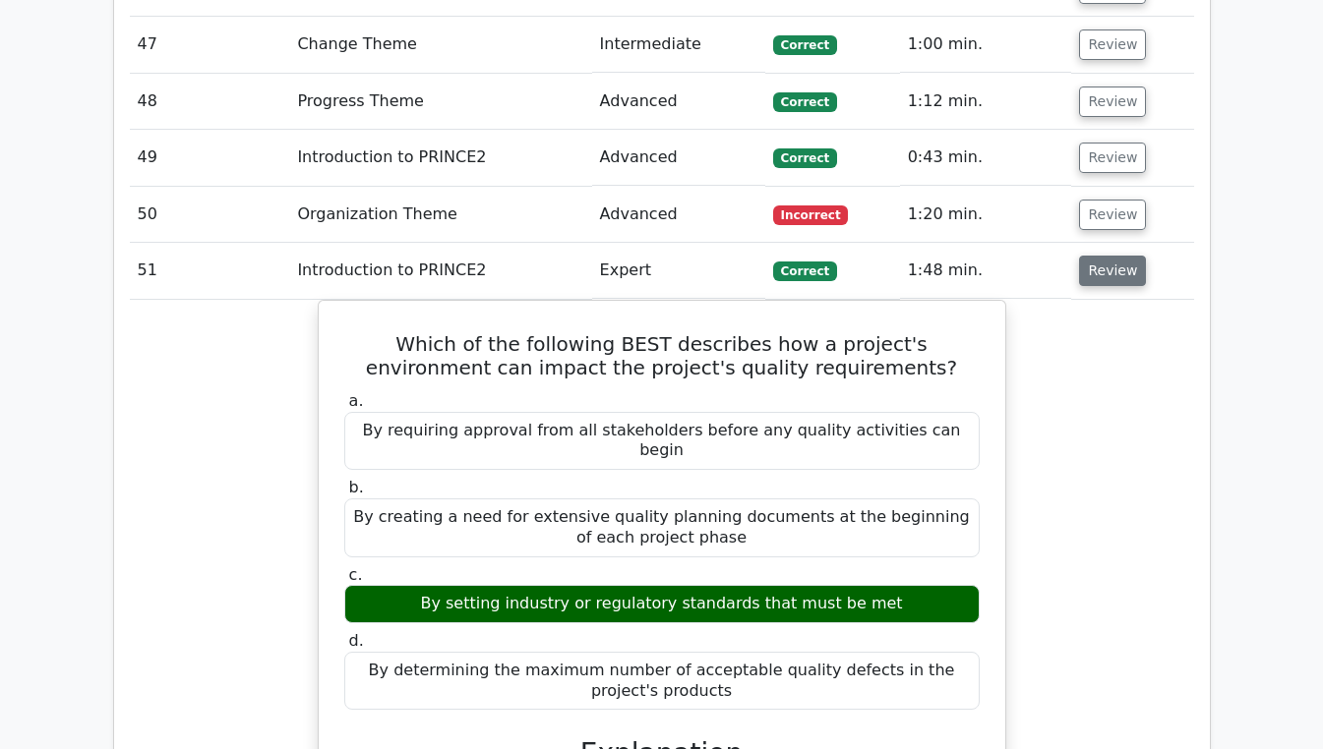
scroll to position [4368, 0]
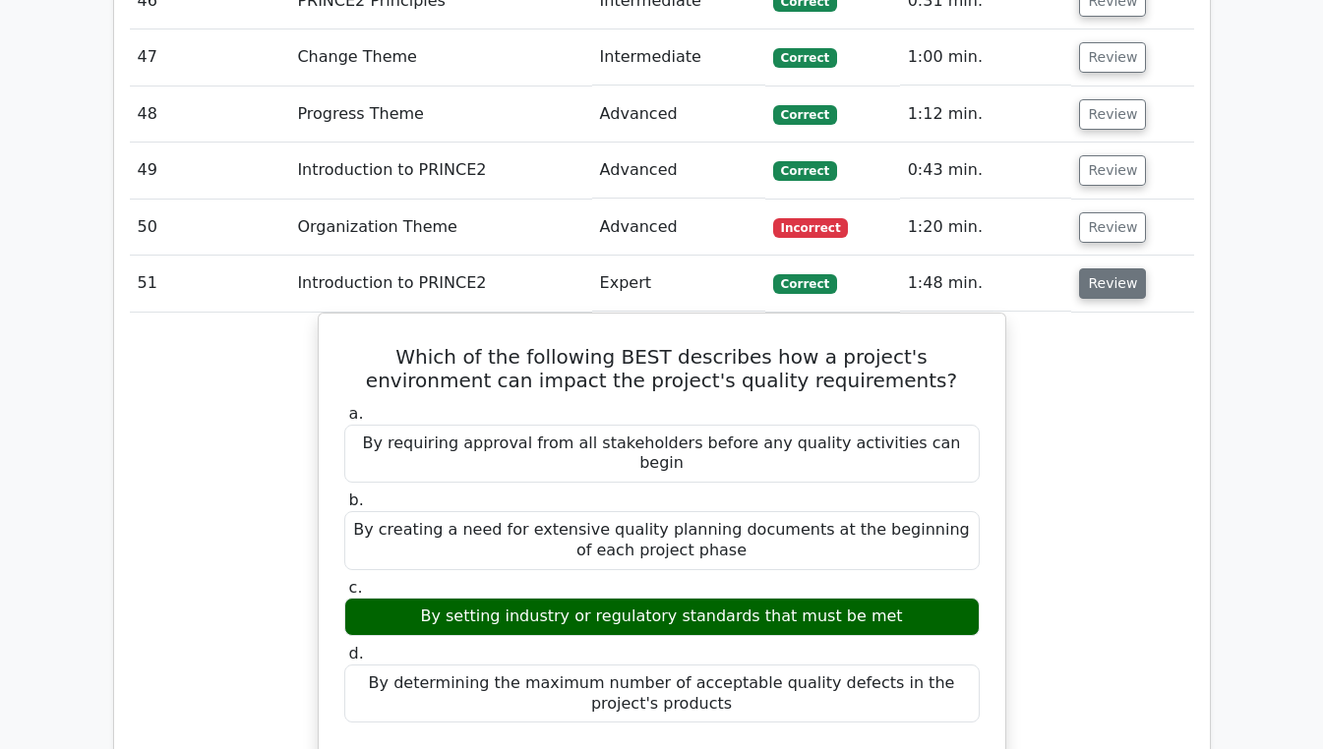
click at [1112, 268] on button "Review" at bounding box center [1112, 283] width 67 height 30
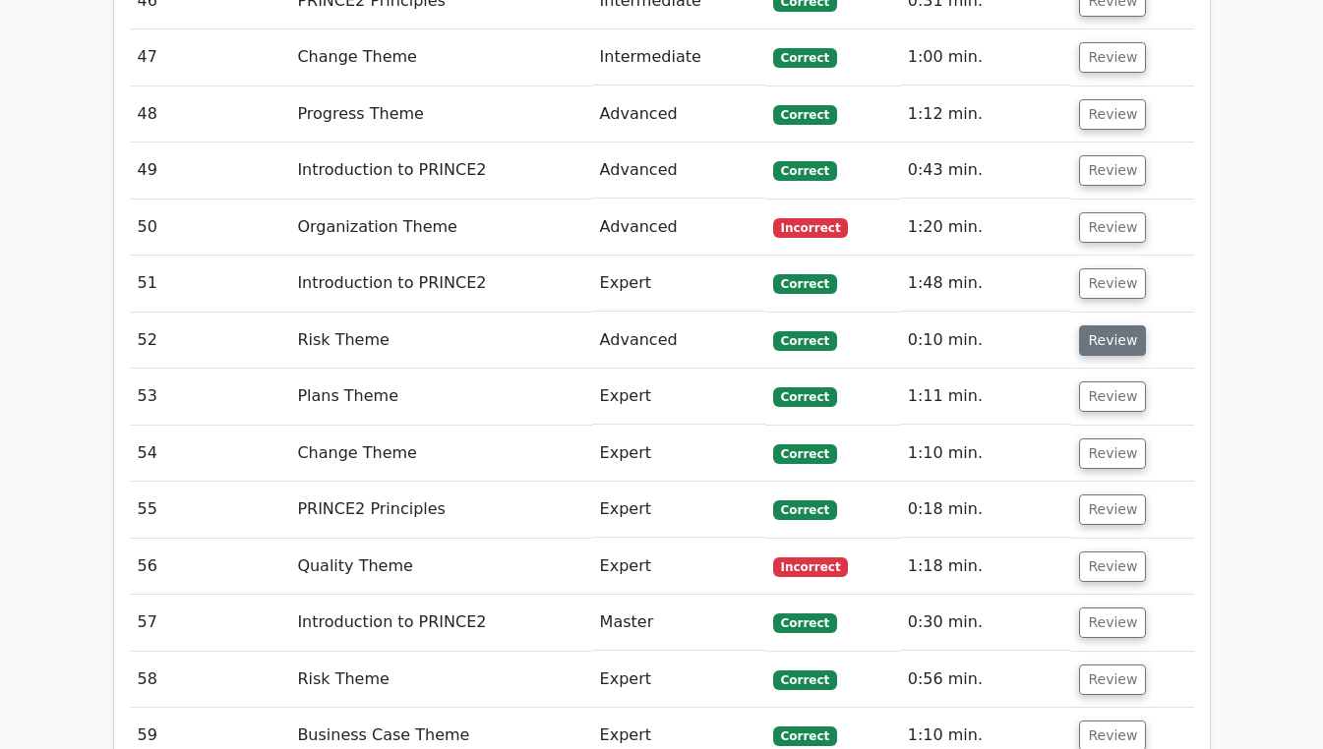
click at [1120, 326] on button "Review" at bounding box center [1112, 341] width 67 height 30
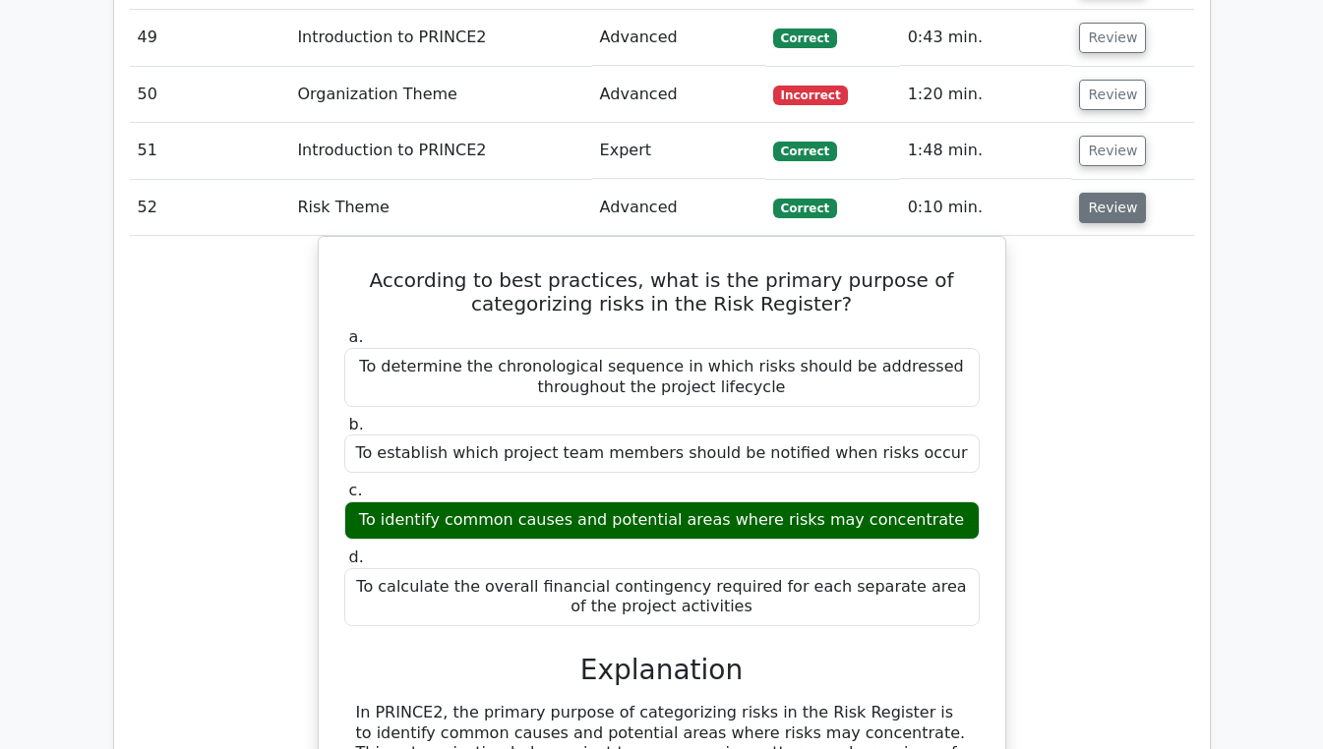
scroll to position [4503, 0]
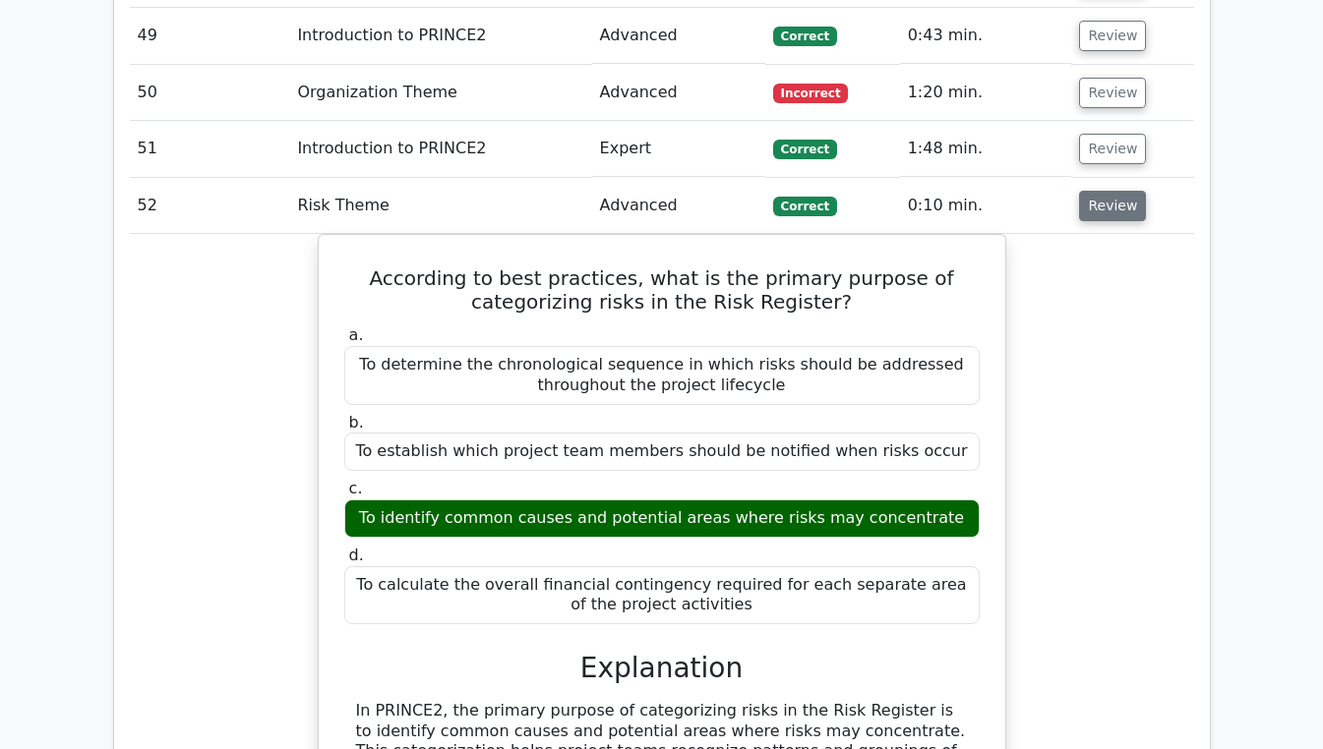
click at [1119, 191] on button "Review" at bounding box center [1112, 206] width 67 height 30
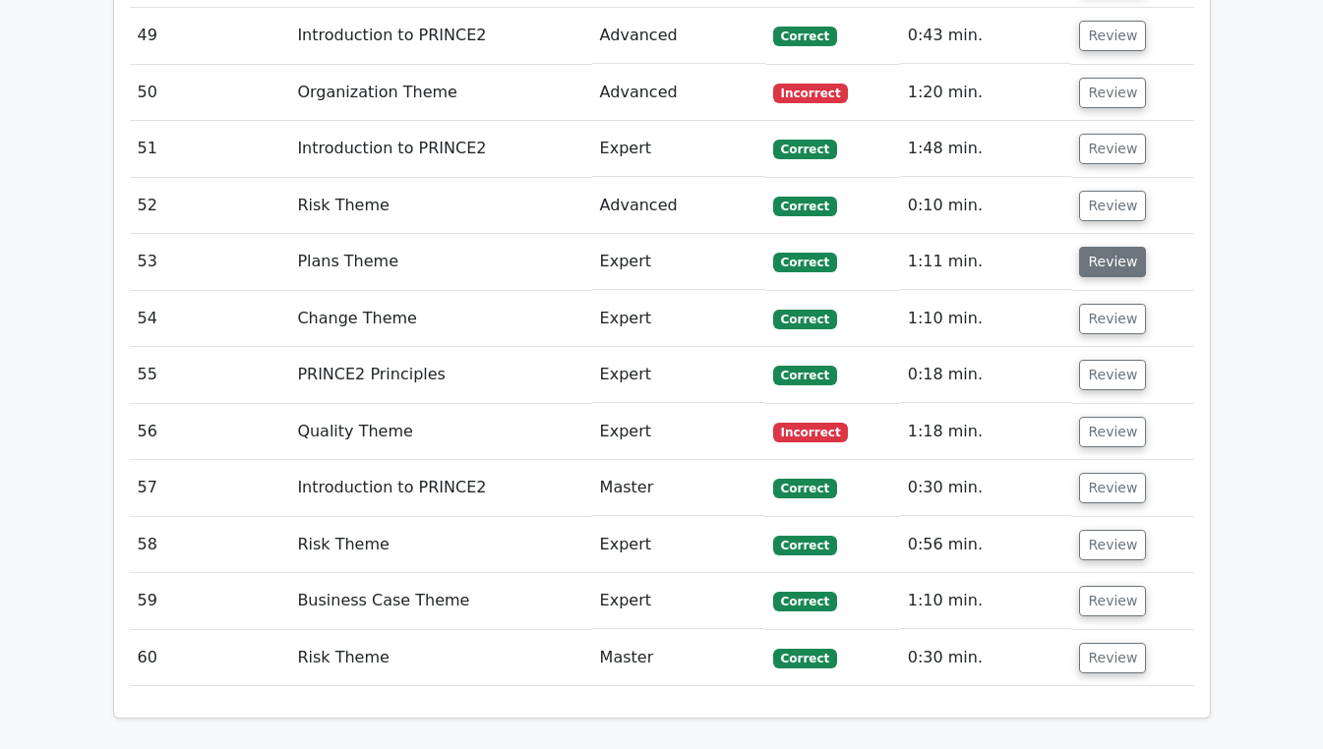
click at [1121, 247] on button "Review" at bounding box center [1112, 262] width 67 height 30
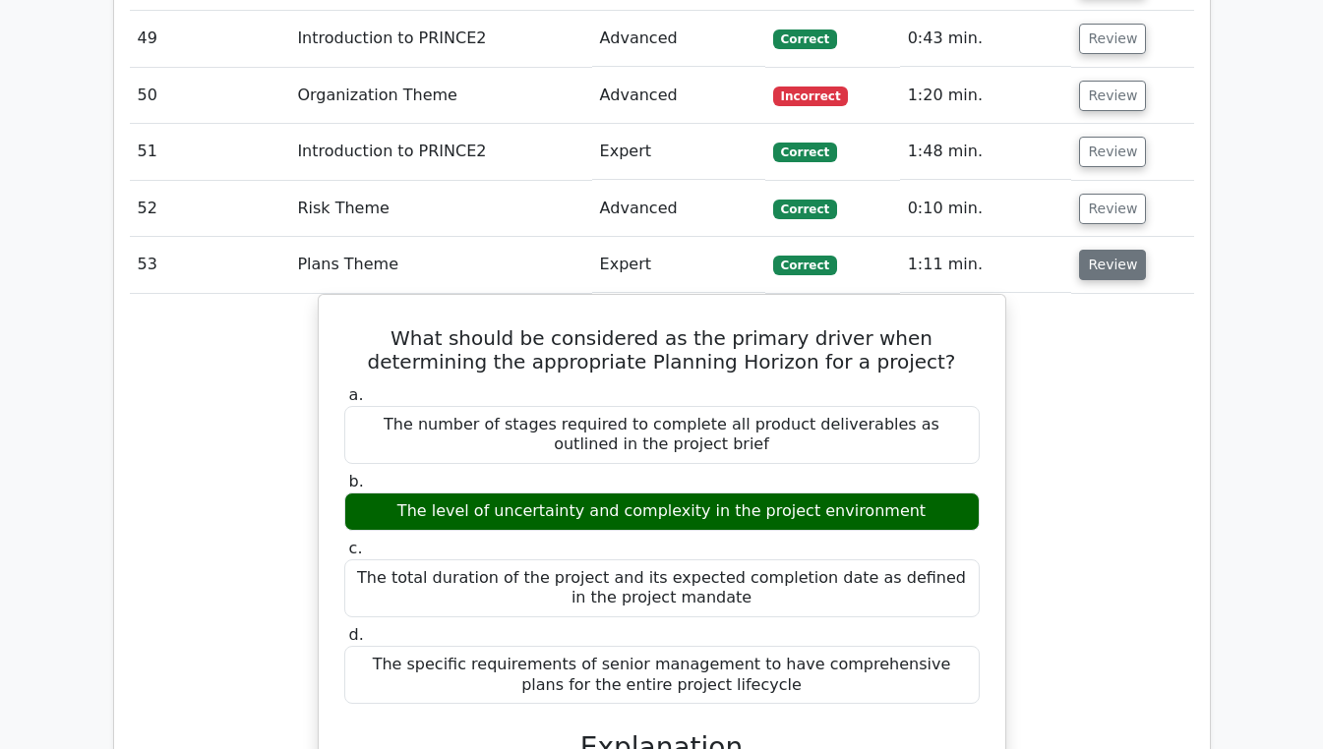
scroll to position [4505, 0]
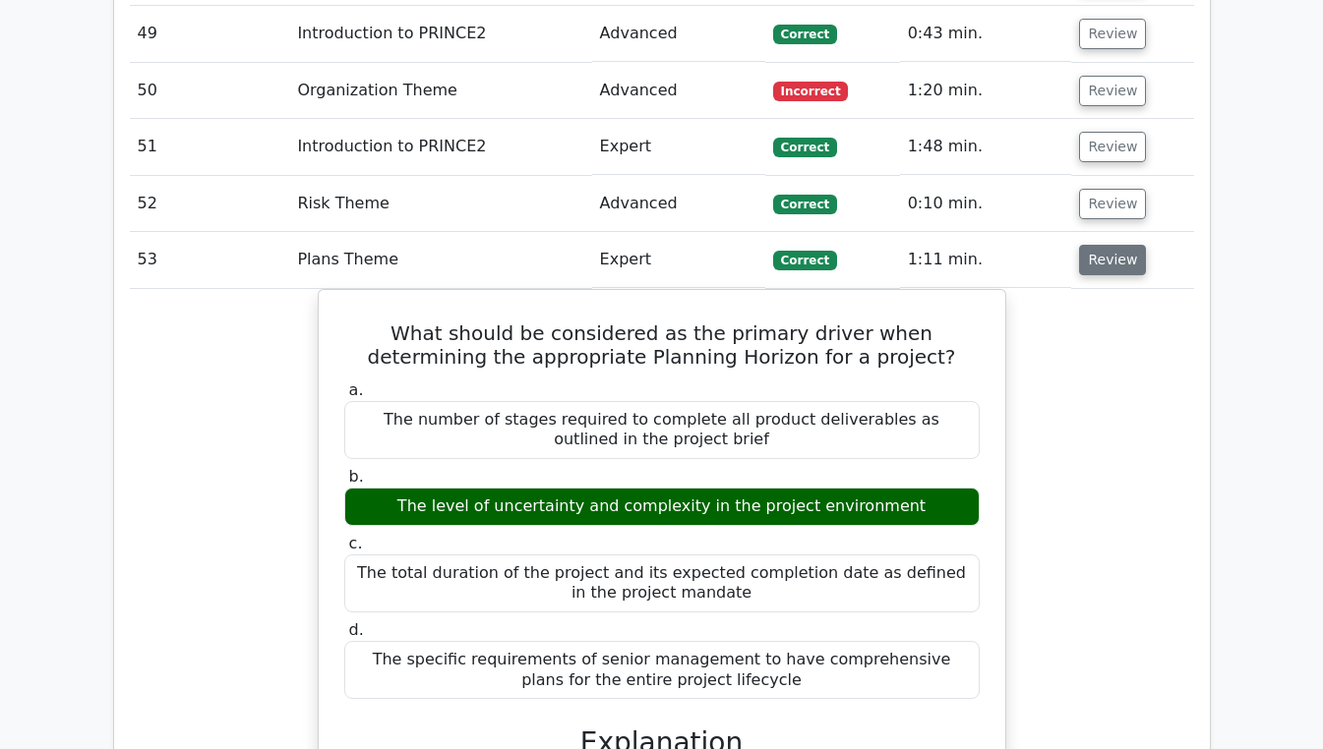
click at [1111, 245] on button "Review" at bounding box center [1112, 260] width 67 height 30
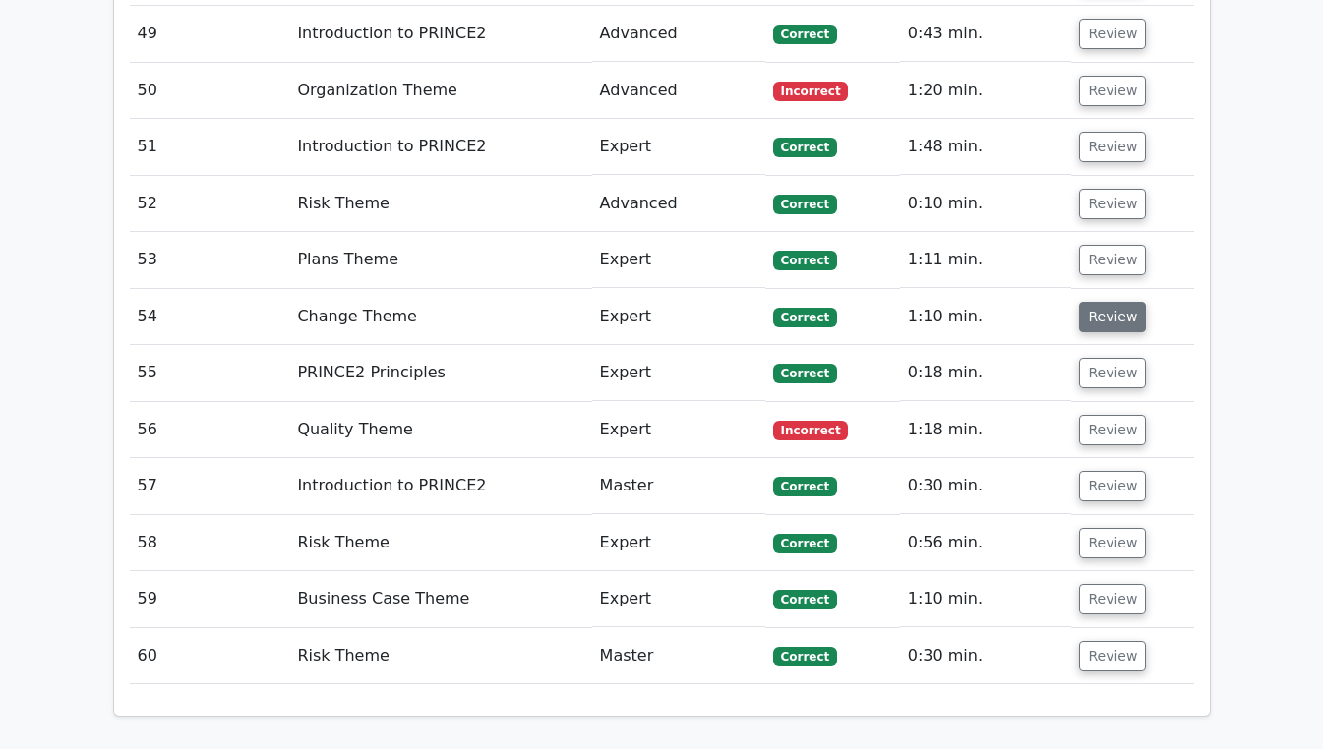
click at [1120, 302] on button "Review" at bounding box center [1112, 317] width 67 height 30
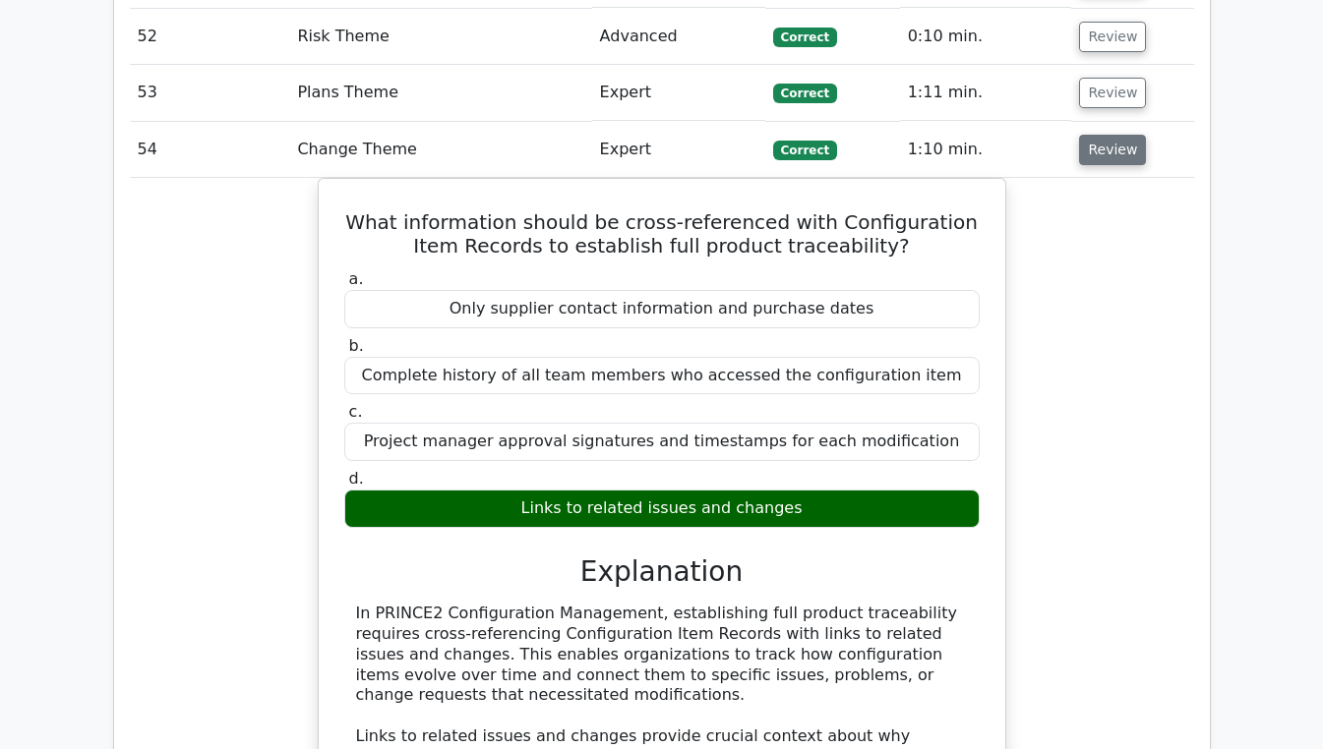
scroll to position [4668, 0]
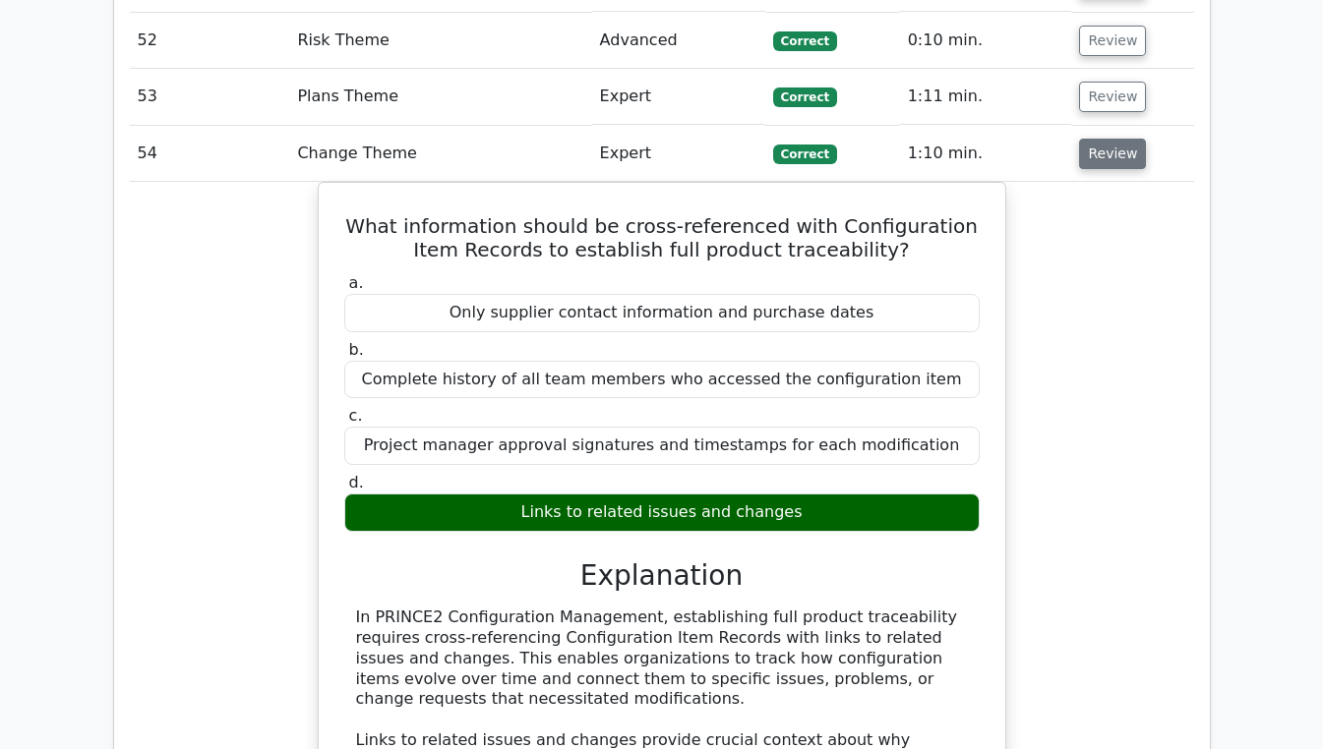
click at [1122, 139] on button "Review" at bounding box center [1112, 154] width 67 height 30
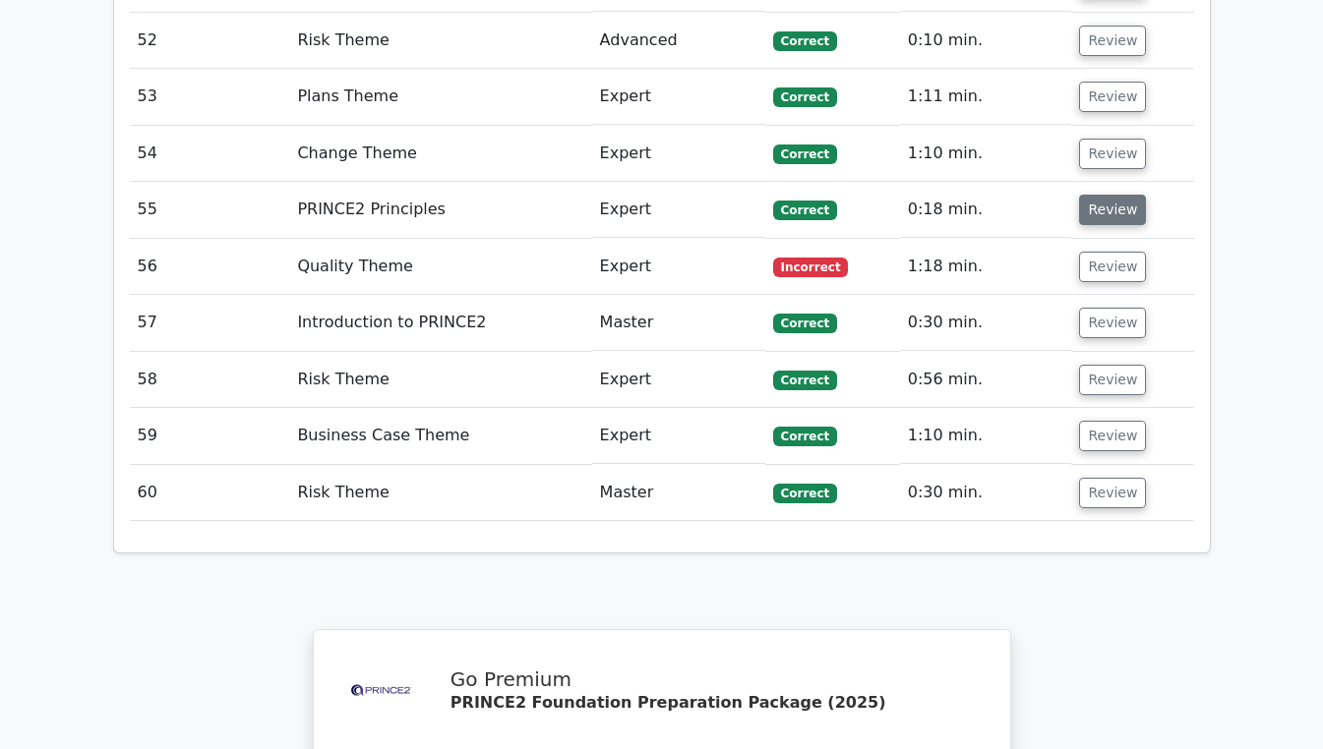
click at [1114, 195] on button "Review" at bounding box center [1112, 210] width 67 height 30
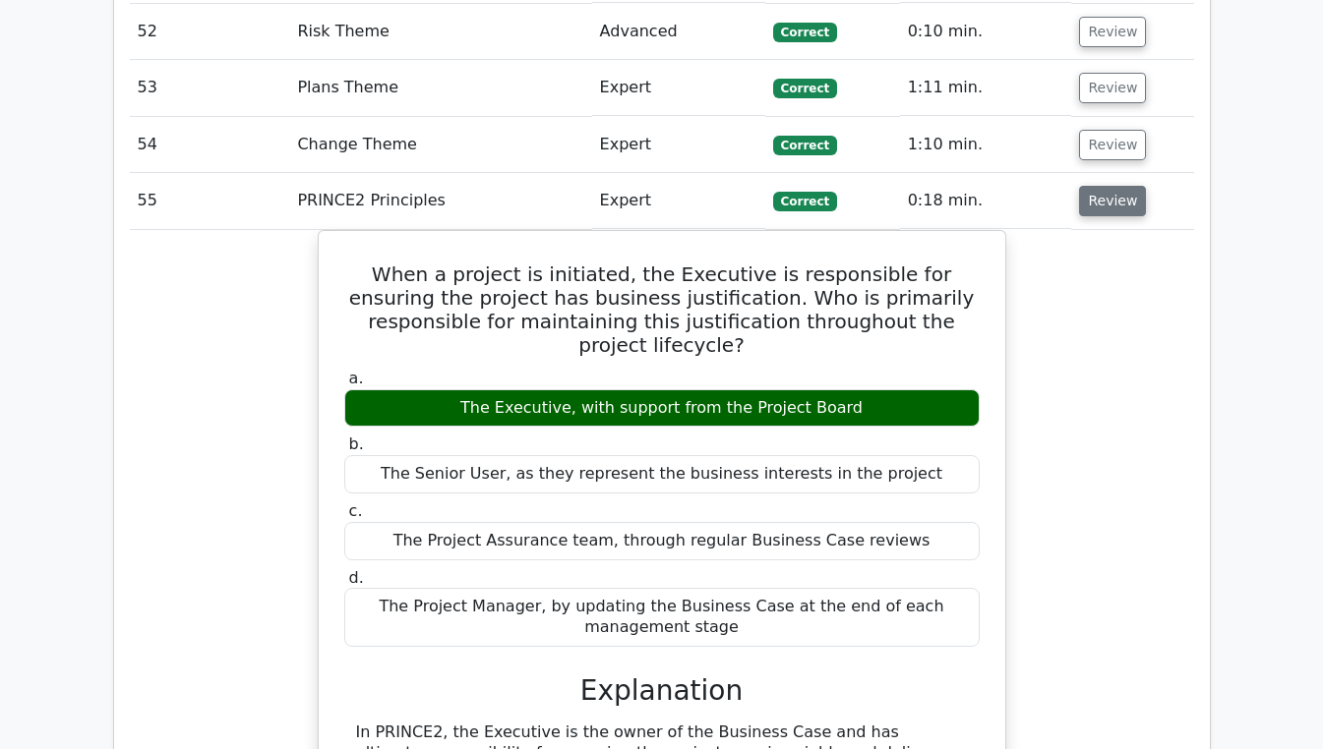
scroll to position [4613, 0]
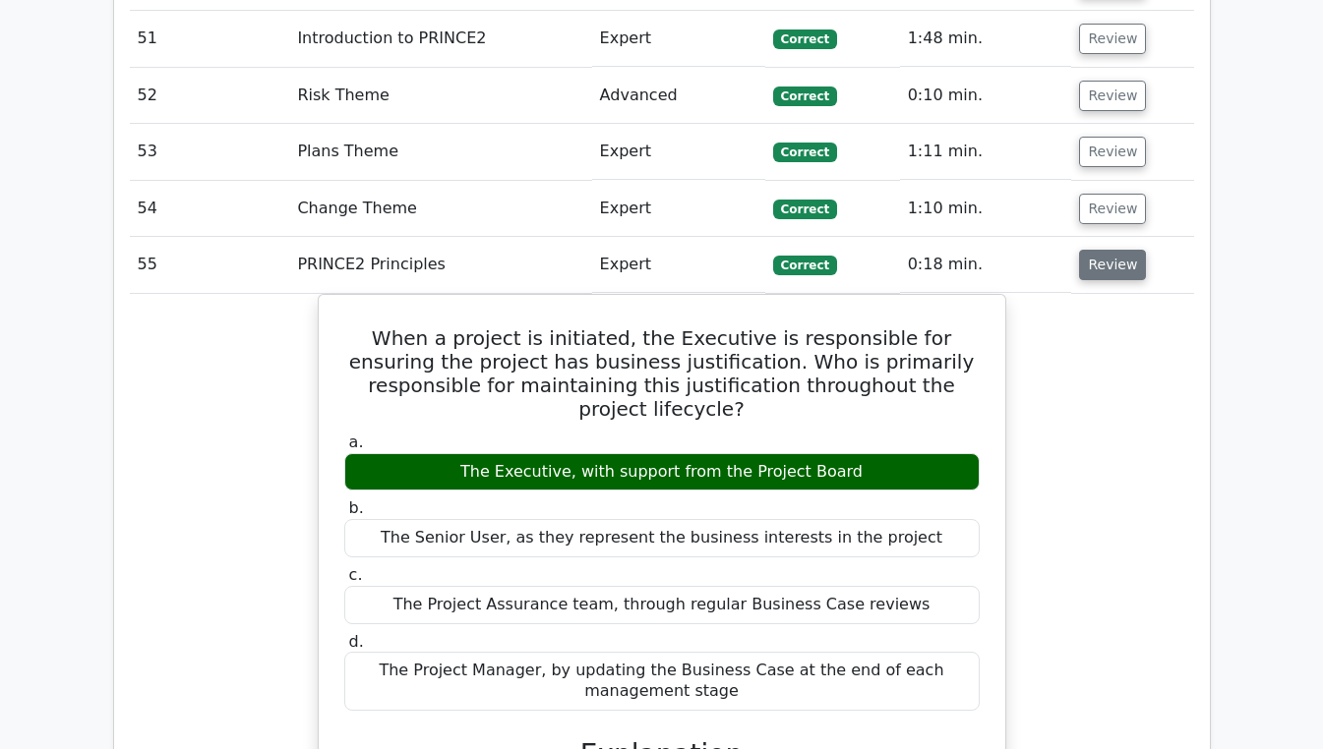
click at [1113, 250] on button "Review" at bounding box center [1112, 265] width 67 height 30
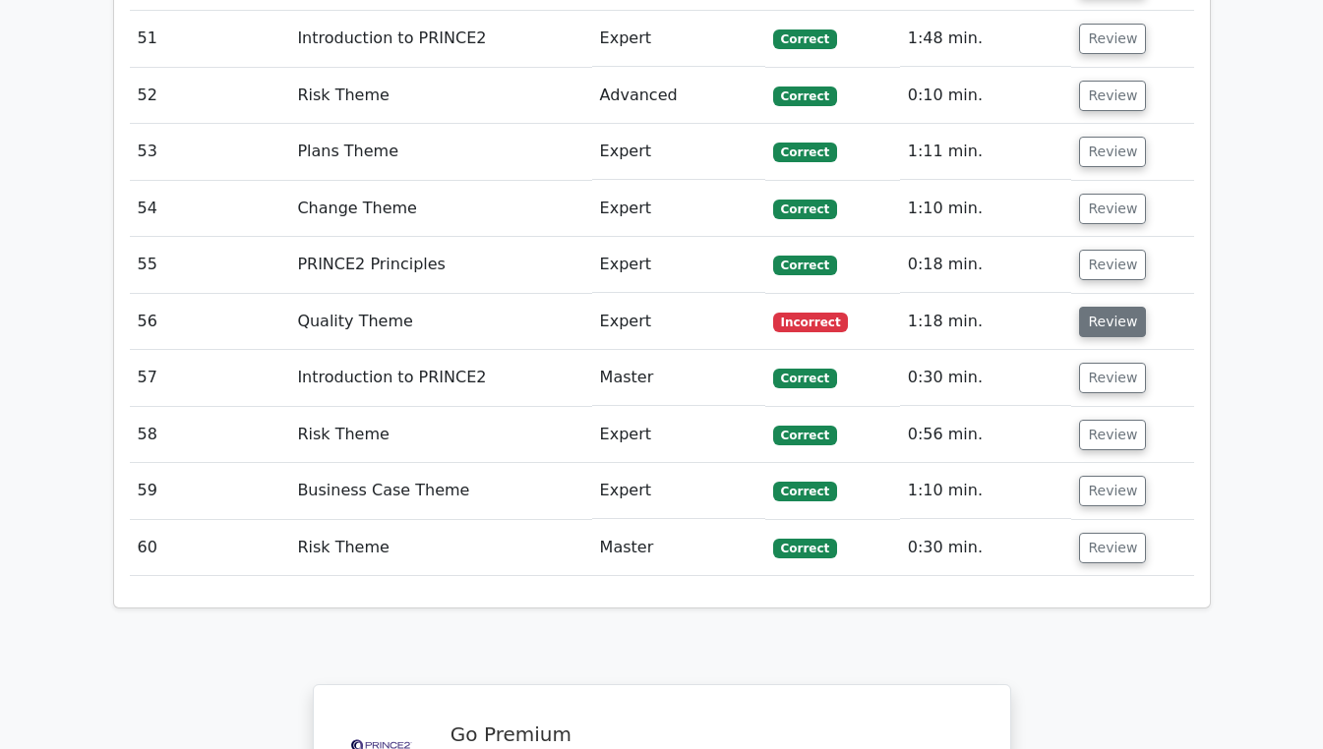
click at [1118, 307] on button "Review" at bounding box center [1112, 322] width 67 height 30
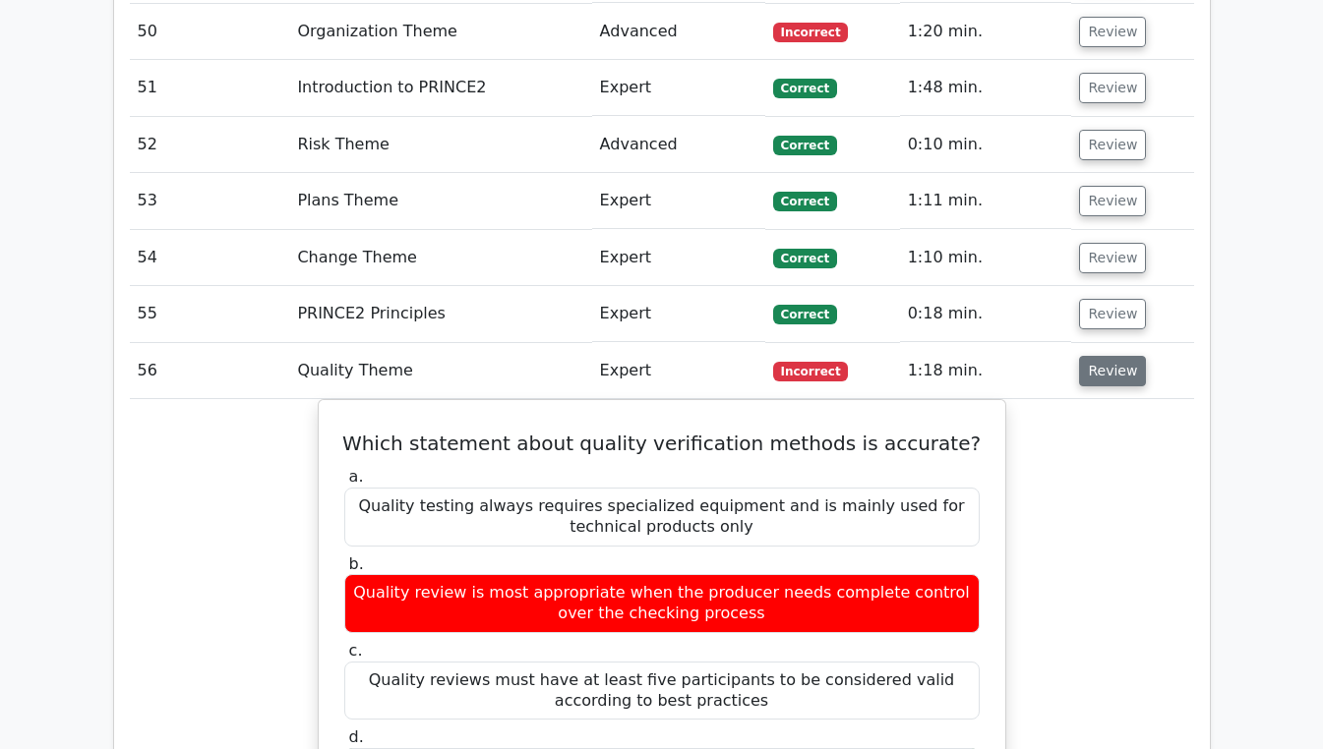
scroll to position [4558, 0]
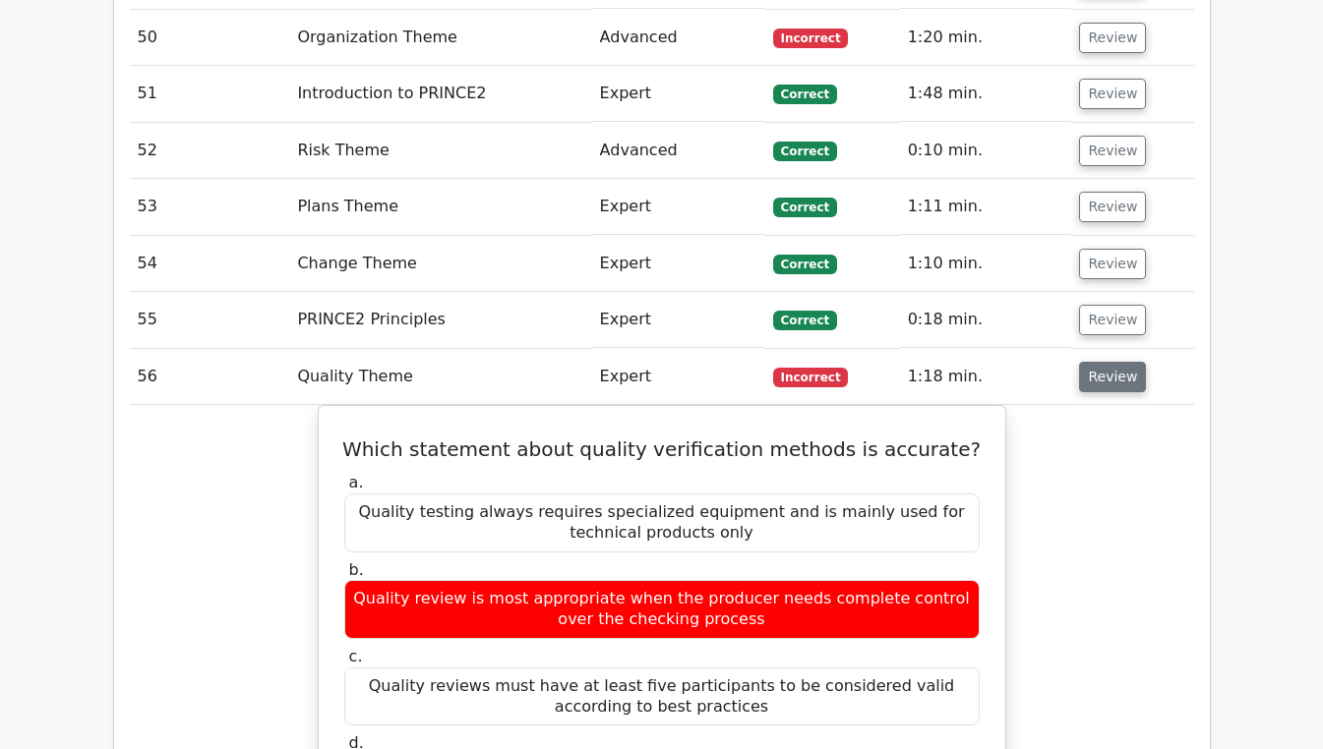
click at [1118, 362] on button "Review" at bounding box center [1112, 377] width 67 height 30
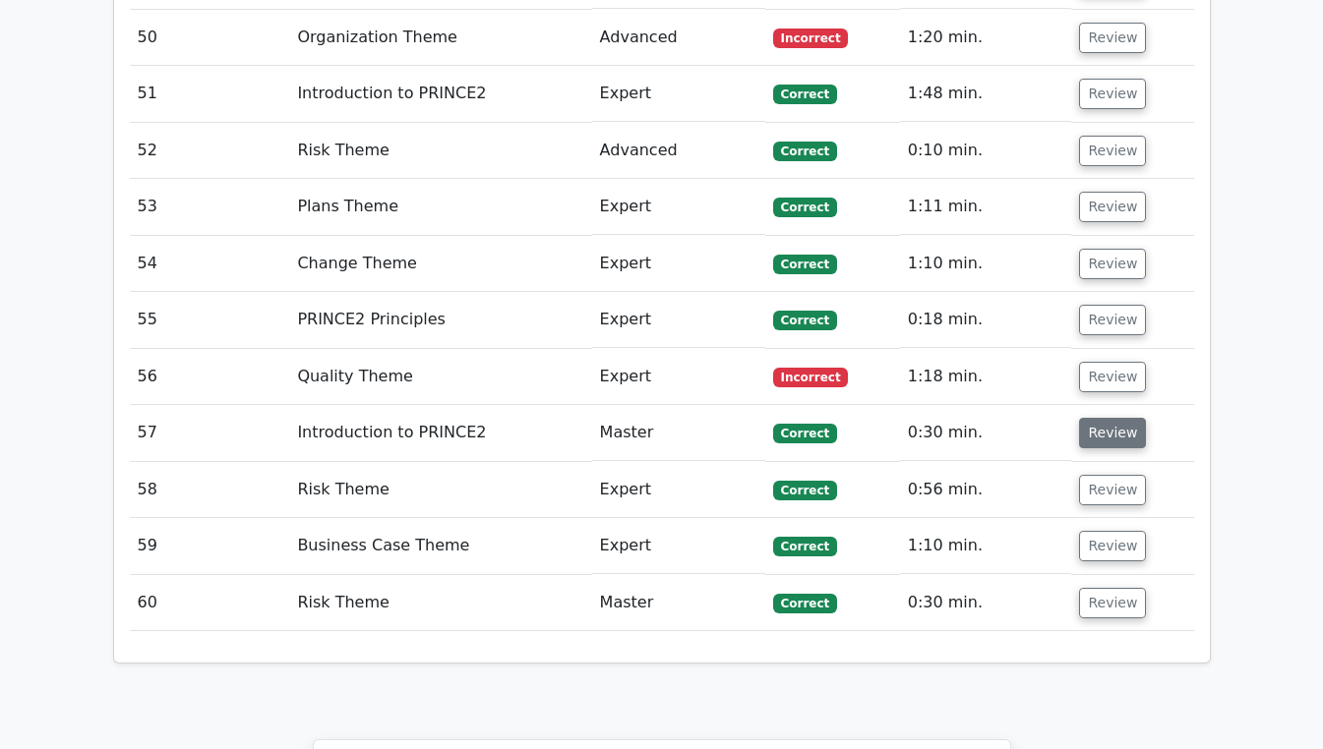
click at [1117, 418] on button "Review" at bounding box center [1112, 433] width 67 height 30
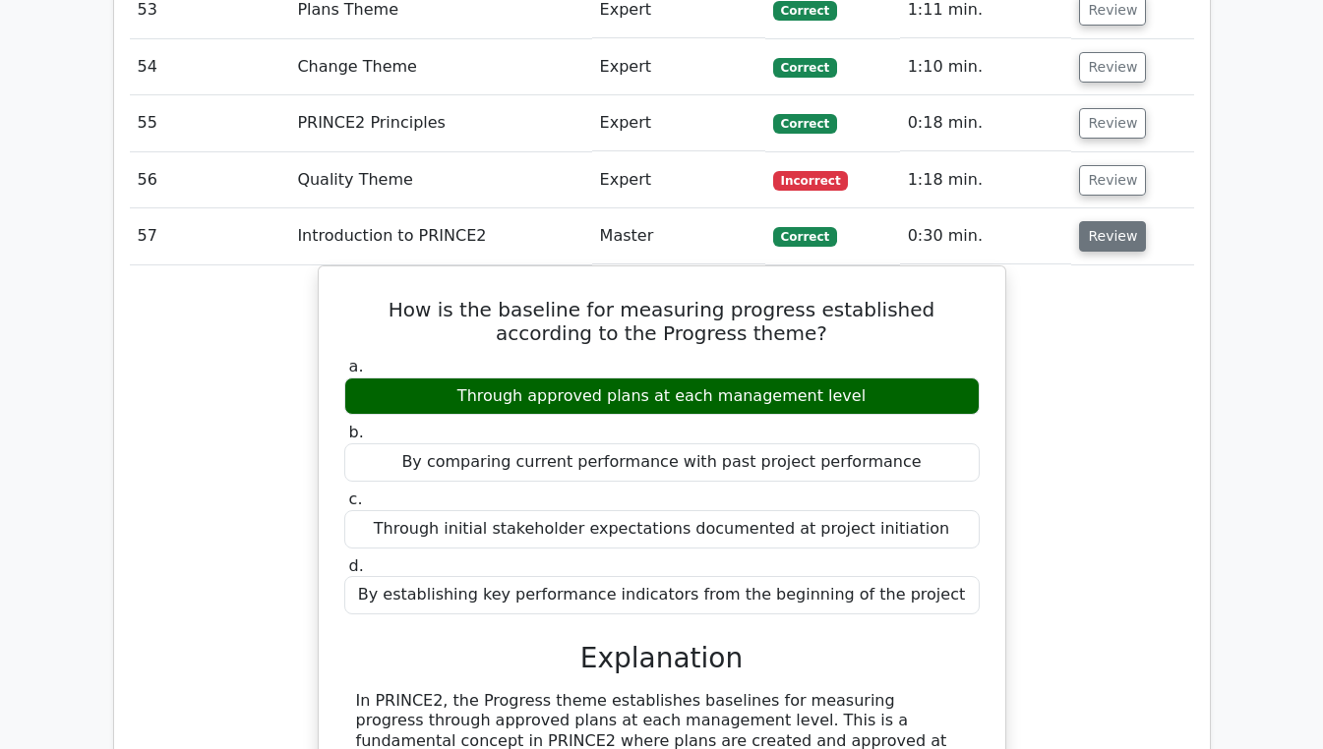
scroll to position [4750, 0]
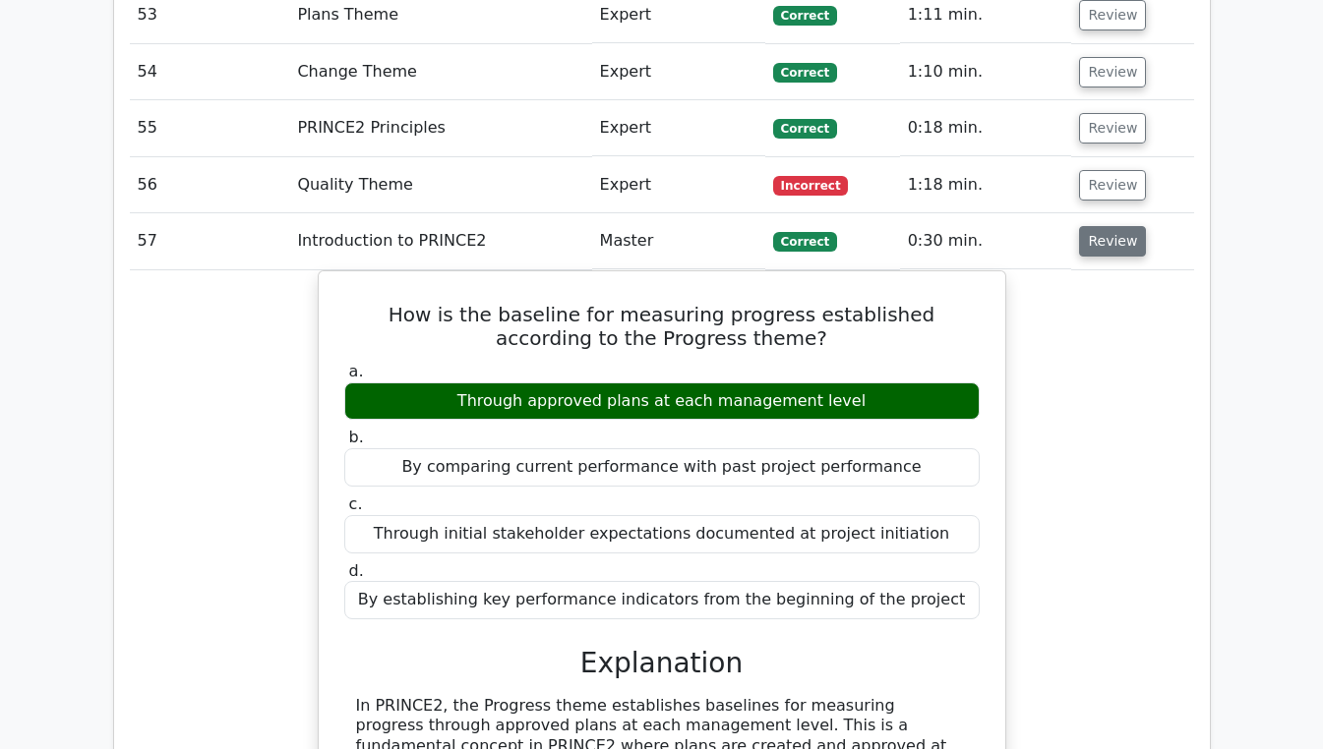
click at [1118, 226] on button "Review" at bounding box center [1112, 241] width 67 height 30
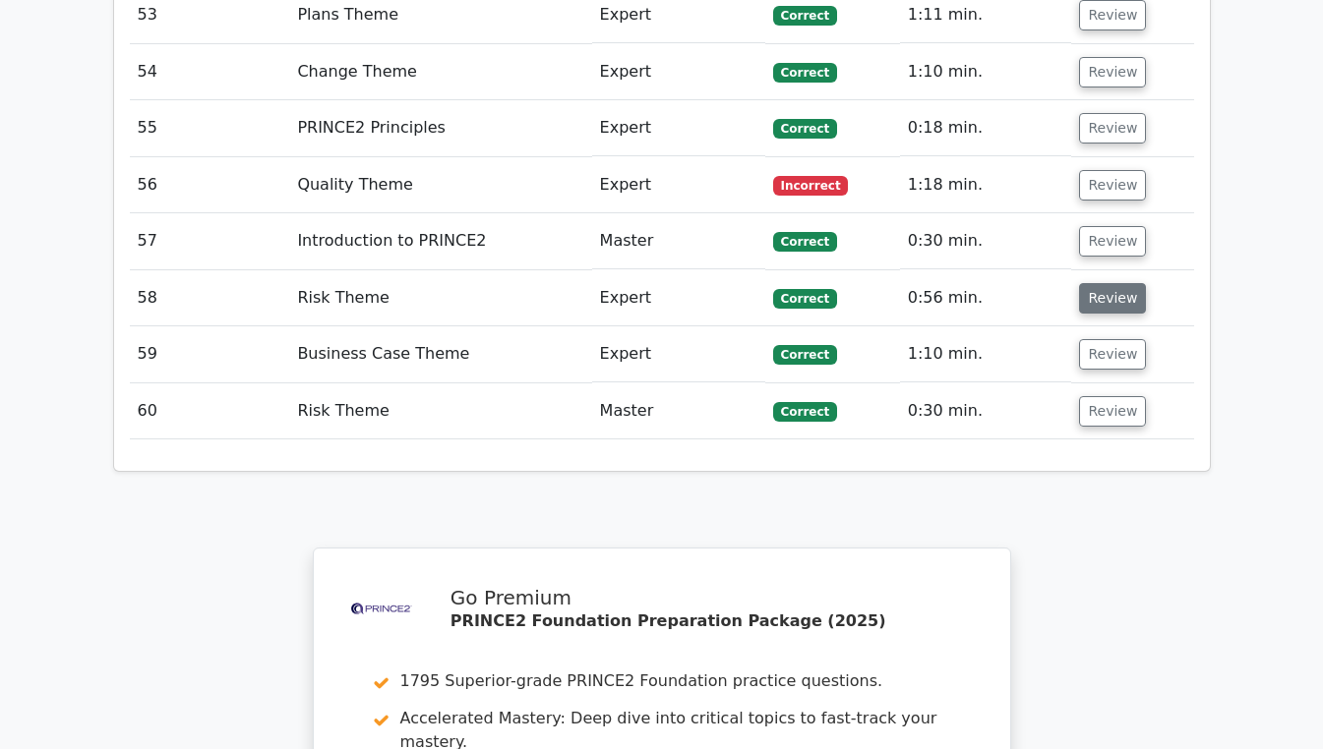
click at [1113, 283] on button "Review" at bounding box center [1112, 298] width 67 height 30
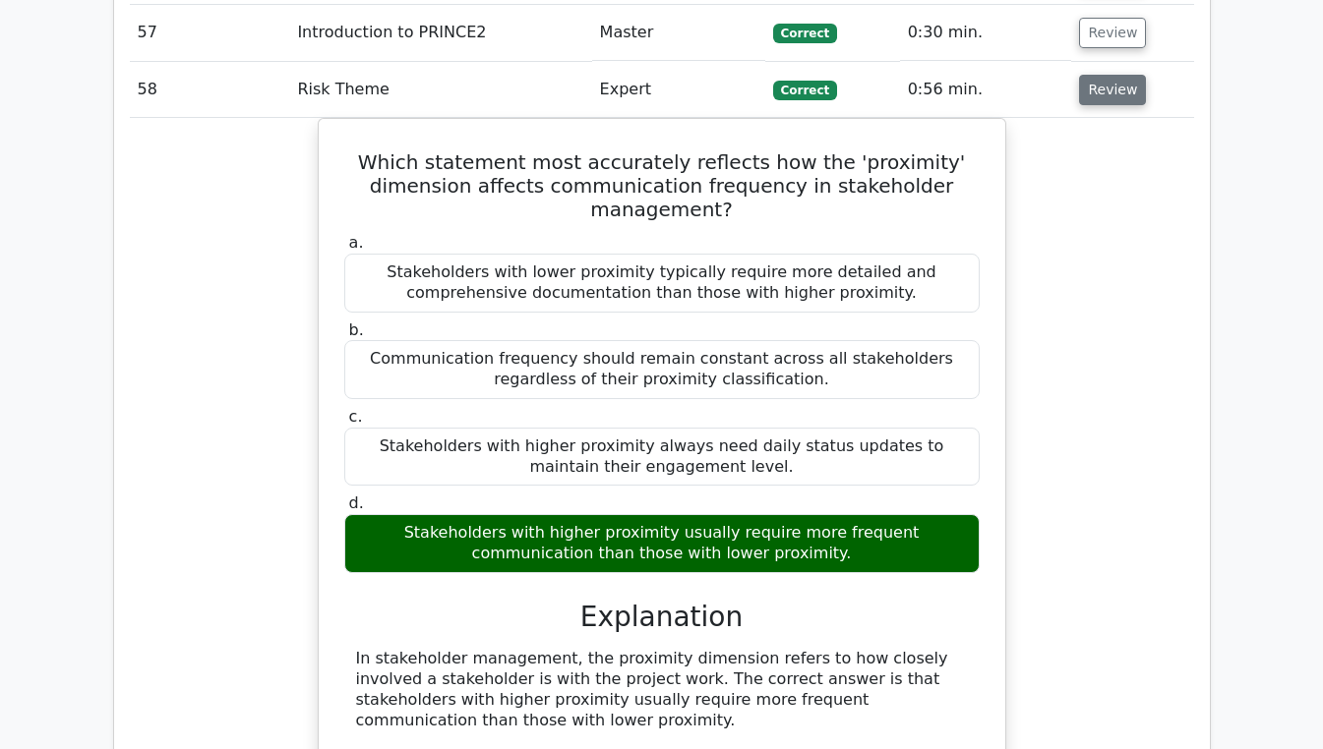
scroll to position [4960, 0]
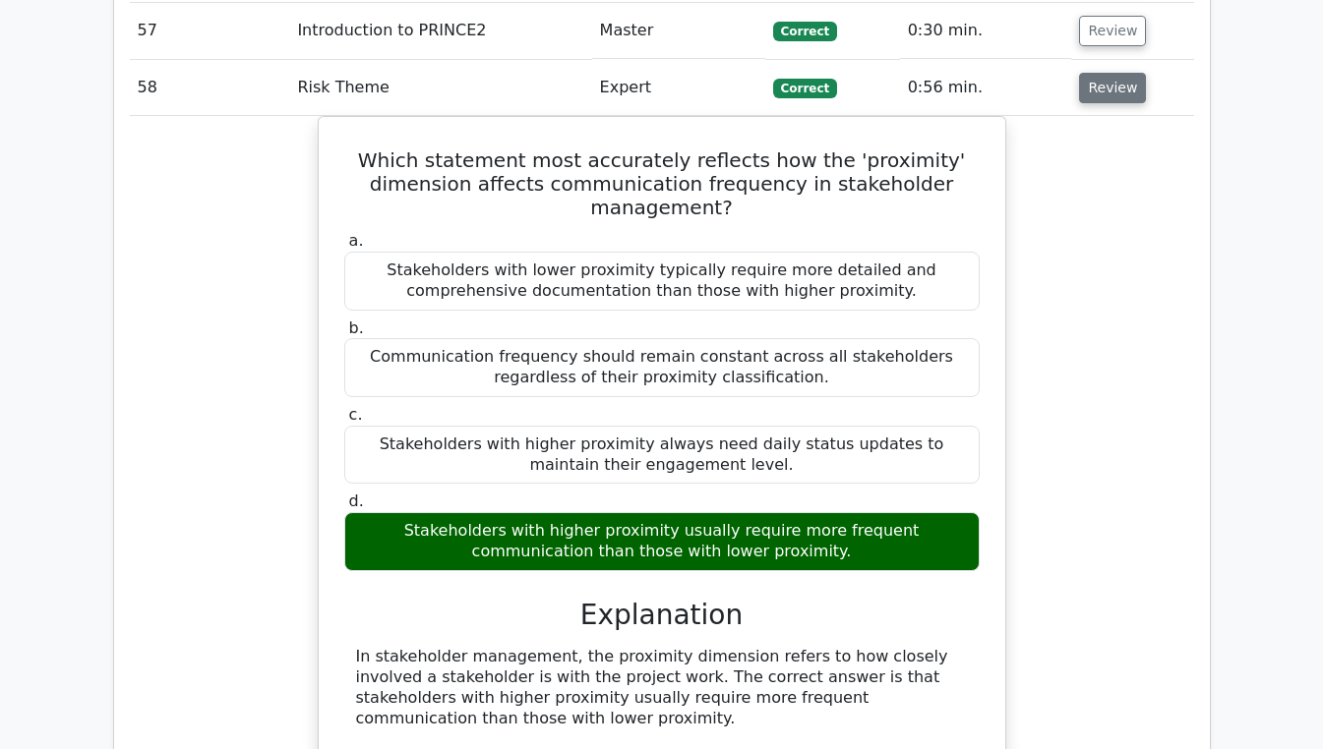
click at [1114, 73] on button "Review" at bounding box center [1112, 88] width 67 height 30
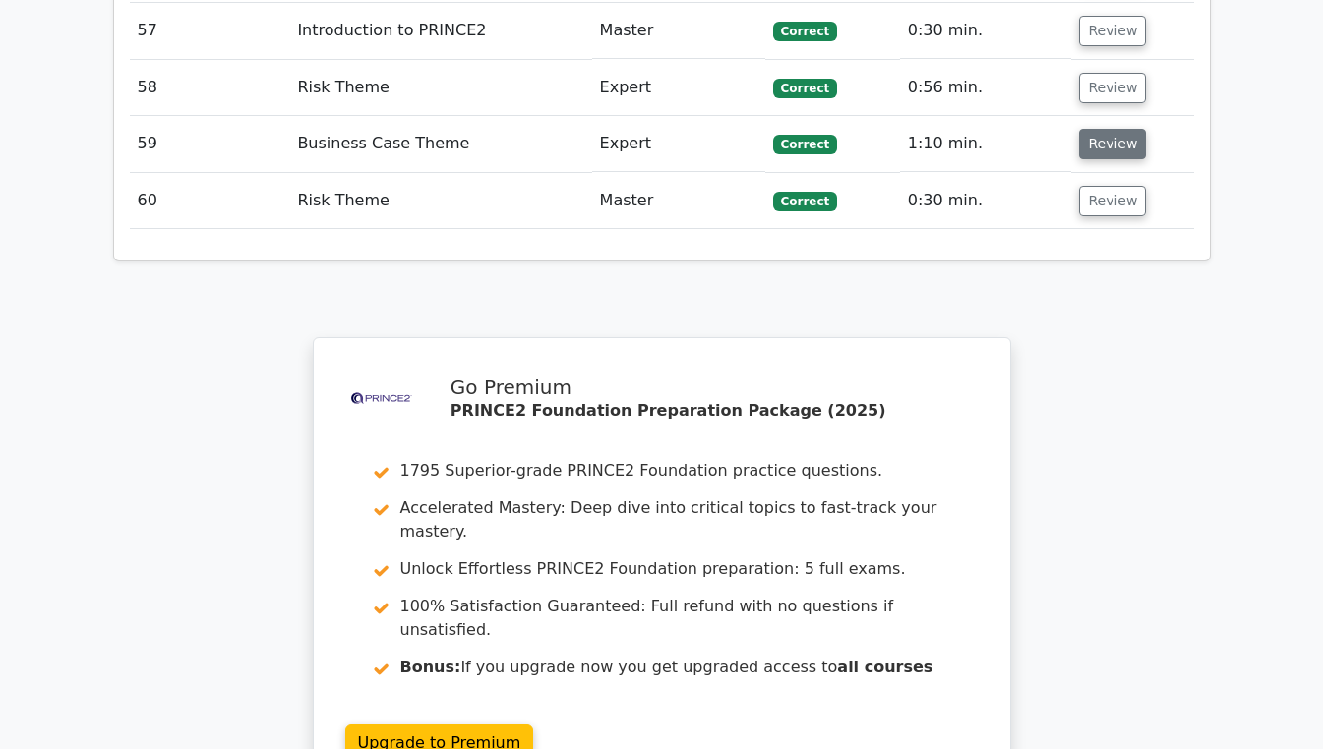
click at [1109, 129] on button "Review" at bounding box center [1112, 144] width 67 height 30
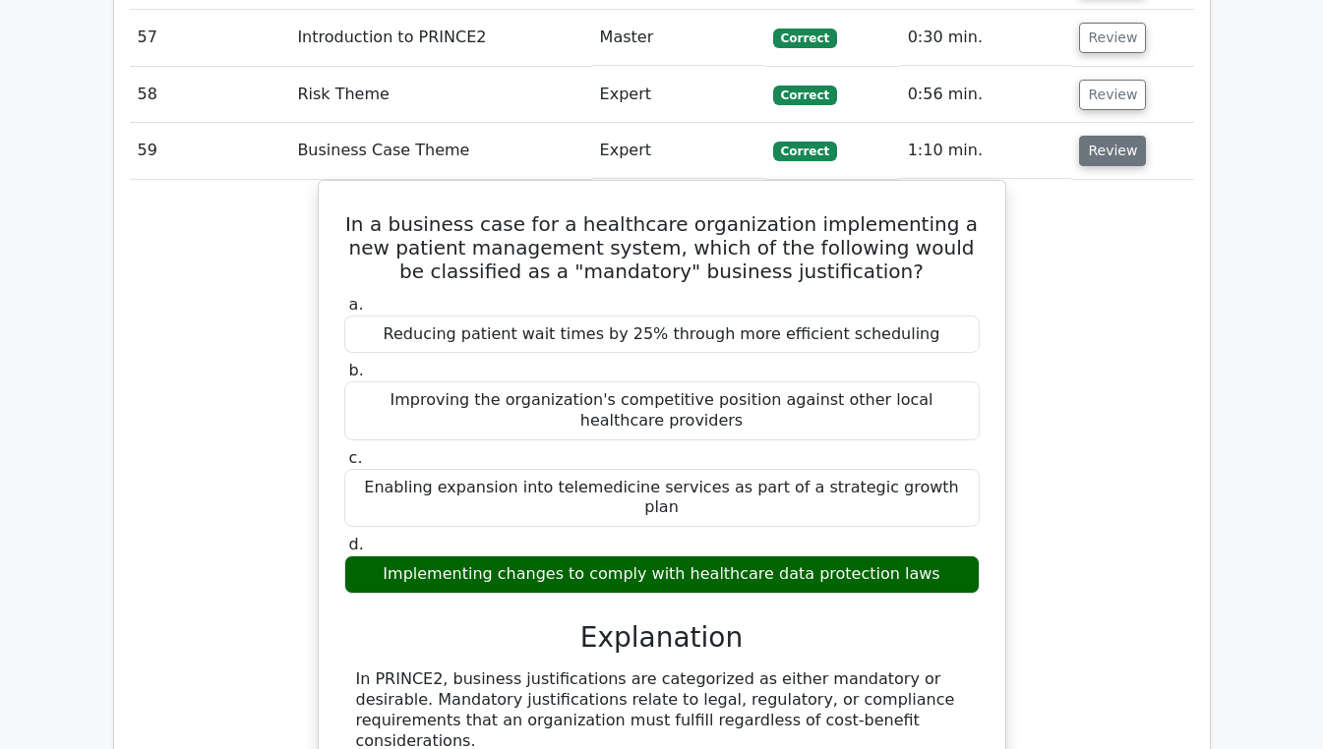
scroll to position [4905, 0]
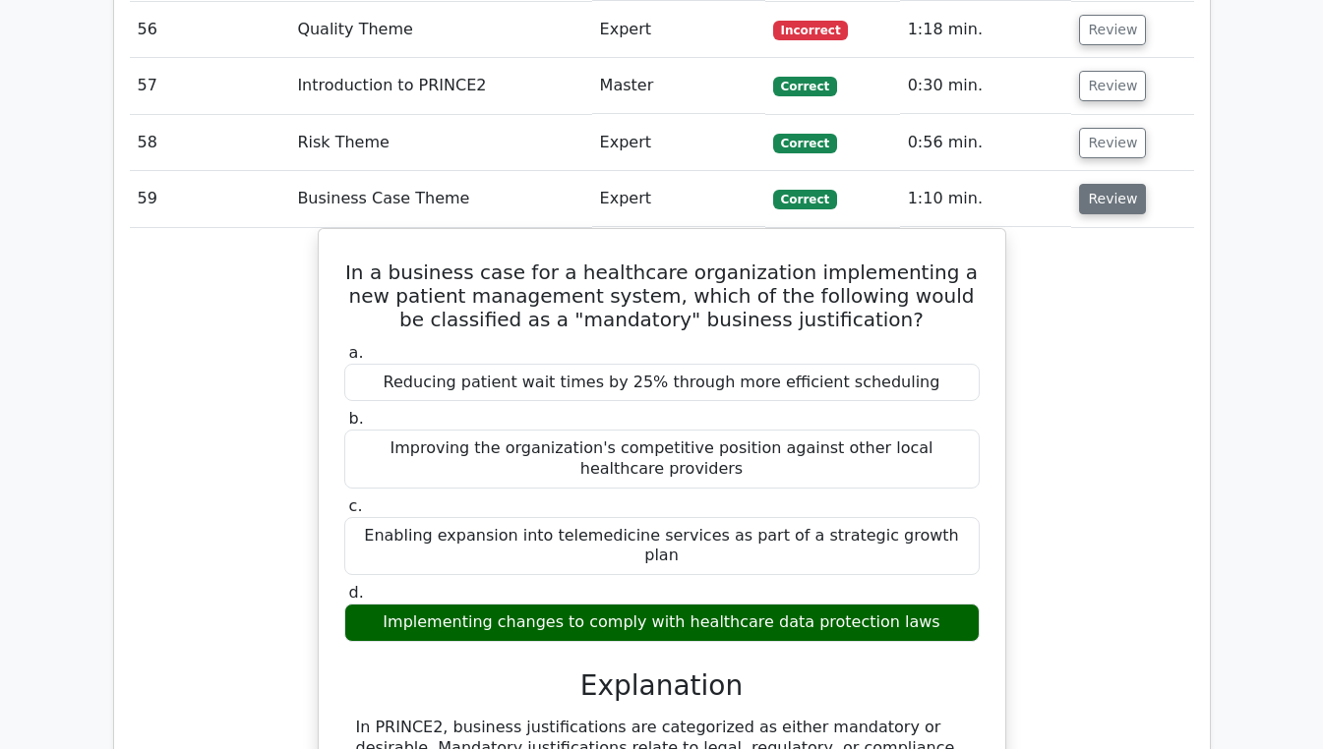
click at [1125, 184] on button "Review" at bounding box center [1112, 199] width 67 height 30
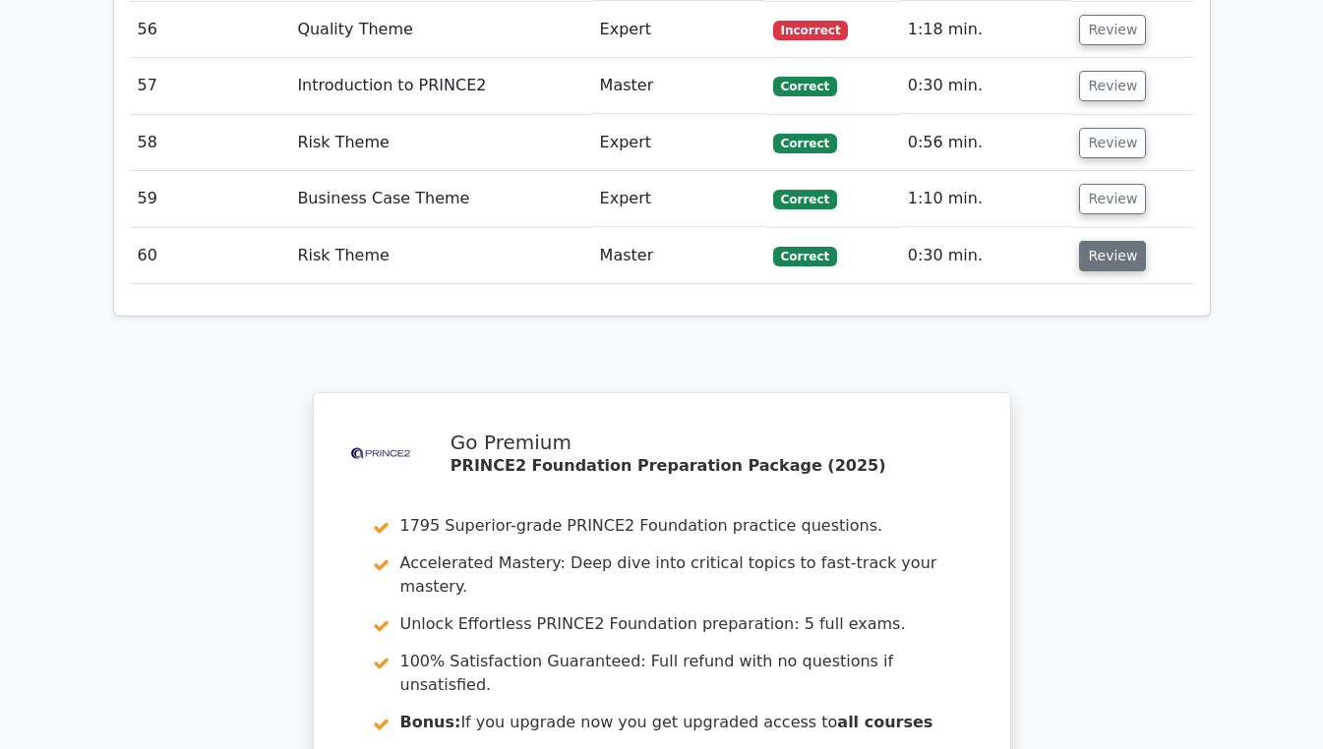
click at [1116, 241] on button "Review" at bounding box center [1112, 256] width 67 height 30
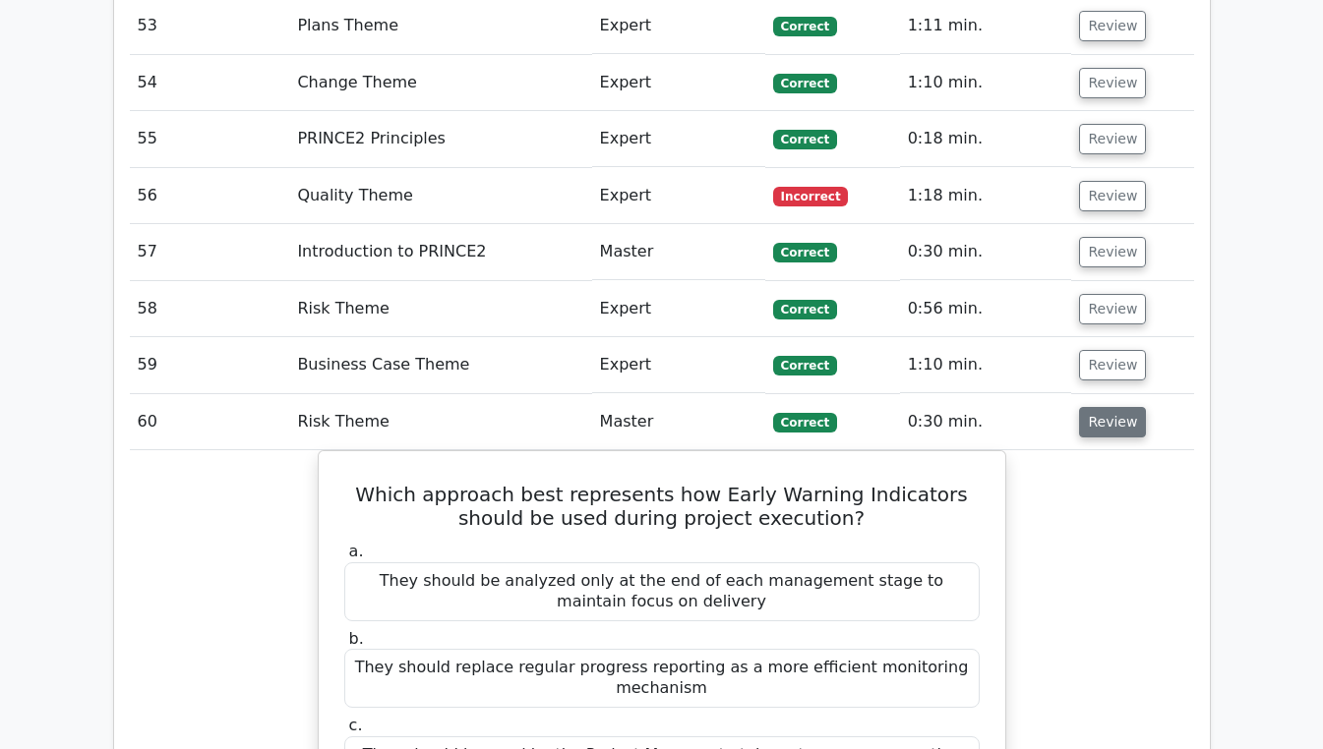
scroll to position [4737, 0]
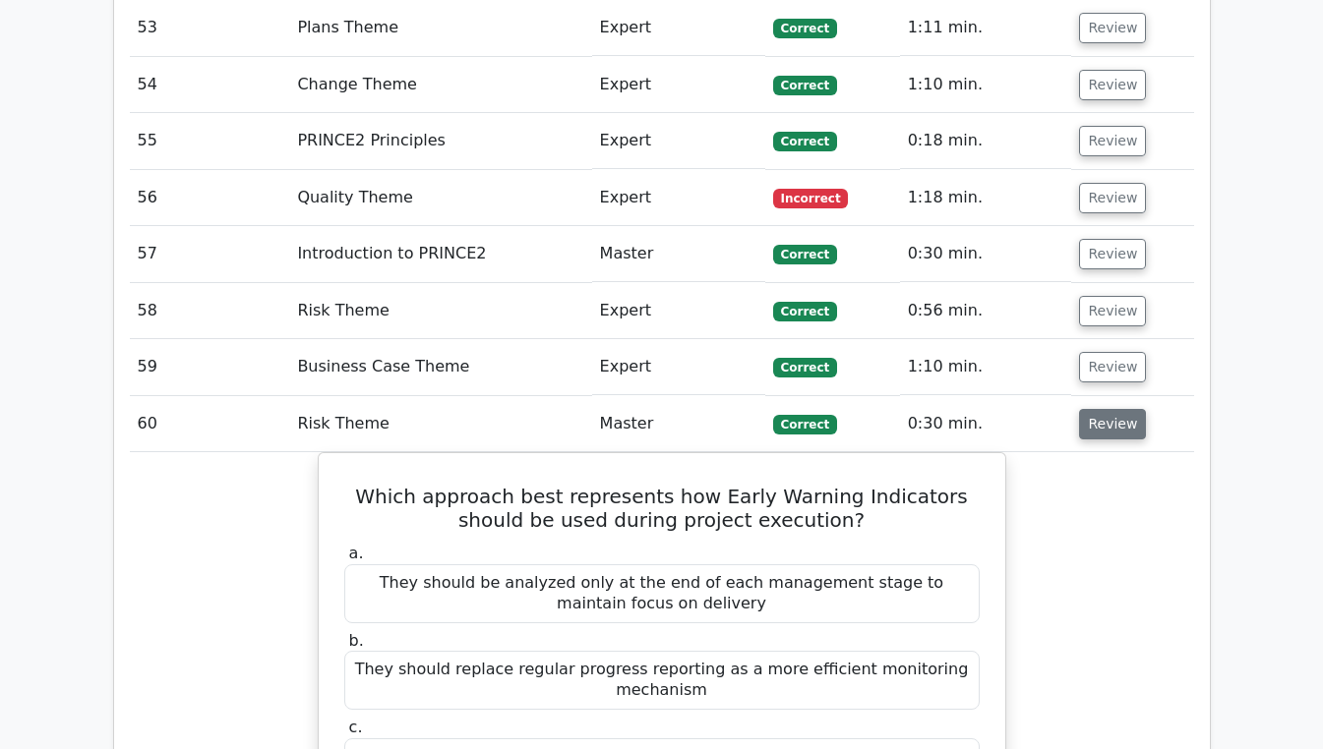
click at [1105, 409] on button "Review" at bounding box center [1112, 424] width 67 height 30
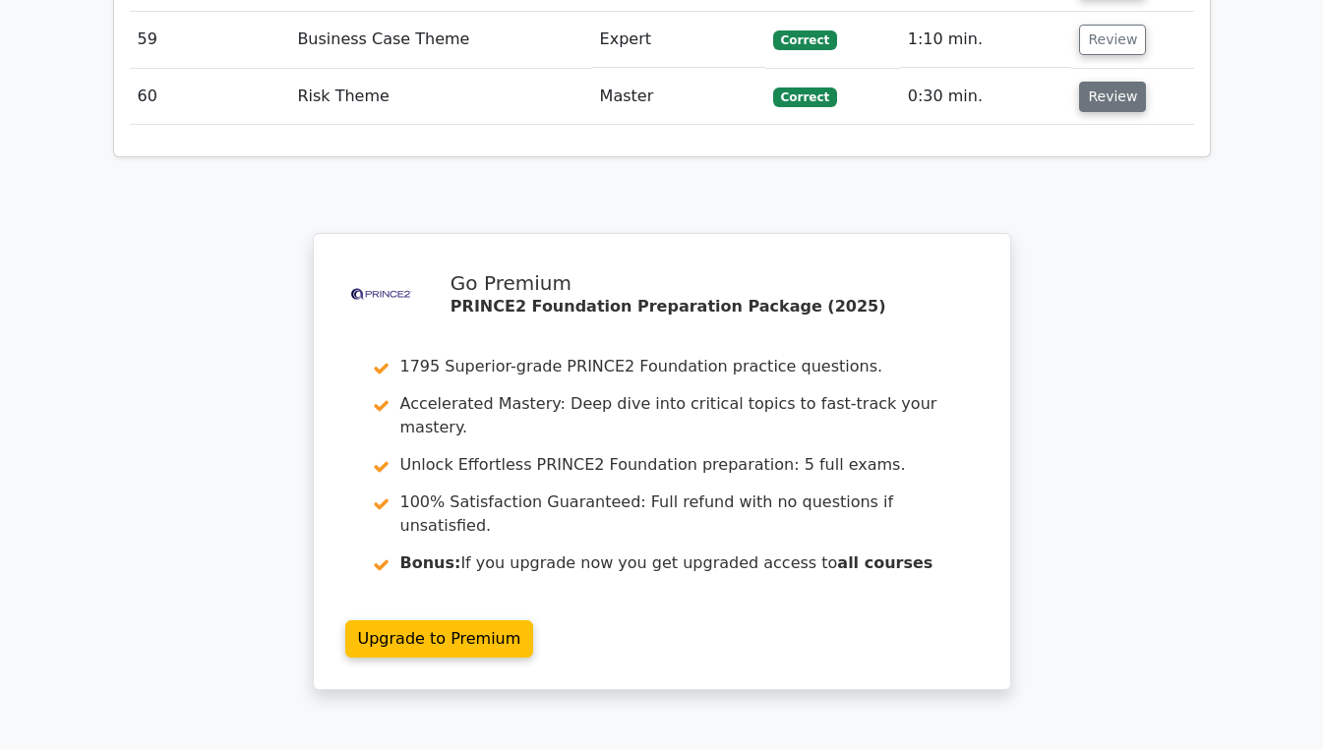
scroll to position [5065, 0]
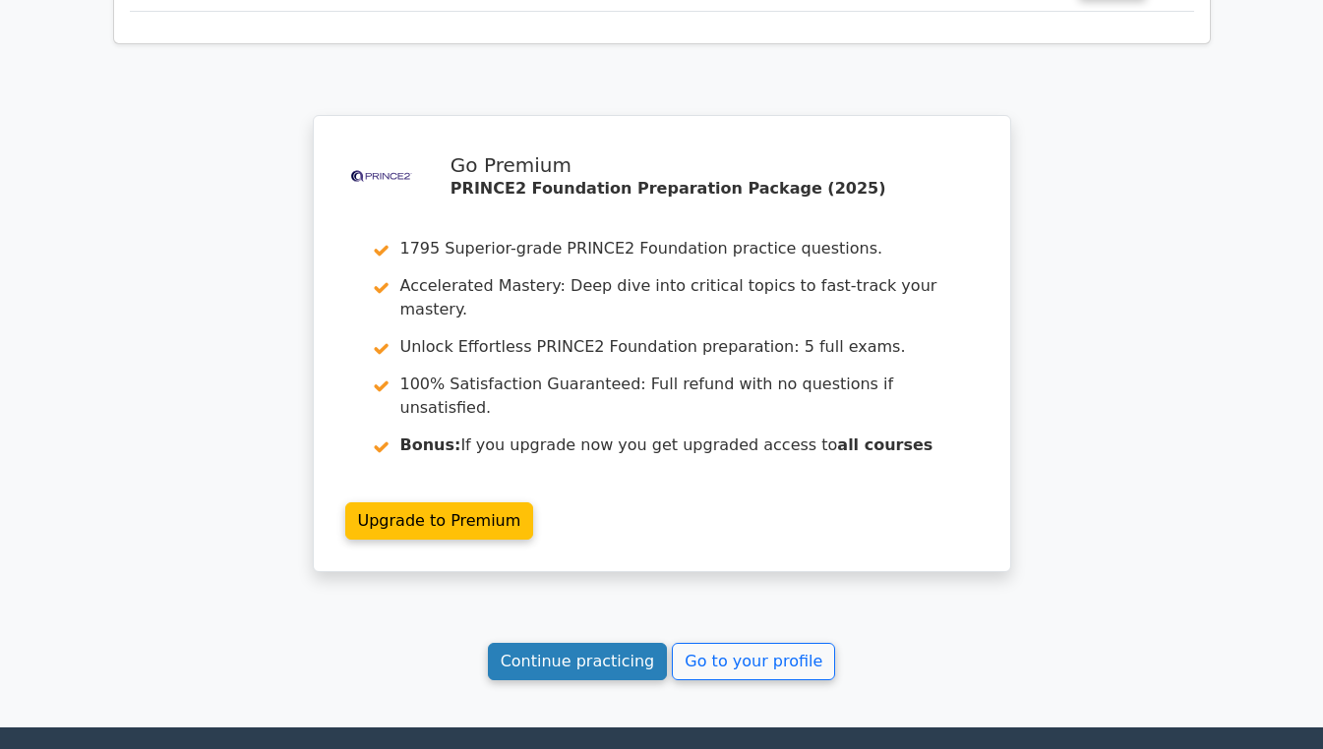
click at [598, 643] on link "Continue practicing" at bounding box center [578, 661] width 180 height 37
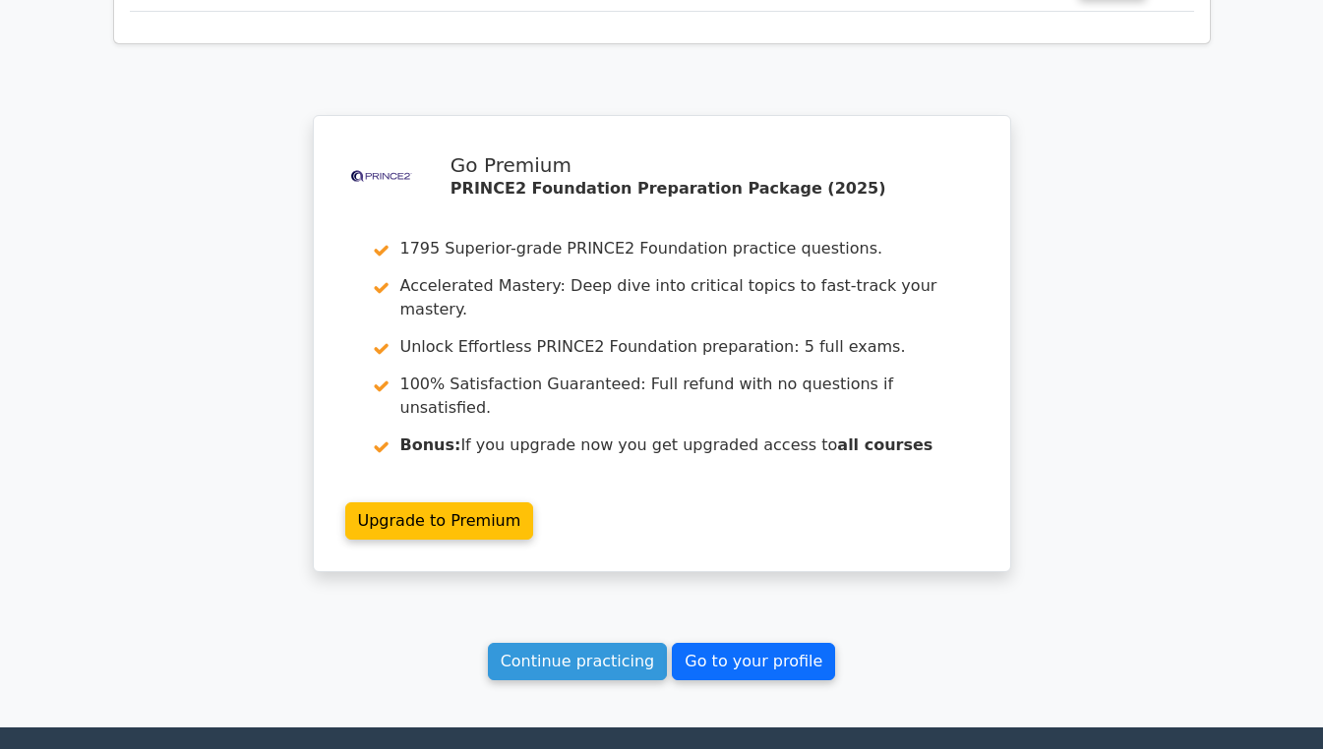
click at [741, 643] on link "Go to your profile" at bounding box center [753, 661] width 163 height 37
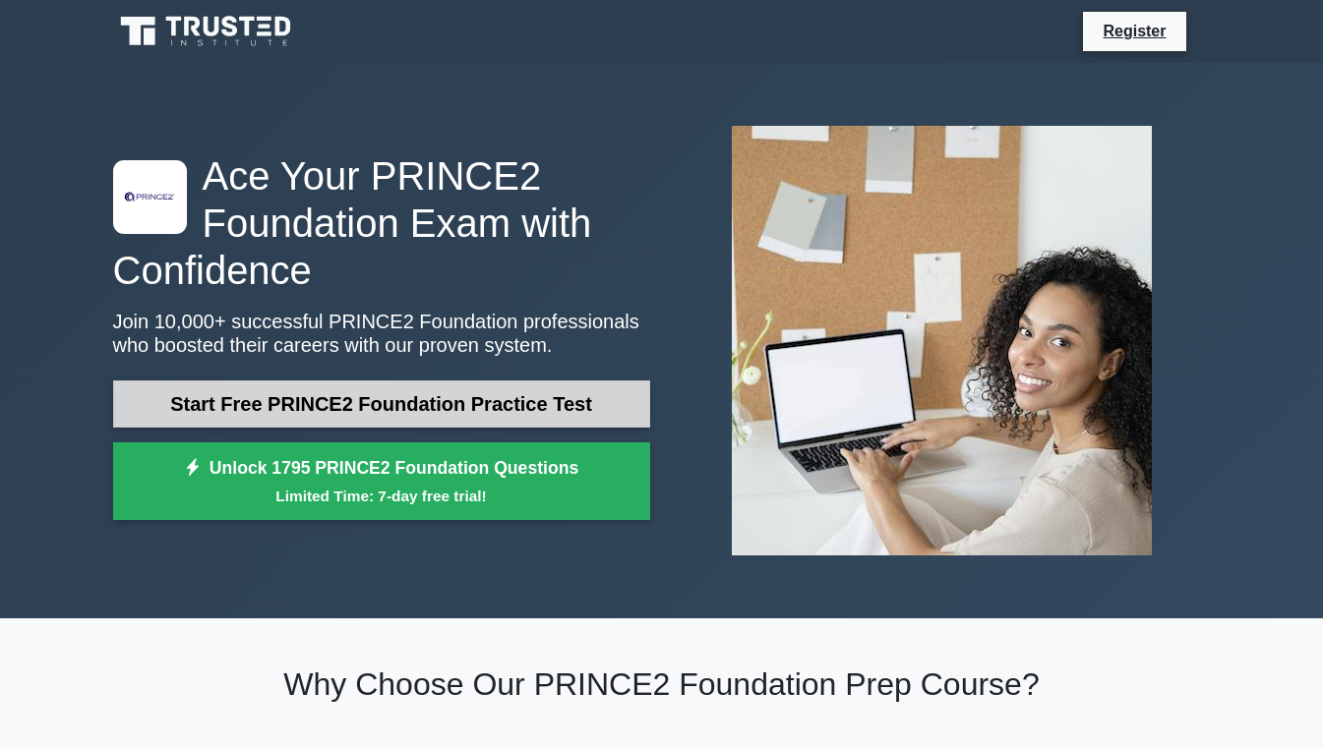
click at [396, 405] on link "Start Free PRINCE2 Foundation Practice Test" at bounding box center [381, 404] width 537 height 47
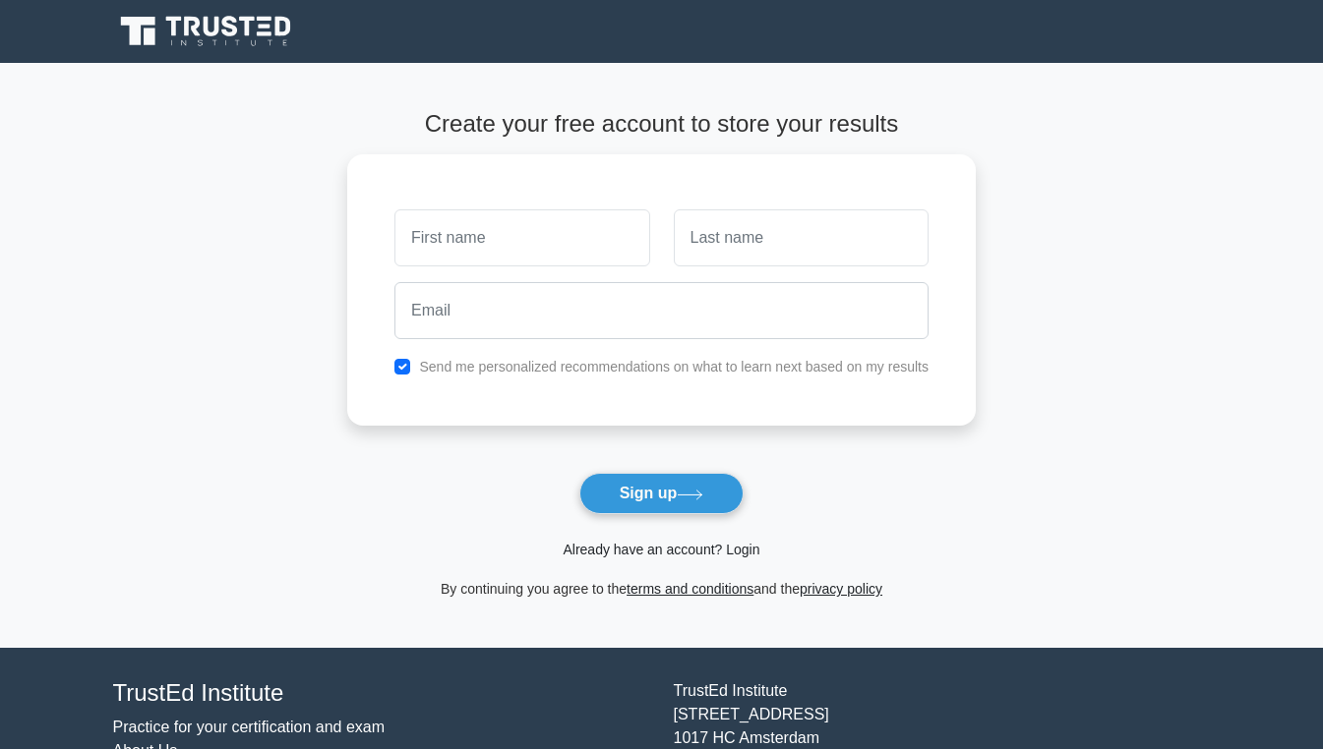
click at [642, 548] on link "Already have an account? Login" at bounding box center [661, 550] width 197 height 16
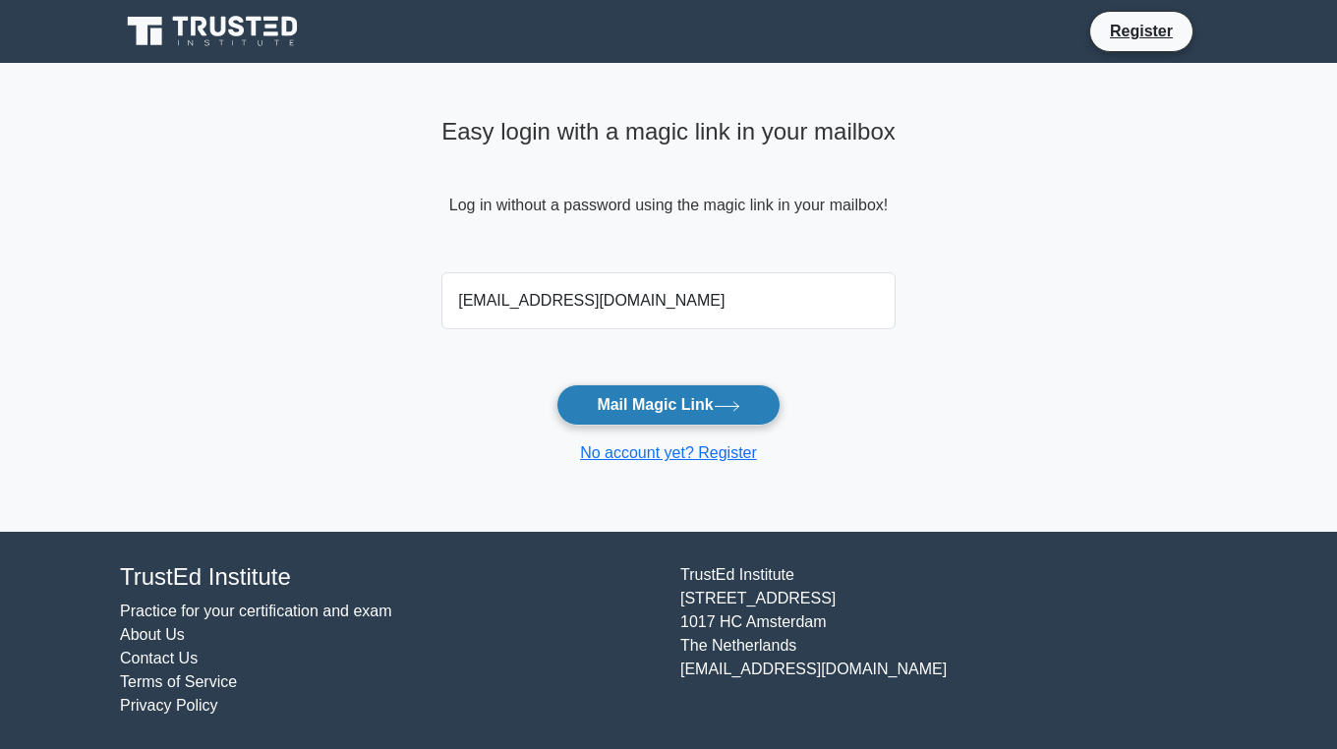
type input "[EMAIL_ADDRESS][DOMAIN_NAME]"
click at [613, 411] on button "Mail Magic Link" at bounding box center [668, 405] width 223 height 41
click at [629, 411] on button "Mail Magic Link" at bounding box center [668, 405] width 223 height 41
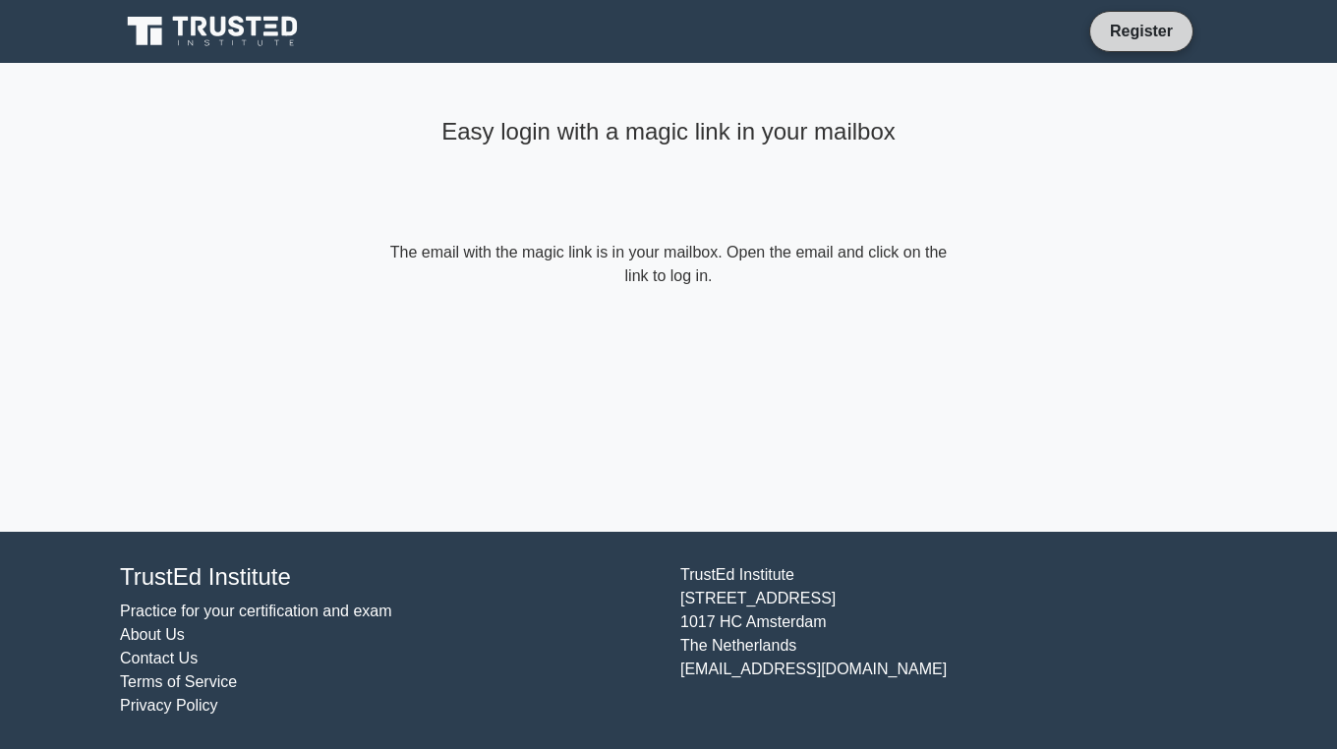
click at [1113, 30] on link "Register" at bounding box center [1141, 31] width 87 height 25
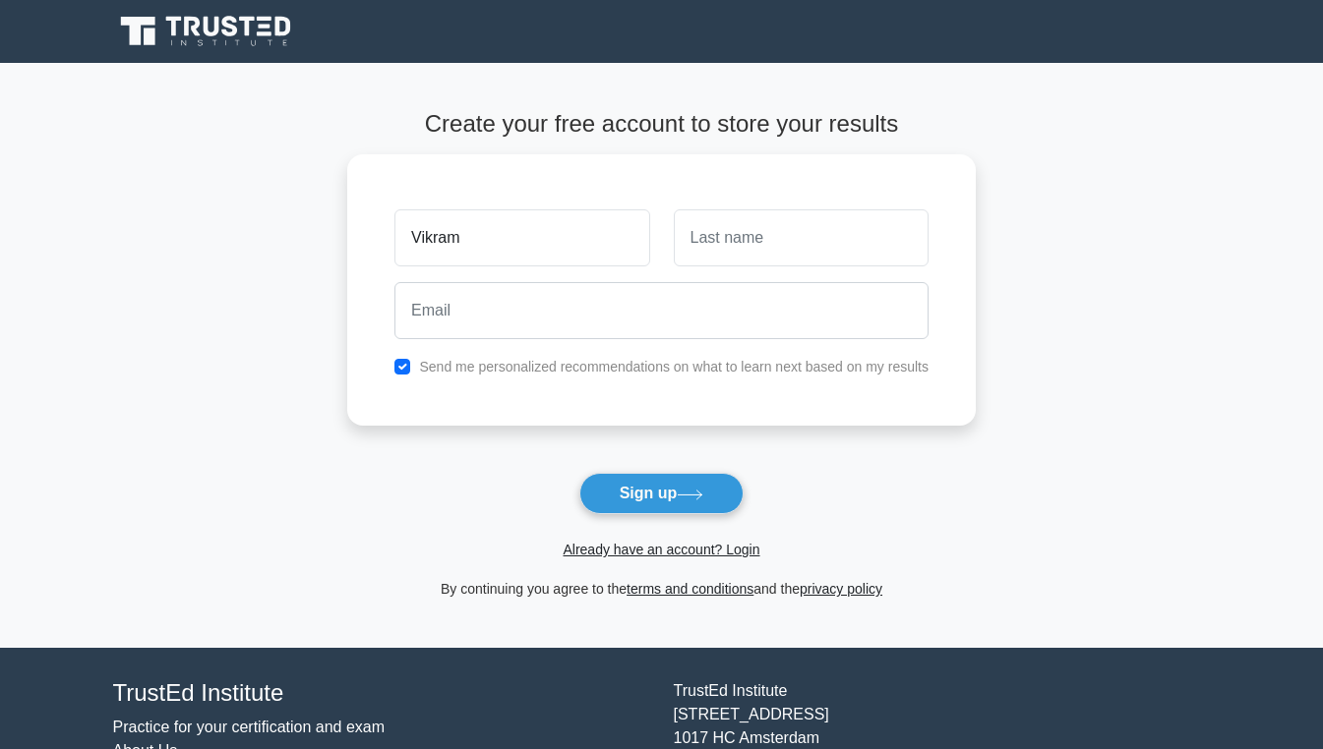
type input "Vikram"
type input "Chaudhry"
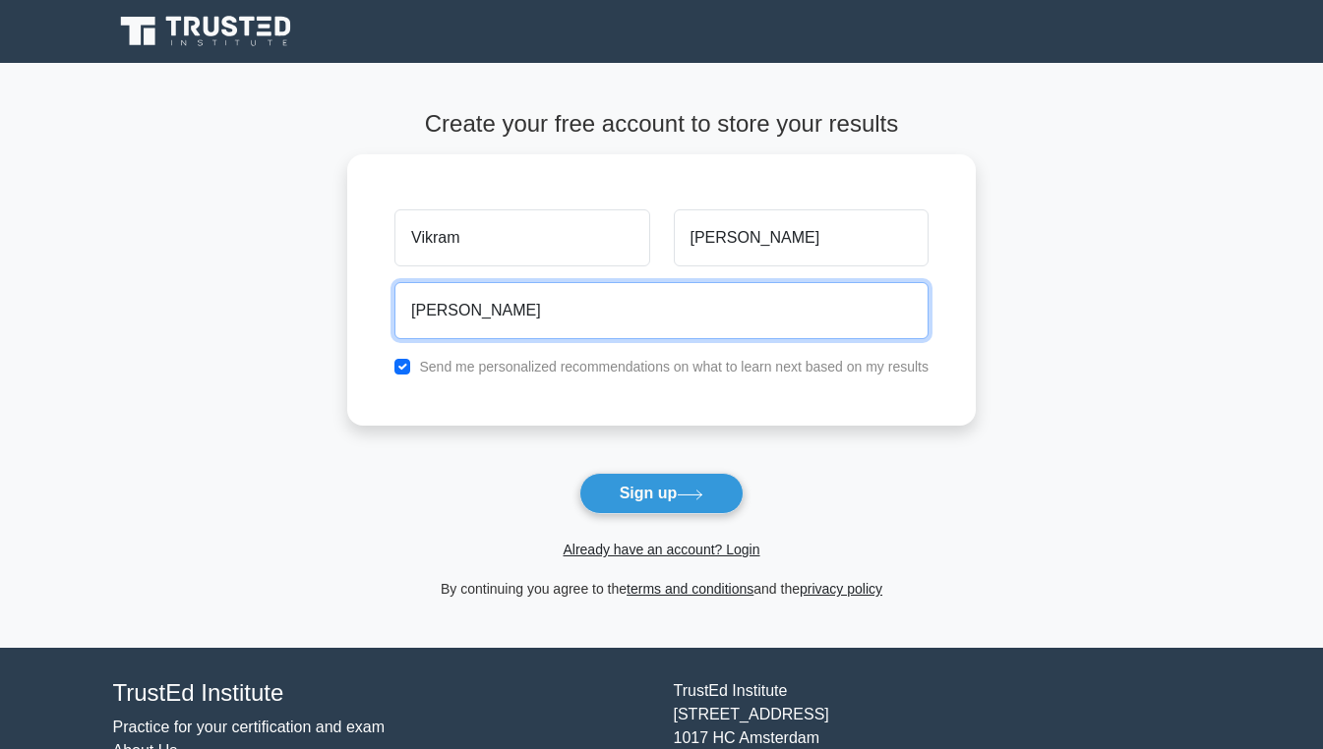
type input "mannu17@yahoo.com"
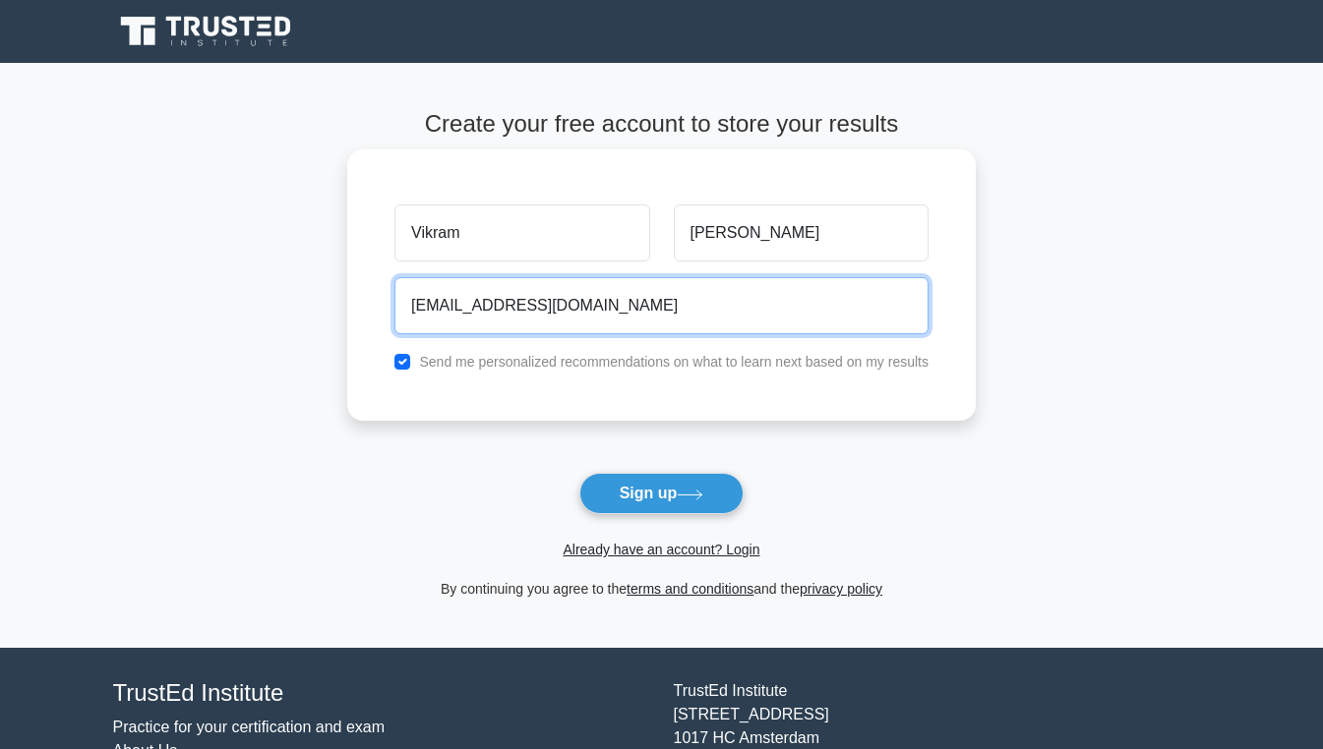
click at [617, 302] on input "mannu17@yahoo.com" at bounding box center [661, 305] width 534 height 57
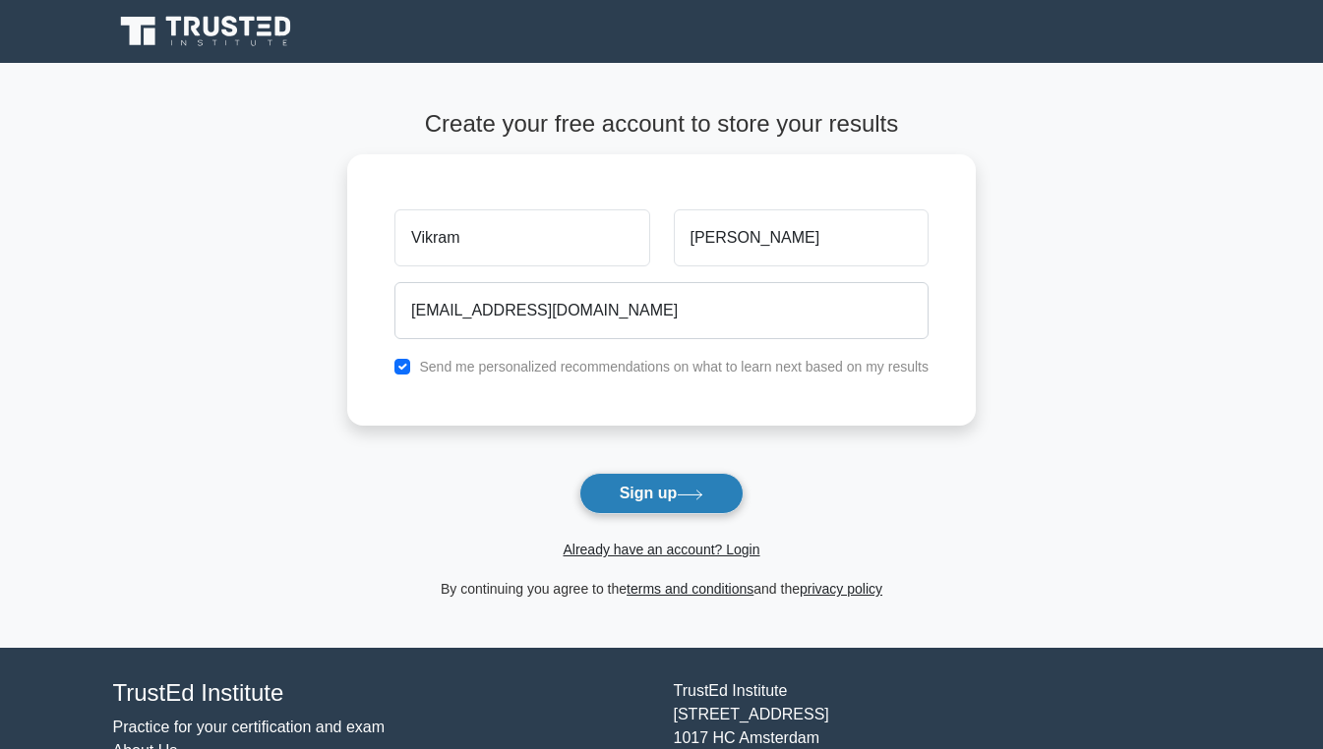
click at [629, 504] on button "Sign up" at bounding box center [661, 493] width 165 height 41
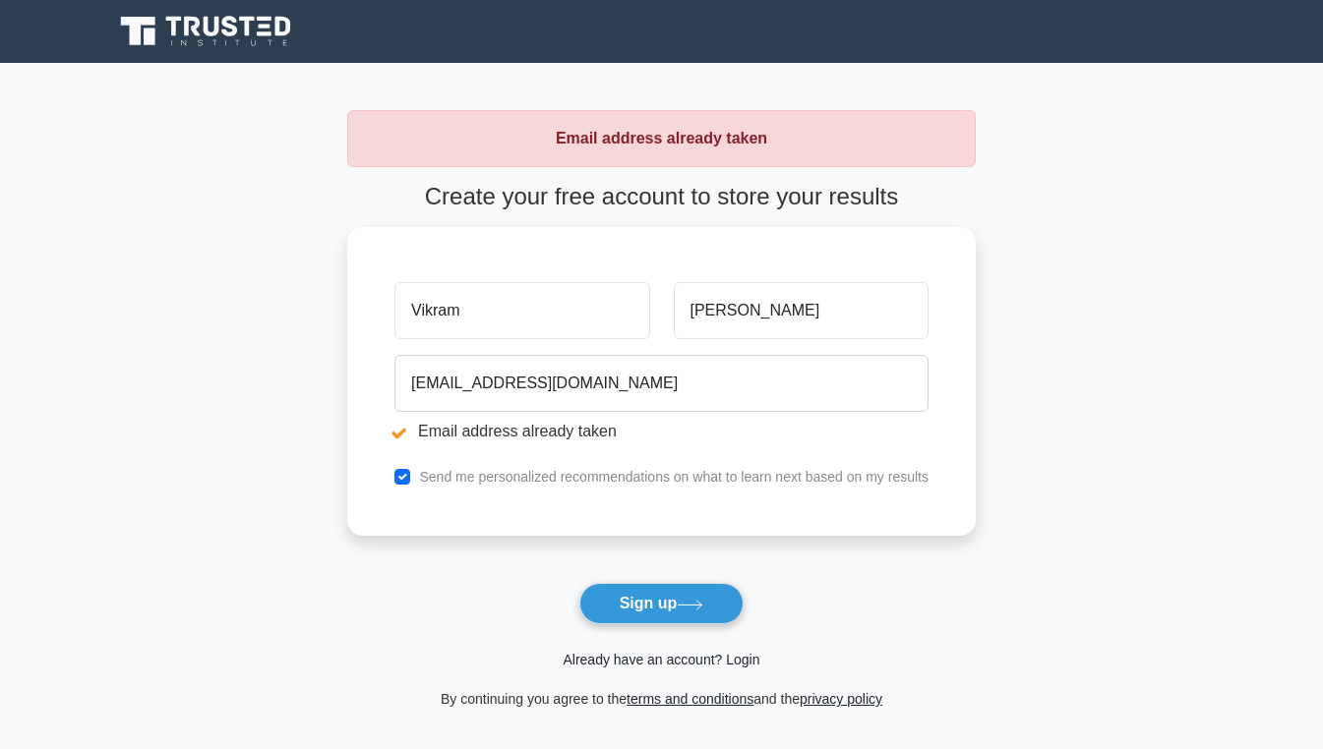
click at [637, 660] on link "Already have an account? Login" at bounding box center [661, 660] width 197 height 16
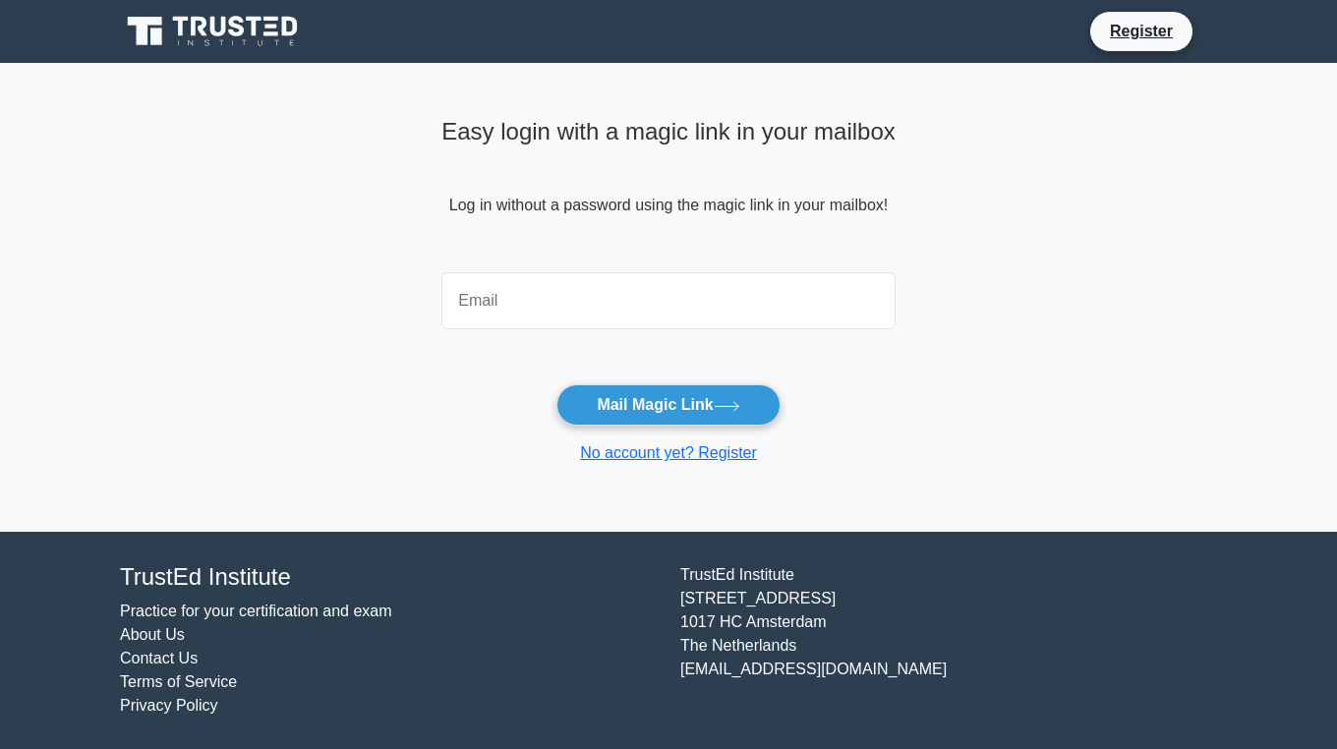
click at [581, 289] on input "email" at bounding box center [669, 300] width 454 height 57
type input "[EMAIL_ADDRESS][DOMAIN_NAME]"
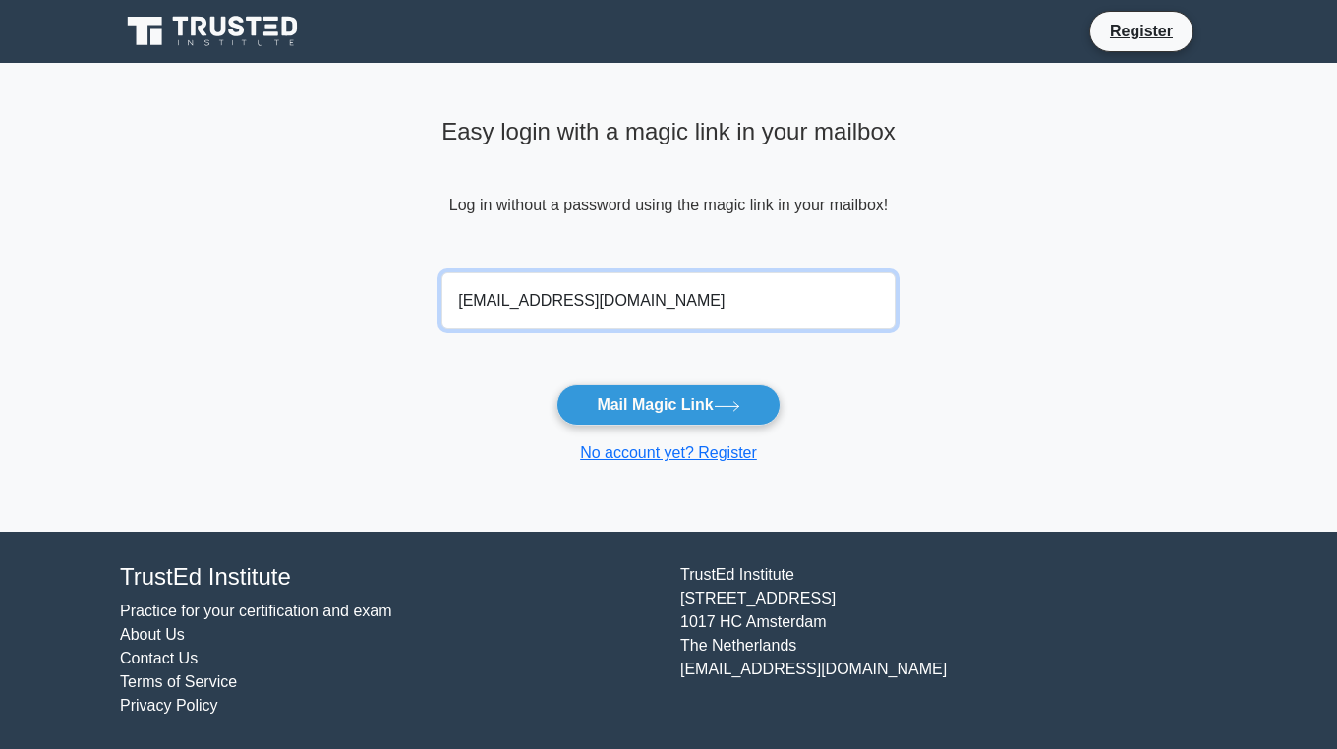
click at [624, 297] on input "[EMAIL_ADDRESS][DOMAIN_NAME]" at bounding box center [669, 300] width 454 height 57
type input "[EMAIL_ADDRESS][DOMAIN_NAME]"
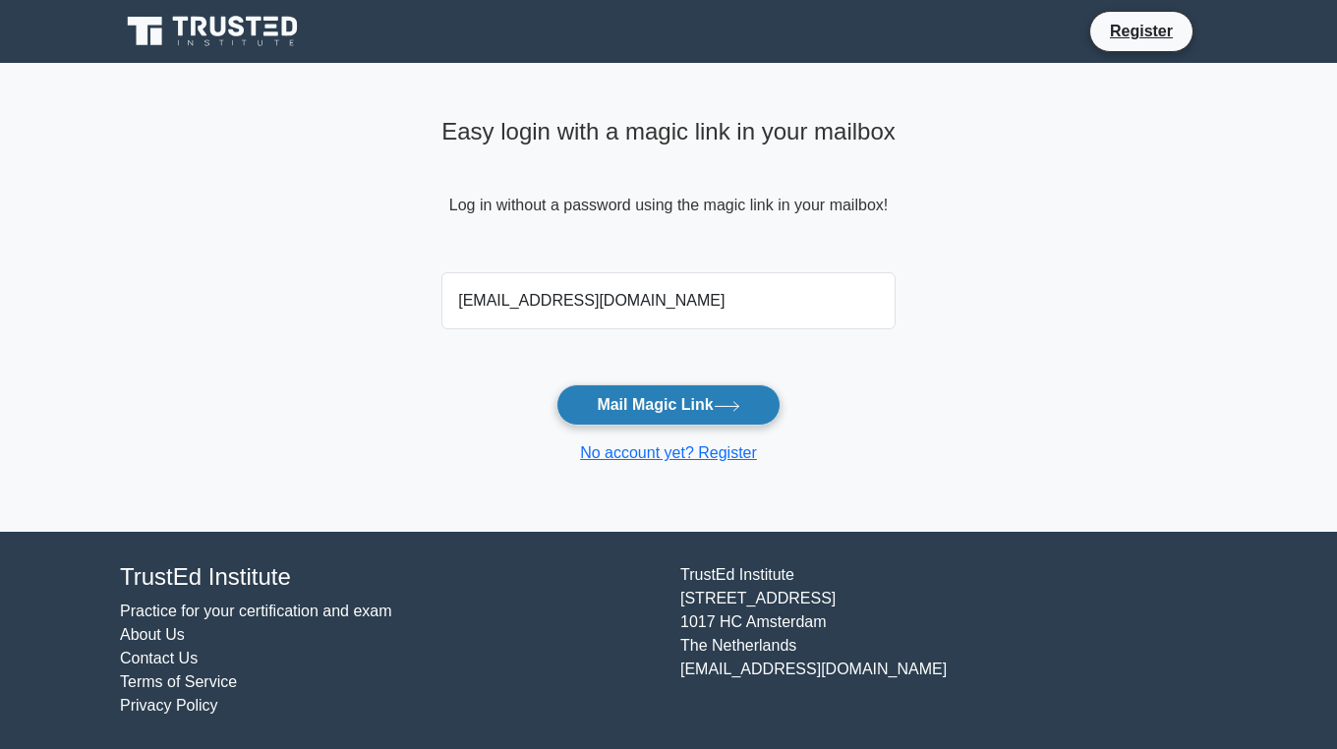
click at [656, 404] on button "Mail Magic Link" at bounding box center [668, 405] width 223 height 41
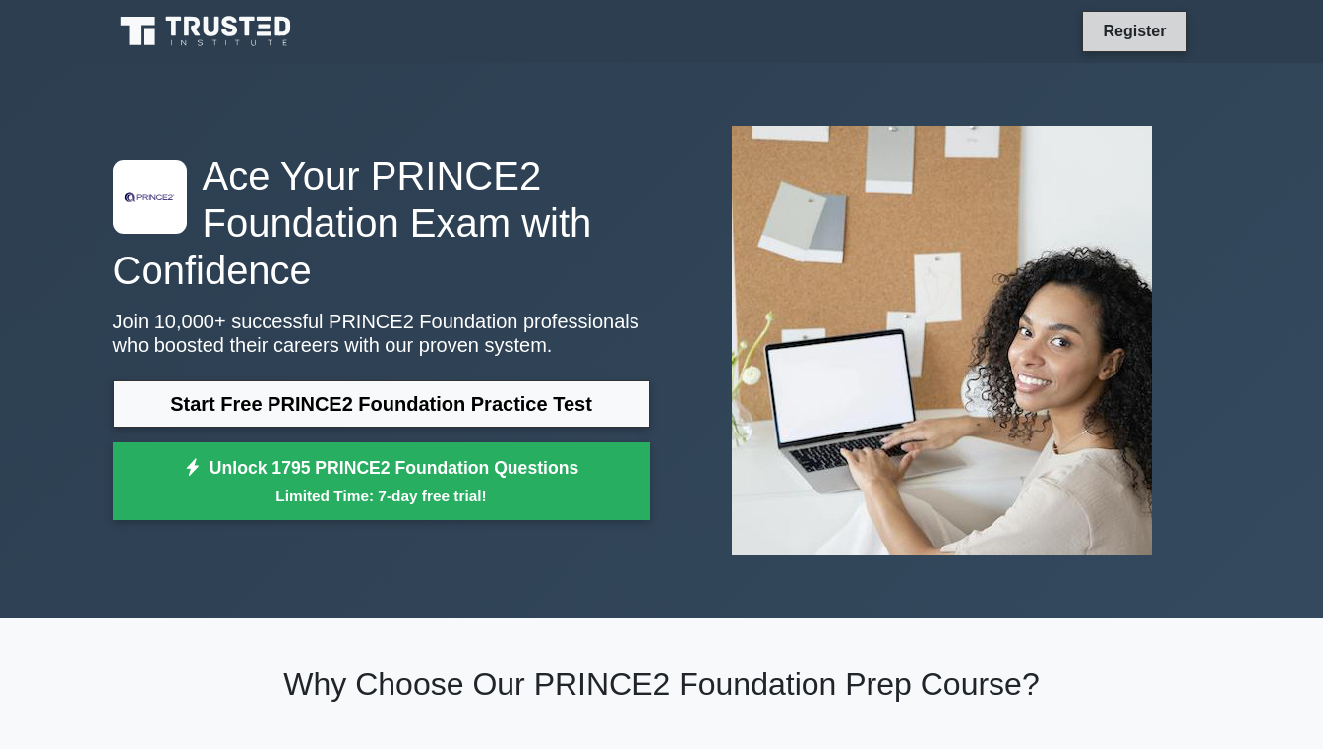
click at [1125, 34] on link "Register" at bounding box center [1134, 31] width 87 height 25
click at [1139, 27] on link "Register" at bounding box center [1134, 31] width 87 height 25
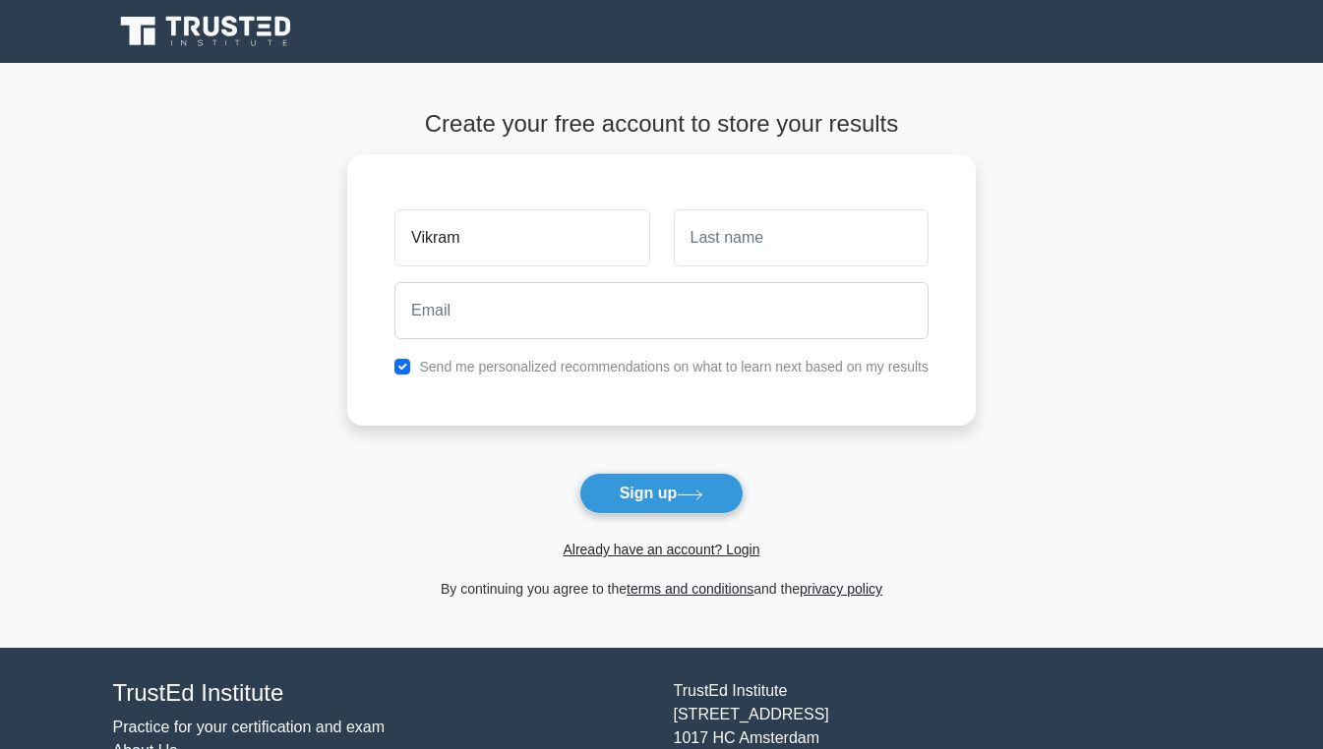
type input "Vikram"
type input "[PERSON_NAME]"
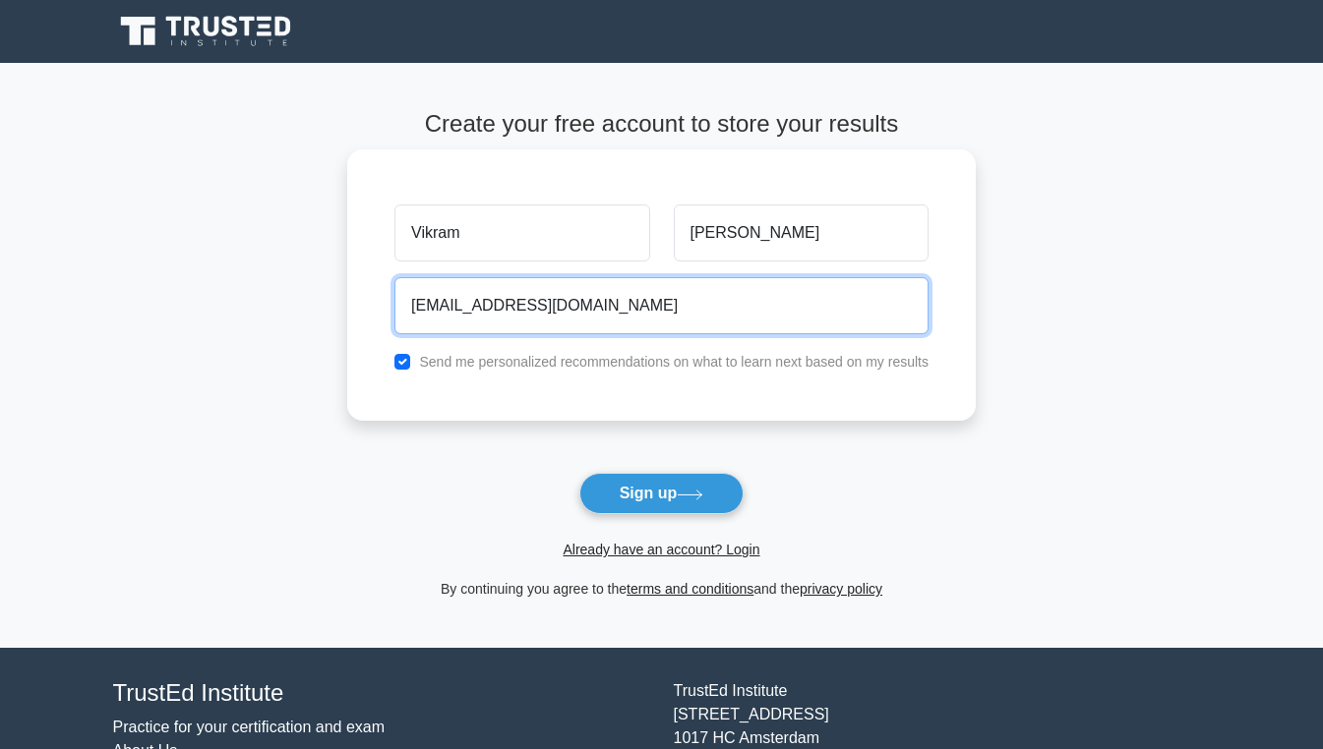
type input "[EMAIL_ADDRESS][DOMAIN_NAME]"
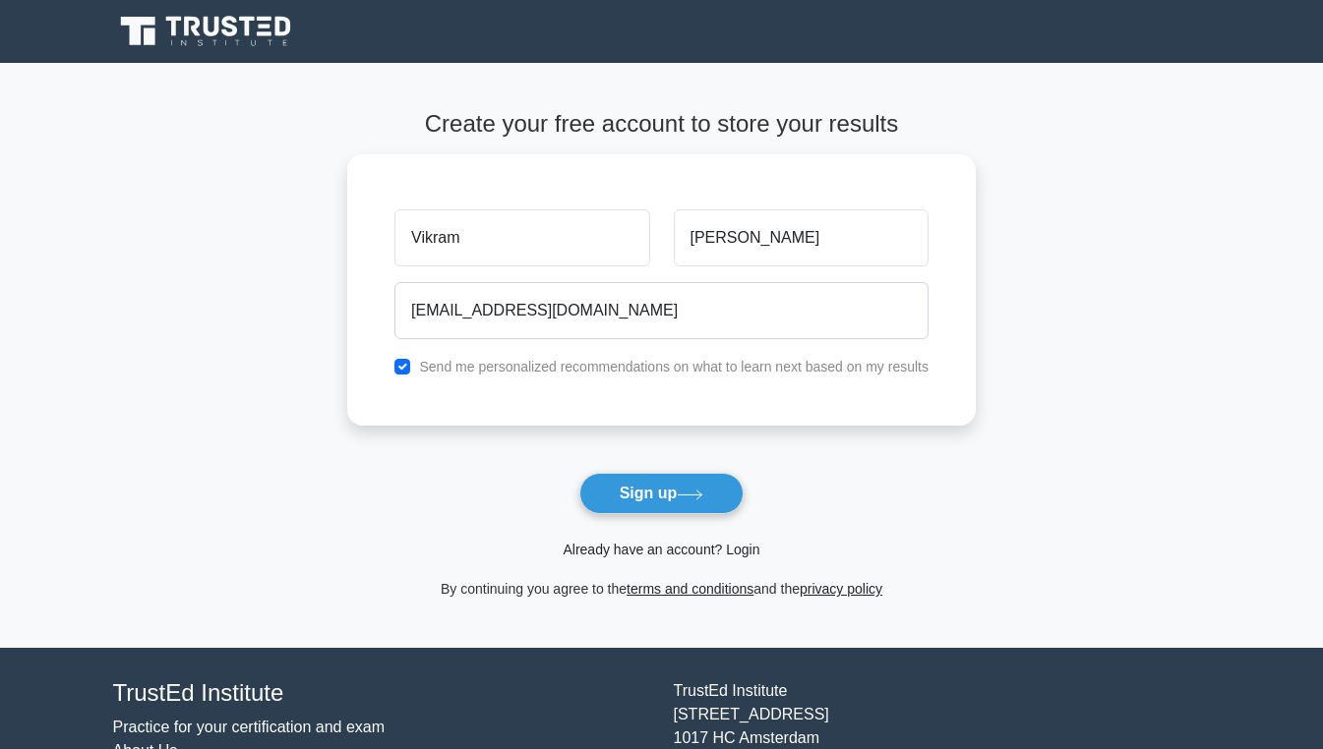
click at [649, 551] on link "Already have an account? Login" at bounding box center [661, 550] width 197 height 16
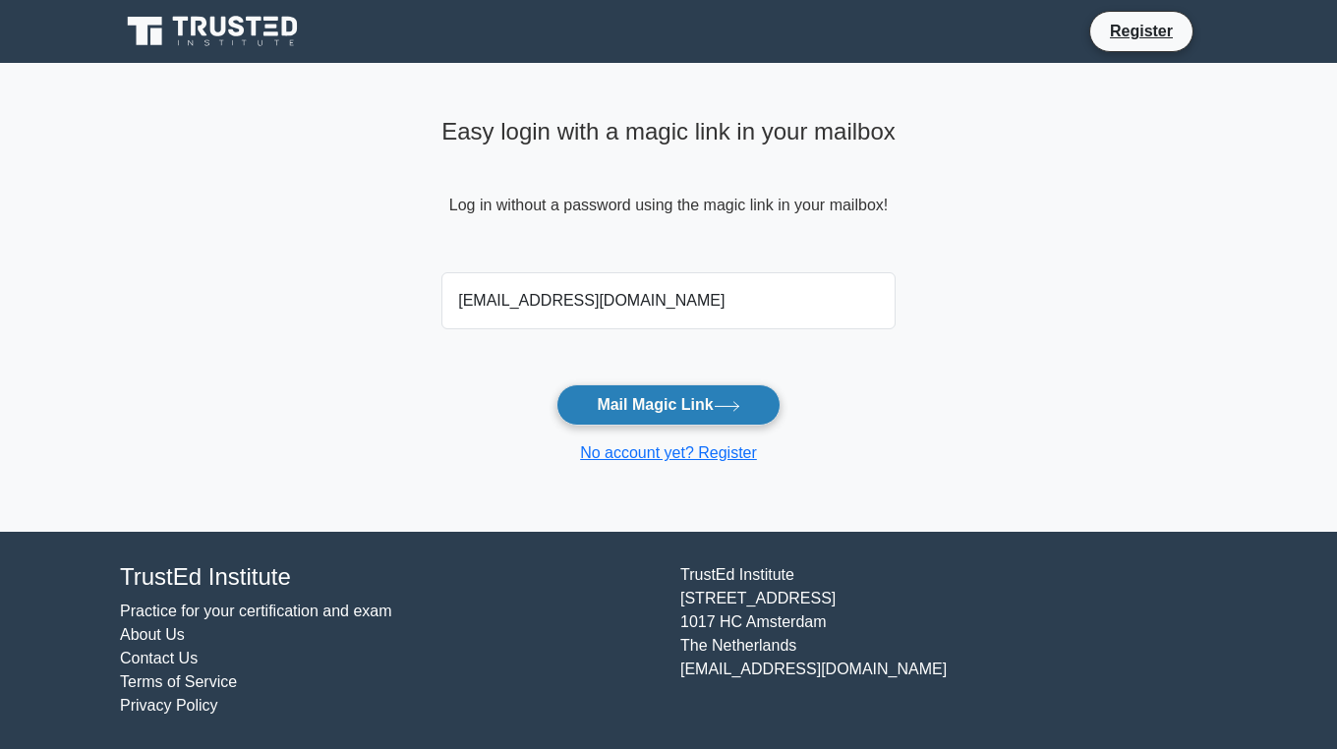
type input "[EMAIL_ADDRESS][DOMAIN_NAME]"
click at [632, 413] on button "Mail Magic Link" at bounding box center [668, 405] width 223 height 41
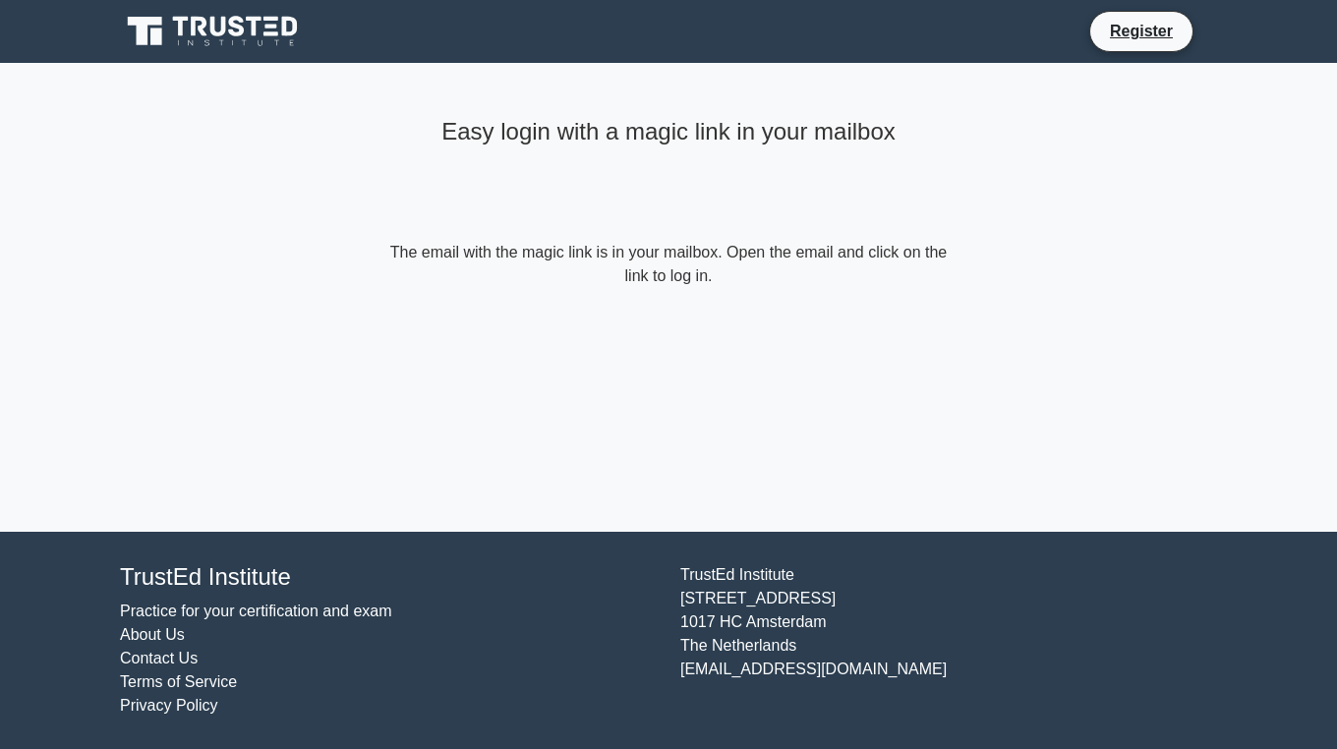
click at [705, 307] on div "Easy login with a magic link in your mailbox The email with the magic link is i…" at bounding box center [669, 199] width 590 height 272
